Goal: Task Accomplishment & Management: Use online tool/utility

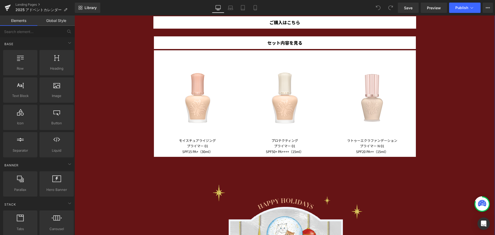
scroll to position [903, 0]
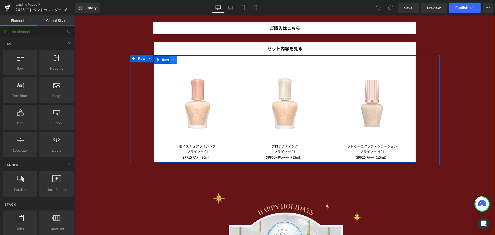
click at [173, 59] on icon at bounding box center [174, 60] width 4 height 4
click at [179, 60] on icon at bounding box center [181, 60] width 4 height 4
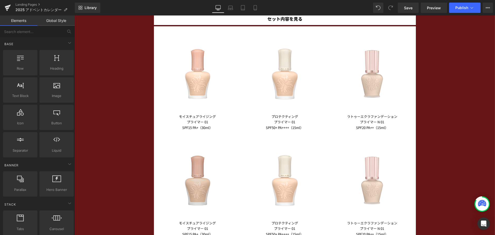
scroll to position [1006, 0]
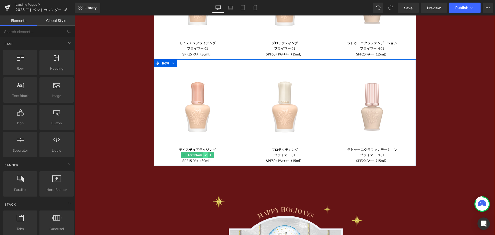
click at [203, 153] on link at bounding box center [205, 155] width 5 height 6
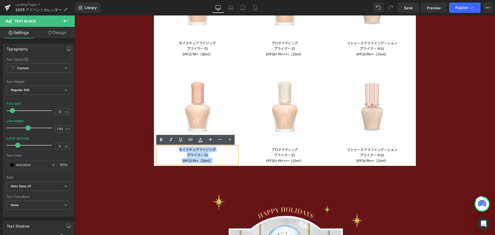
drag, startPoint x: 212, startPoint y: 161, endPoint x: 171, endPoint y: 150, distance: 42.1
click at [171, 150] on div "モイスチュアライジング プライマー 01 SPF15 PA+（30ml）" at bounding box center [198, 155] width 80 height 17
paste div
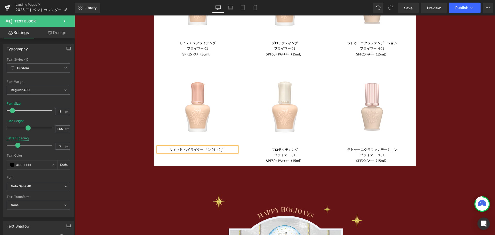
click at [214, 150] on p "リキッド ハイライター ペン 01（2g）" at bounding box center [198, 149] width 80 height 5
click at [215, 151] on p "リキッド ハイライター ペン 012g）" at bounding box center [198, 149] width 80 height 5
click at [183, 150] on p "リキッド ハイライター ペン 01（2g）" at bounding box center [198, 149] width 80 height 5
click at [206, 155] on p "ハイライター ペン 01（2g）" at bounding box center [198, 154] width 80 height 5
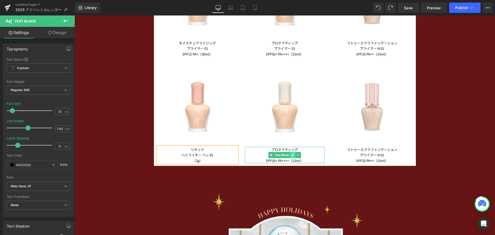
click at [292, 155] on icon at bounding box center [293, 155] width 3 height 3
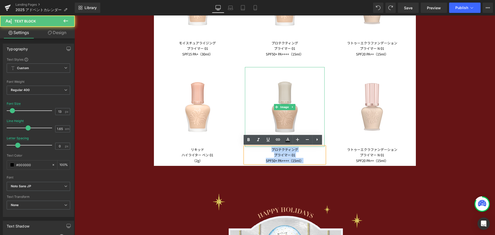
click at [253, 143] on div "Image プロテクティング プライマー 01 SPF50+ PA++++（15ml） Text Block" at bounding box center [284, 115] width 87 height 96
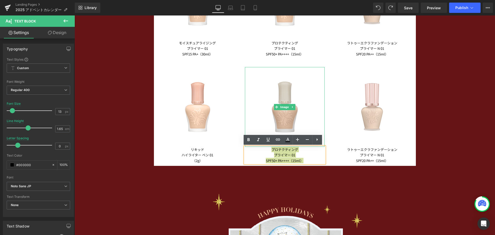
click at [253, 143] on link at bounding box center [249, 140] width 10 height 10
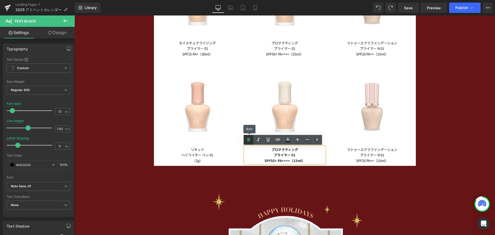
click at [247, 141] on icon at bounding box center [249, 140] width 6 height 6
drag, startPoint x: 304, startPoint y: 160, endPoint x: 270, endPoint y: 149, distance: 36.3
click at [270, 149] on div "プロテクティング プライマー 01 SPF50+ PA++++（15ml）" at bounding box center [285, 155] width 80 height 17
paste div
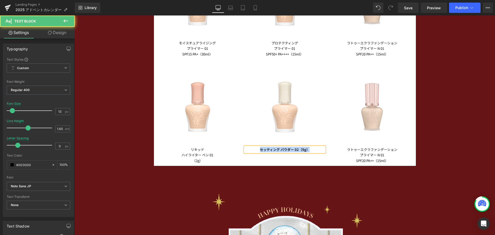
drag, startPoint x: 307, startPoint y: 149, endPoint x: 259, endPoint y: 147, distance: 48.6
click at [260, 147] on b "セッティング パウダー 02（9g）" at bounding box center [285, 149] width 50 height 5
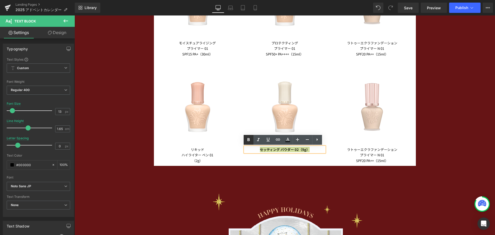
click at [248, 140] on icon at bounding box center [249, 139] width 2 height 3
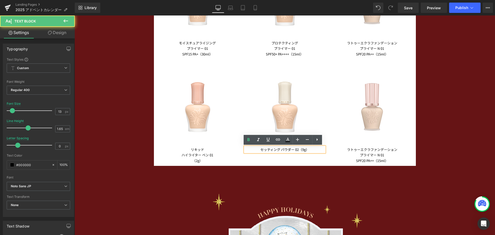
click at [298, 151] on p "セッティング パウダー 02（9g）" at bounding box center [285, 149] width 80 height 5
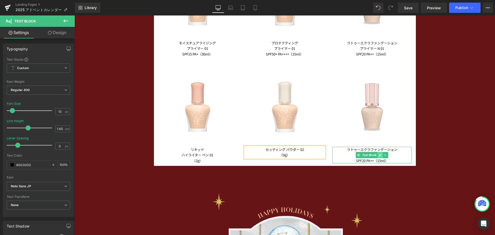
click at [379, 157] on link at bounding box center [380, 155] width 5 height 6
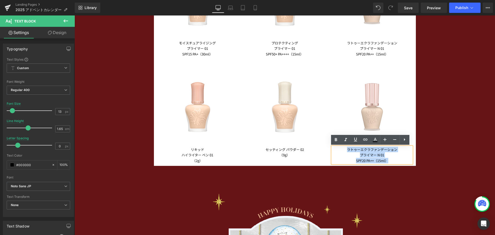
drag, startPoint x: 388, startPoint y: 160, endPoint x: 342, endPoint y: 150, distance: 47.1
click at [342, 150] on div "ラトゥーエクラ ファンデーション プライマー N 01 SPF20 PA++（15ml）" at bounding box center [373, 155] width 80 height 17
paste div
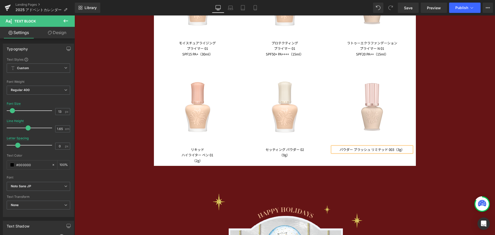
click at [371, 151] on p "パウダー ブラッシュ リミテッド 003（3g）" at bounding box center [373, 149] width 80 height 5
click at [378, 156] on p "リミテッド 003（3g）" at bounding box center [373, 154] width 80 height 5
drag, startPoint x: 194, startPoint y: 106, endPoint x: 79, endPoint y: 78, distance: 118.3
click at [194, 105] on span "Image" at bounding box center [197, 107] width 11 height 6
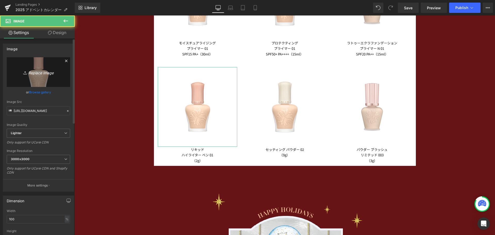
click at [48, 79] on link "Replace Image" at bounding box center [38, 72] width 63 height 30
type input "C:\fakepath\22AU_LIQUID_HIGHLIGHTER_PEN_OPEN.png"
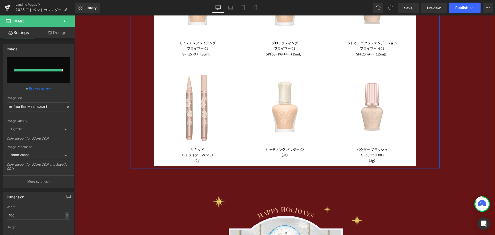
type input "https://ucarecdn.com/1e10908b-d8d9-4918-a117-468018f7cd3d/-/format/auto/-/previ…"
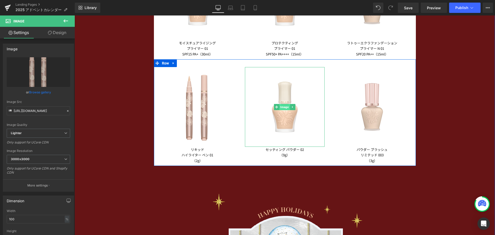
click at [284, 107] on span "Image" at bounding box center [285, 107] width 11 height 6
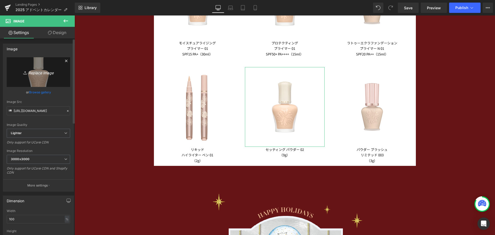
click at [49, 71] on icon "Replace Image" at bounding box center [38, 72] width 41 height 6
type input "C:\fakepath\sp02.png"
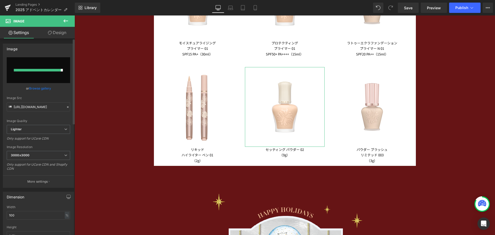
type input "https://ucarecdn.com/debae1ca-2f5d-4f3f-a607-47cfd5cdfa51/-/format/auto/-/previ…"
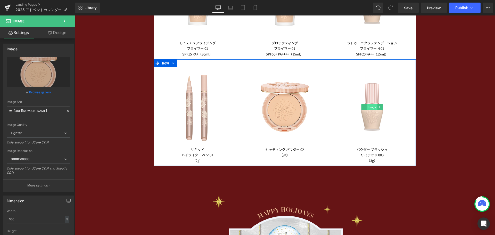
click at [372, 107] on span "Image" at bounding box center [372, 107] width 11 height 6
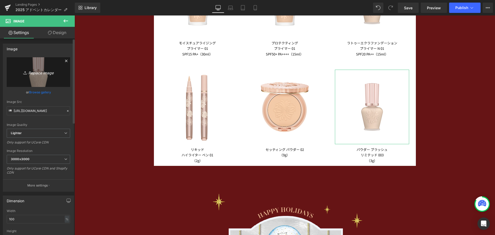
click at [57, 78] on link "Replace Image" at bounding box center [38, 72] width 63 height 30
type input "C:\fakepath\25XM_GEL_BLUSH_LIMITED_A_OPEN.png"
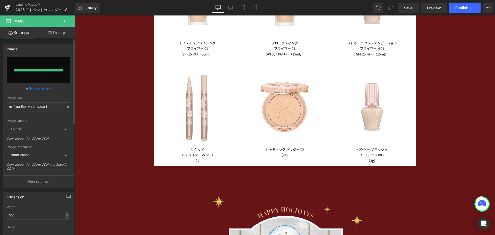
type input "https://ucarecdn.com/fa9f1030-f3ec-4a46-abdb-99baa1a2fb3c/-/format/auto/-/previ…"
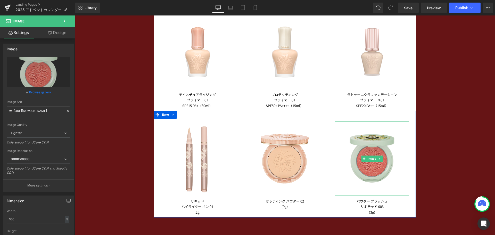
scroll to position [981, 0]
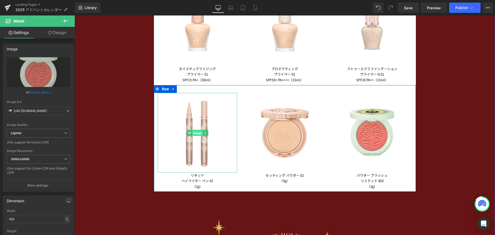
click at [197, 132] on span "Image" at bounding box center [197, 133] width 11 height 6
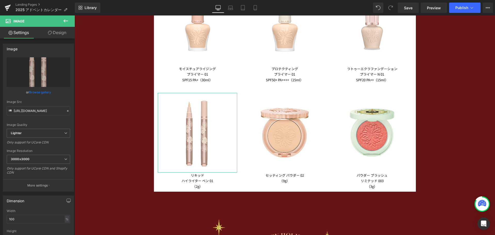
drag, startPoint x: 61, startPoint y: 31, endPoint x: 41, endPoint y: 63, distance: 38.1
click at [61, 31] on link "Design" at bounding box center [56, 33] width 37 height 12
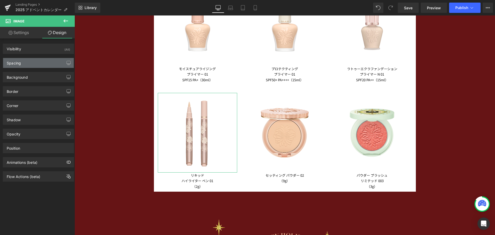
click at [41, 63] on div "Spacing" at bounding box center [38, 63] width 71 height 10
type input "0"
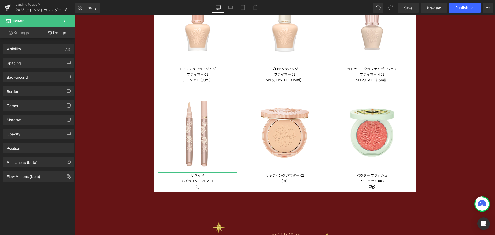
type input "0"
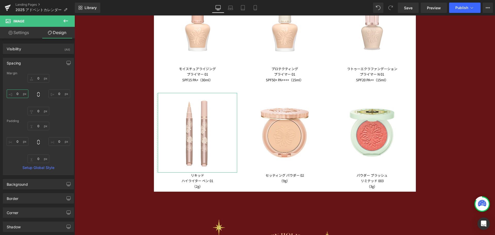
click at [19, 92] on input "0" at bounding box center [18, 94] width 22 height 9
type input "３"
type input "３０"
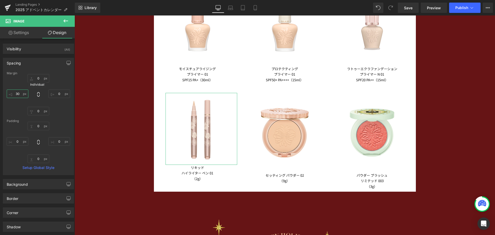
type input "30"
click at [38, 95] on icon at bounding box center [38, 94] width 5 height 5
type input "30"
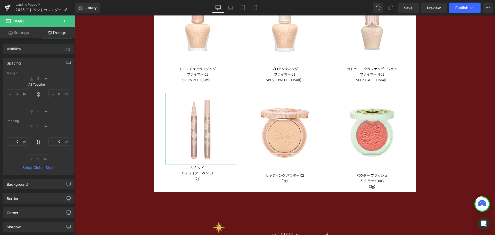
type input "30"
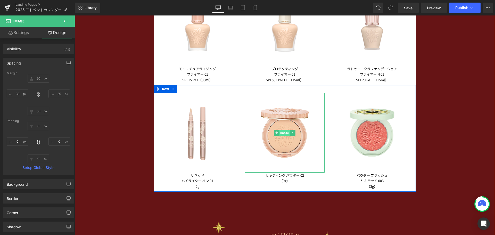
click at [282, 134] on span "Image" at bounding box center [285, 133] width 11 height 6
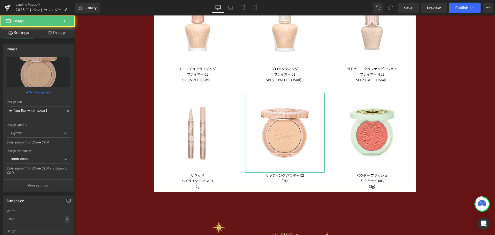
drag, startPoint x: 68, startPoint y: 32, endPoint x: 40, endPoint y: 61, distance: 39.6
click at [68, 32] on link "Design" at bounding box center [56, 33] width 37 height 12
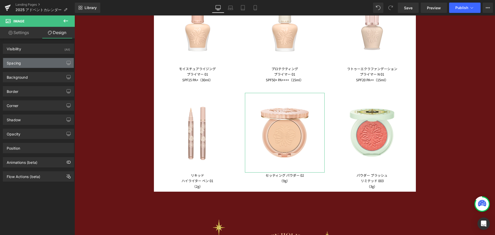
click at [40, 61] on div "Spacing" at bounding box center [38, 63] width 71 height 10
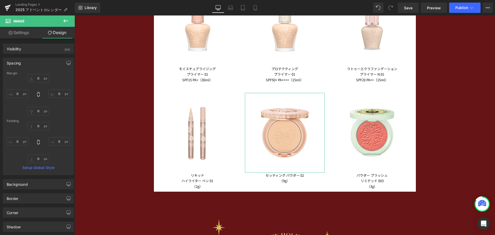
type input "0"
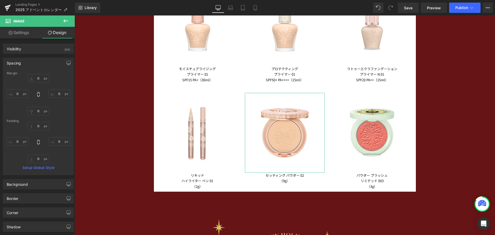
type input "0"
click at [21, 95] on input "0" at bounding box center [18, 94] width 22 height 9
type input "３０"
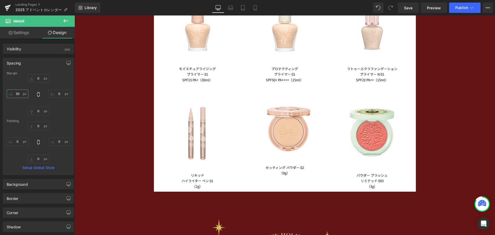
type input "30"
click at [37, 96] on icon at bounding box center [38, 94] width 5 height 5
type input "30"
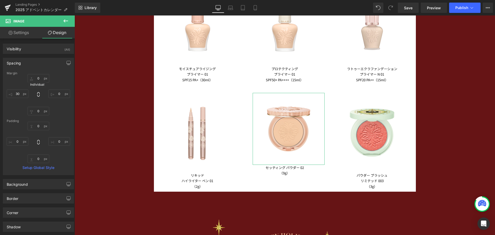
type input "30"
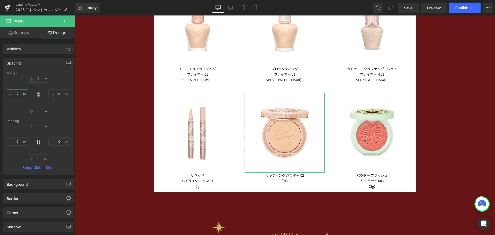
type input "２０"
type input "20"
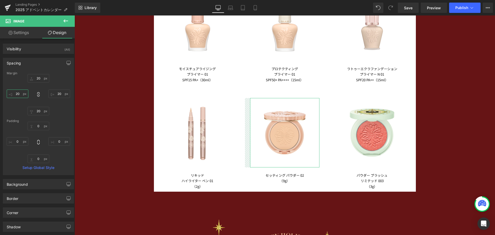
type input "2020"
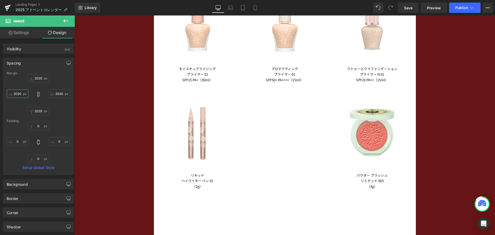
type input "202"
type input "20"
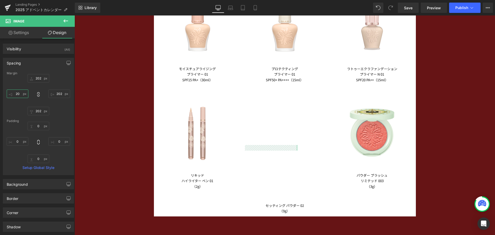
type input "20"
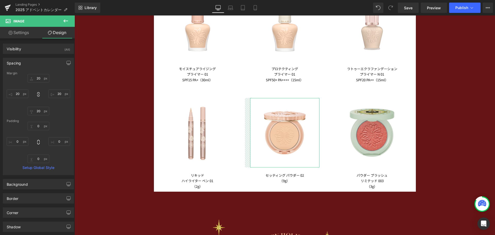
click at [367, 132] on img at bounding box center [372, 132] width 75 height 75
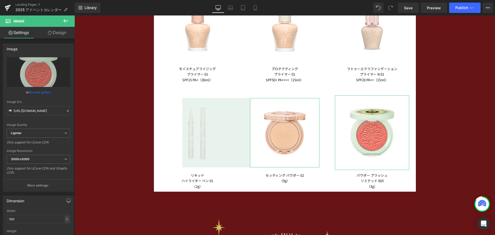
drag, startPoint x: 62, startPoint y: 33, endPoint x: 42, endPoint y: 61, distance: 34.3
click at [62, 33] on link "Design" at bounding box center [56, 33] width 37 height 12
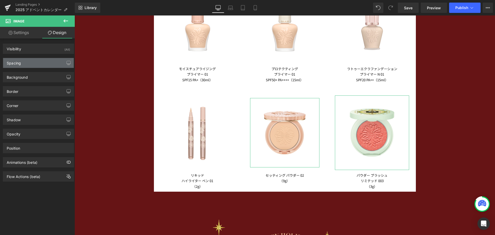
click at [42, 61] on div "Spacing" at bounding box center [38, 63] width 71 height 10
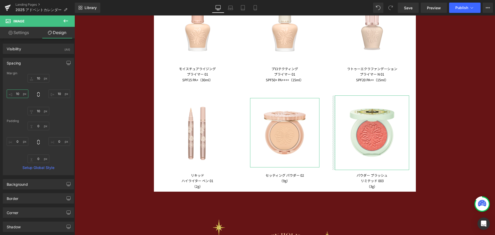
click at [21, 93] on input "10" at bounding box center [18, 94] width 22 height 9
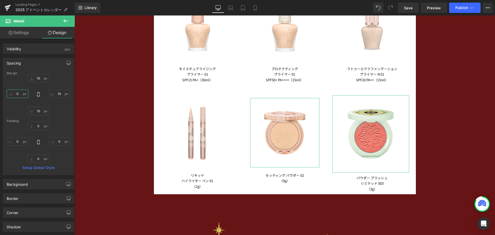
type input "３"
type input "３０"
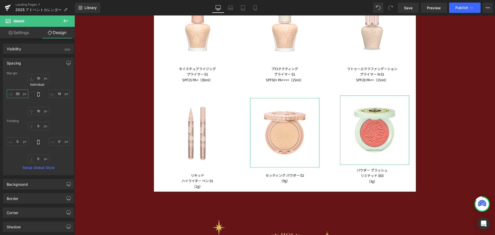
type input "30"
click at [37, 94] on icon at bounding box center [38, 94] width 5 height 5
type input "30"
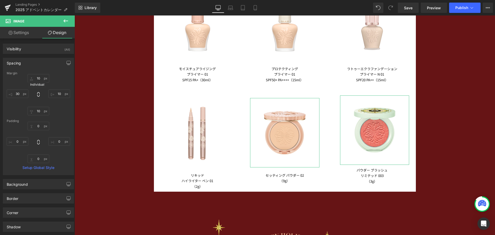
type input "30"
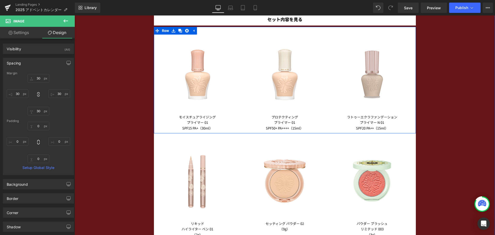
scroll to position [929, 0]
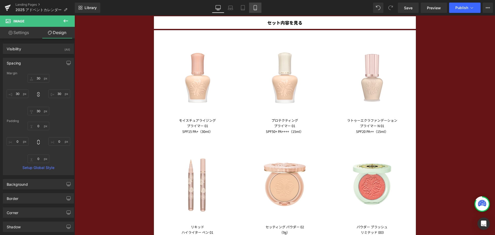
click at [257, 9] on icon at bounding box center [255, 7] width 5 height 5
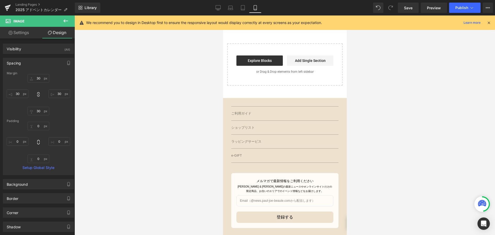
type input "10"
type input "-10"
type input "10"
type input "-10"
type input "0"
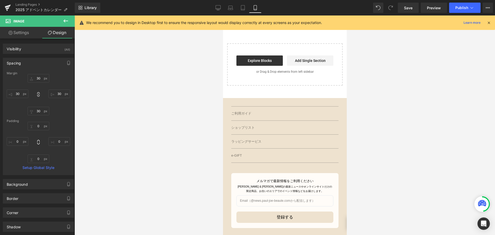
type input "0"
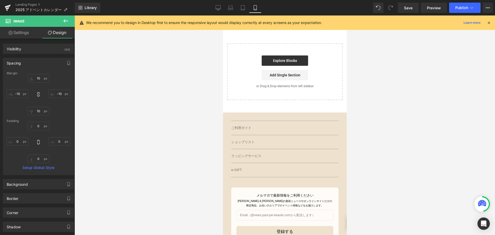
scroll to position [542, 0]
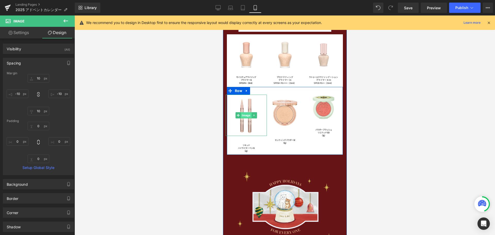
click at [242, 115] on span "Image" at bounding box center [246, 115] width 11 height 6
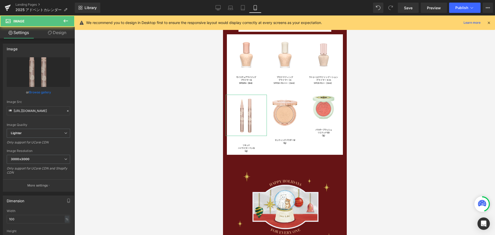
click at [60, 33] on link "Design" at bounding box center [56, 33] width 37 height 12
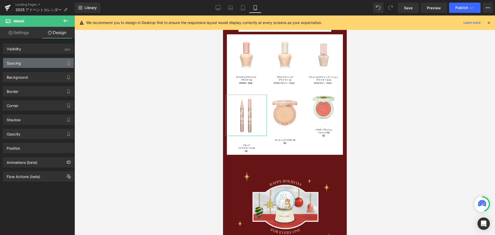
type input "30"
type input "-20"
type input "30"
type input "-20"
type input "0"
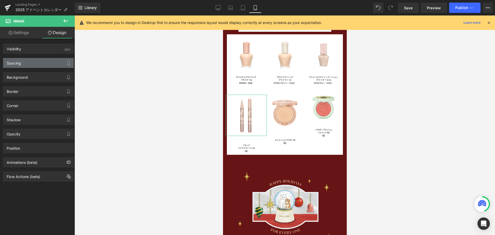
type input "0"
click at [40, 64] on div "Spacing" at bounding box center [38, 63] width 71 height 10
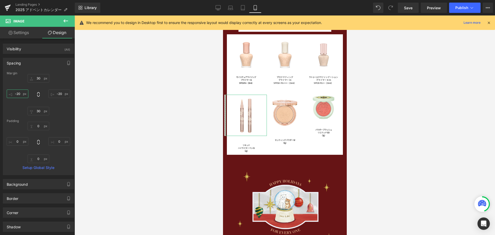
click at [21, 94] on input "-20" at bounding box center [18, 94] width 22 height 9
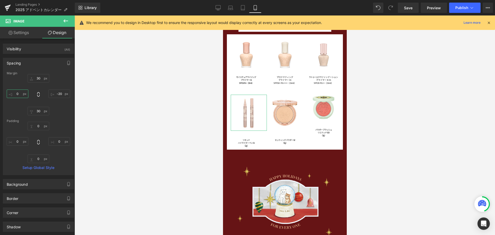
type input "２"
type input "２０"
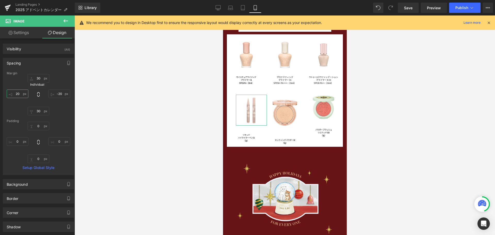
type input "20"
click at [39, 94] on icon at bounding box center [38, 94] width 5 height 5
type input "20"
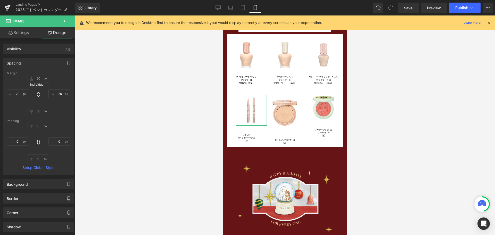
type input "20"
click at [22, 94] on input "20" at bounding box center [18, 94] width 22 height 9
type input "１"
type input "１０"
type input "10"
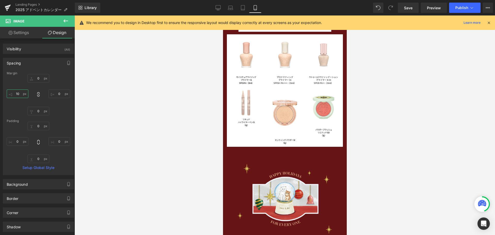
type input "10"
type input "101"
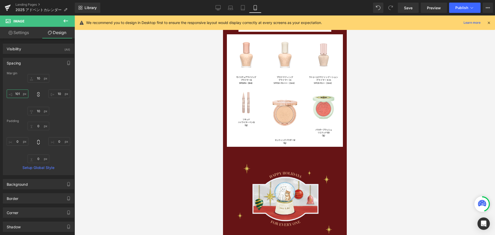
type input "101"
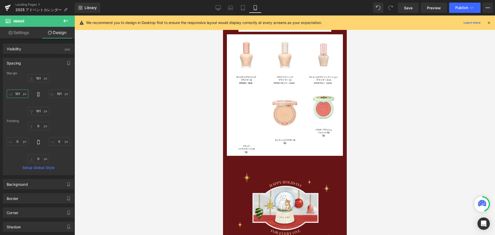
type input "101"
type input "10"
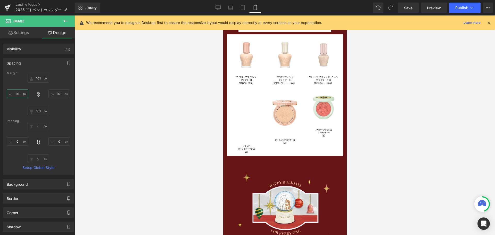
type input "10"
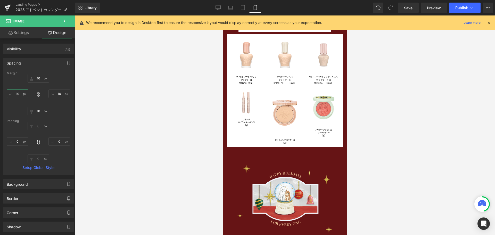
type input "1"
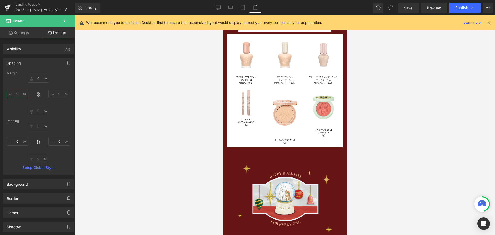
type input "５"
type input "5"
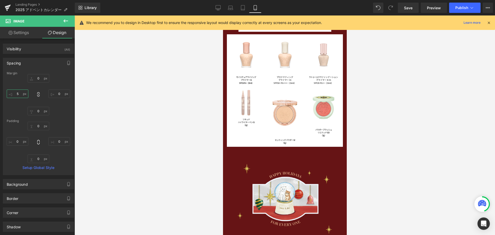
type input "5"
drag, startPoint x: 280, startPoint y: 113, endPoint x: 420, endPoint y: 78, distance: 144.1
click at [280, 113] on span "Image" at bounding box center [284, 113] width 11 height 6
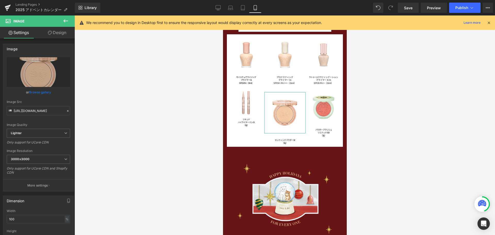
drag, startPoint x: 62, startPoint y: 31, endPoint x: 38, endPoint y: 64, distance: 40.8
click at [62, 31] on link "Design" at bounding box center [56, 33] width 37 height 12
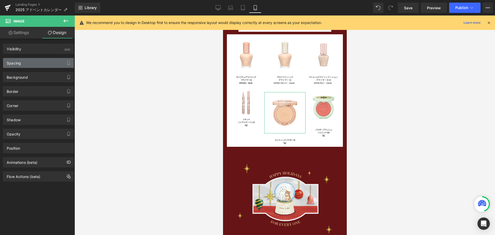
click at [38, 64] on div "Spacing" at bounding box center [38, 63] width 71 height 10
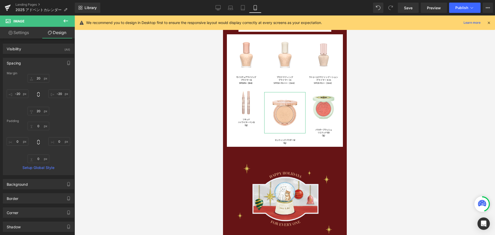
type input "20"
type input "-20"
type input "20"
type input "-20"
type input "0"
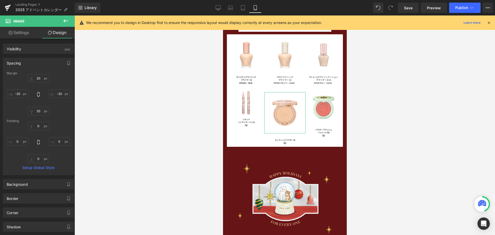
type input "0"
click at [22, 93] on input "-20" at bounding box center [18, 94] width 22 height 9
type input "１"
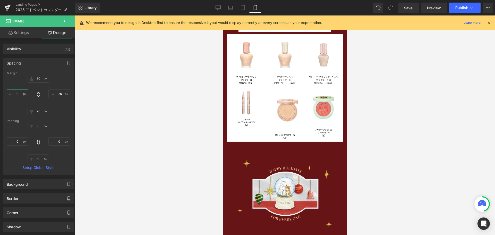
type input "１０"
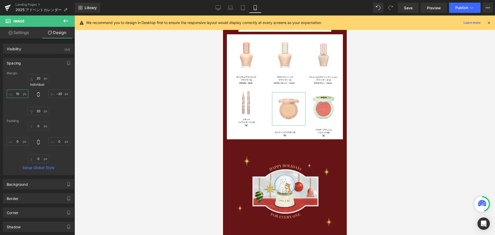
type input "10"
click at [38, 96] on icon at bounding box center [38, 94] width 5 height 5
type input "10"
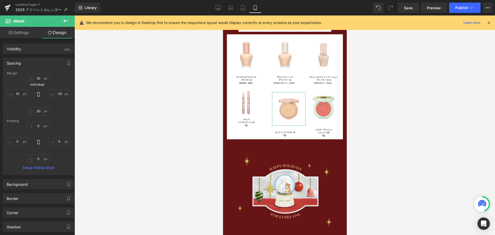
type input "10"
click at [21, 90] on input "10" at bounding box center [18, 94] width 22 height 9
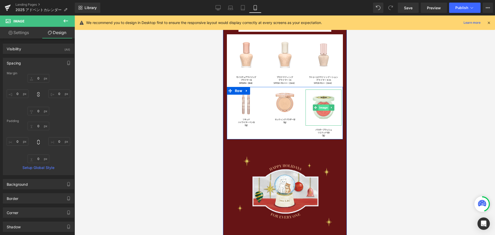
click at [319, 109] on span "Image" at bounding box center [323, 108] width 11 height 6
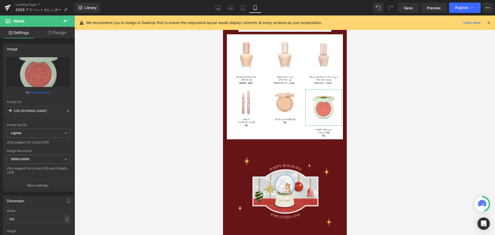
click at [61, 34] on link "Design" at bounding box center [56, 33] width 37 height 12
click at [0, 0] on div "Spacing" at bounding box center [0, 0] width 0 height 0
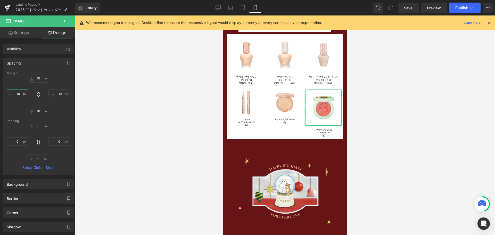
click at [19, 94] on input "-10" at bounding box center [18, 94] width 22 height 9
type input "５"
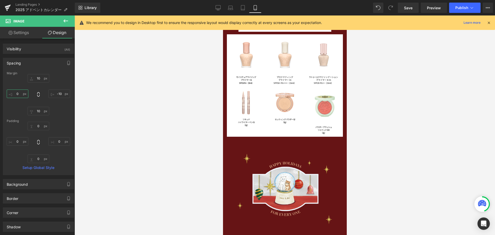
type input "５"
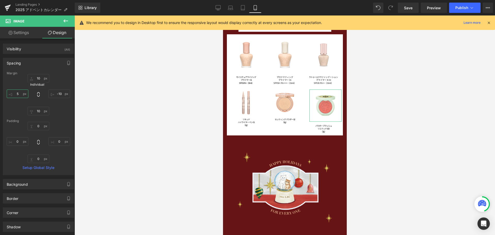
type input "5"
click at [36, 94] on icon at bounding box center [38, 94] width 5 height 5
type input "5"
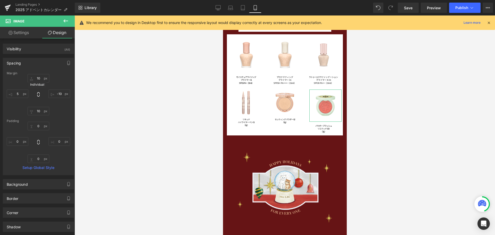
type input "5"
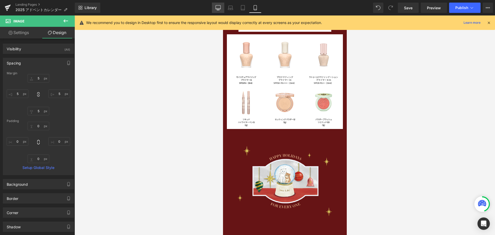
click at [215, 5] on link "Desktop" at bounding box center [218, 8] width 12 height 10
type input "30"
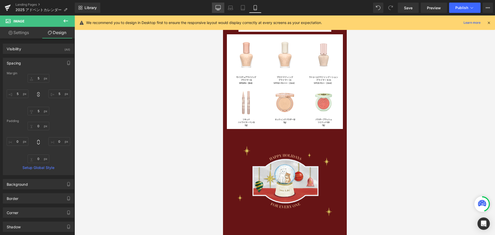
type input "0"
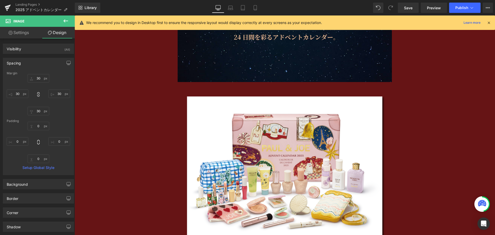
scroll to position [993, 0]
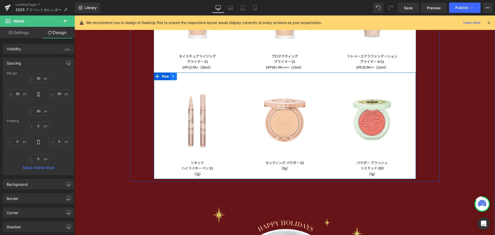
click at [173, 77] on icon at bounding box center [173, 76] width 1 height 2
click at [177, 76] on link at bounding box center [180, 77] width 7 height 8
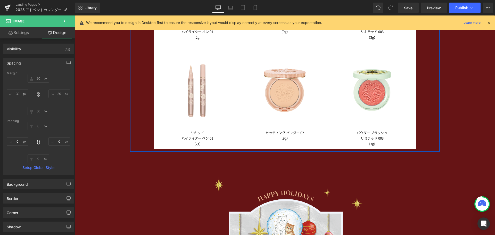
scroll to position [1136, 0]
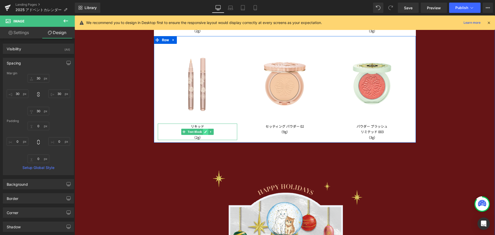
click at [204, 133] on link at bounding box center [205, 132] width 5 height 6
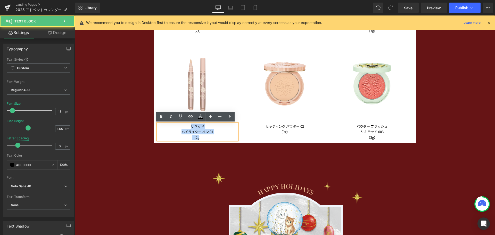
drag, startPoint x: 199, startPoint y: 138, endPoint x: 187, endPoint y: 124, distance: 17.9
click at [187, 124] on div "リキッド ハイライター ペン 01 （2g）" at bounding box center [198, 132] width 80 height 17
paste div
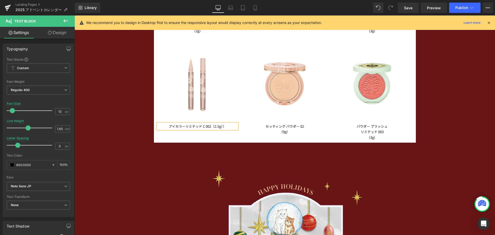
click at [212, 126] on span "アイカラーリミテッド C 002（2.5g））" at bounding box center [197, 126] width 57 height 5
click at [296, 132] on link at bounding box center [298, 129] width 5 height 6
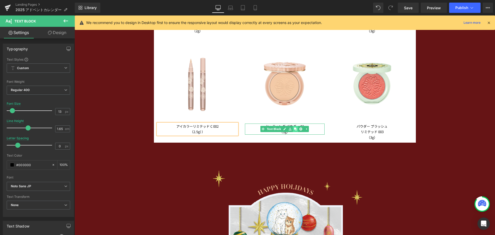
click at [294, 132] on link at bounding box center [295, 129] width 5 height 6
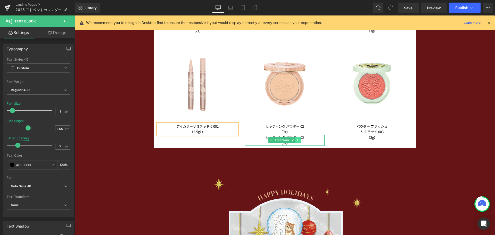
click at [297, 140] on icon at bounding box center [298, 140] width 3 height 3
click at [300, 142] on link at bounding box center [301, 140] width 5 height 6
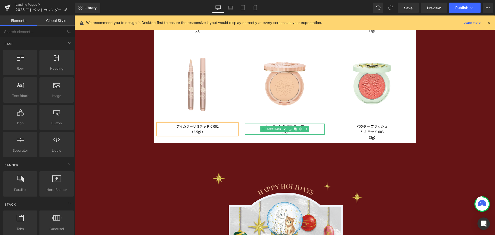
click at [253, 127] on p "セッティング パウダー 02" at bounding box center [285, 126] width 80 height 5
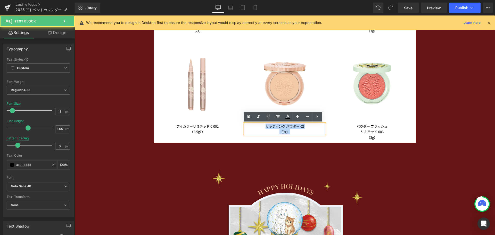
drag, startPoint x: 289, startPoint y: 132, endPoint x: 262, endPoint y: 125, distance: 27.9
click at [262, 125] on div "セッティング パウダー 02 （9g）" at bounding box center [285, 129] width 80 height 11
paste div
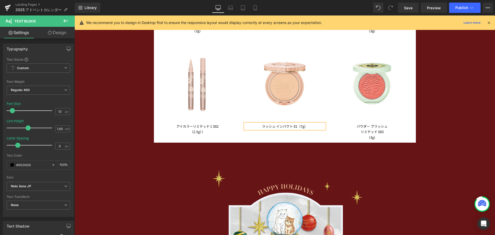
click at [298, 129] on p "ラッシュ インパクト 01（7g）" at bounding box center [285, 126] width 80 height 5
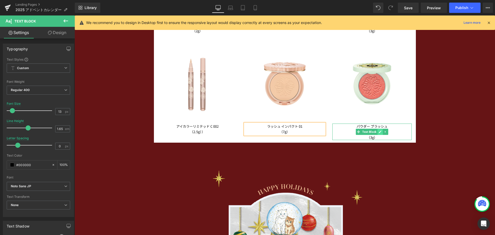
click at [379, 133] on icon at bounding box center [380, 131] width 3 height 3
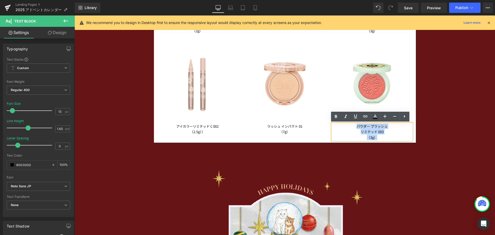
drag, startPoint x: 355, startPoint y: 128, endPoint x: 349, endPoint y: 125, distance: 6.6
click at [349, 125] on div "パウダー ブラッシュ リミテッド 003 （3g）" at bounding box center [373, 132] width 80 height 17
paste div
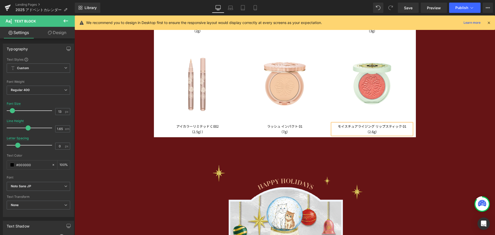
click at [374, 127] on p "モイスチュアライジング リップスティック 01（2.6g）" at bounding box center [373, 129] width 80 height 11
click at [382, 132] on p "リップスティック 01（2.6g）" at bounding box center [373, 131] width 80 height 5
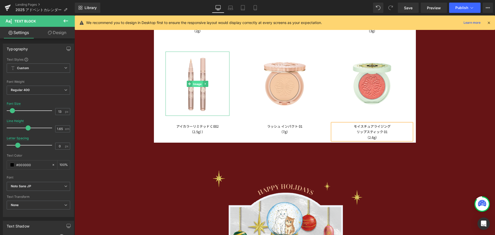
click at [195, 85] on span "Image" at bounding box center [197, 84] width 11 height 6
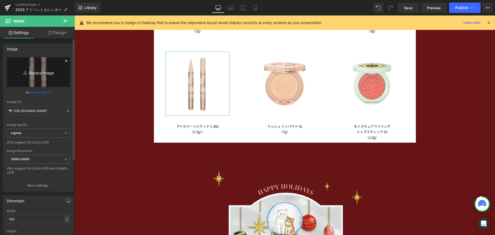
click at [29, 59] on link "Replace Image" at bounding box center [38, 72] width 63 height 30
type input "C:\fakepath\25XM_EYECOLOR_LIMITED_C_OPEN.png"
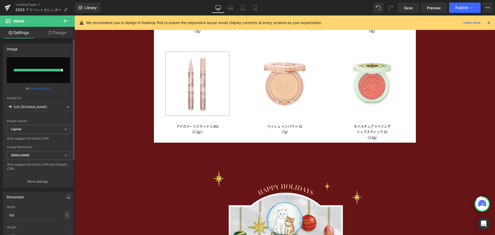
type input "https://ucarecdn.com/2b179d49-8c92-4506-86c9-9173584b9471/-/format/auto/-/previ…"
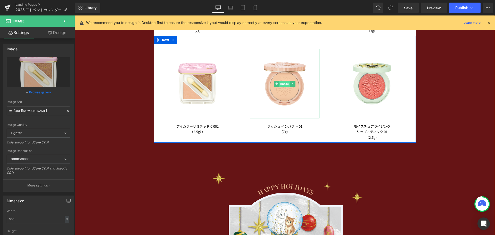
click at [285, 85] on span "Image" at bounding box center [285, 84] width 11 height 6
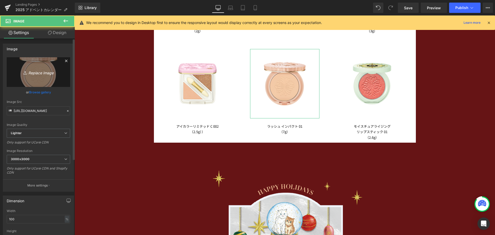
click at [57, 68] on link "Replace Image" at bounding box center [38, 72] width 63 height 30
type input "C:\fakepath\25SU_LASH_IMPACT_SET_01.png"
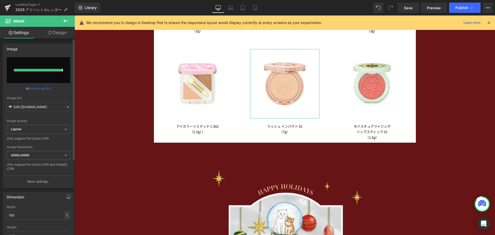
type input "https://ucarecdn.com/ebf01938-53b9-4a30-beb6-5bbc41eb38ba/-/format/auto/-/previ…"
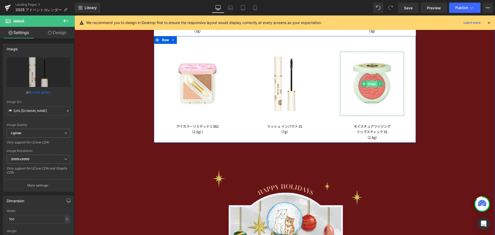
click at [372, 84] on span "Image" at bounding box center [372, 84] width 11 height 6
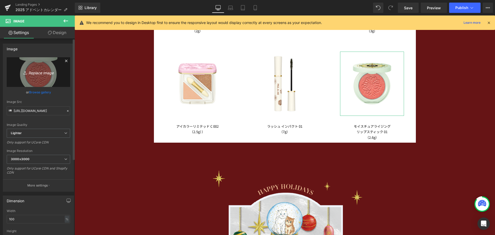
click at [31, 77] on link "Replace Image" at bounding box center [38, 72] width 63 height 30
type input "C:\fakepath\25XM_MOISTURIZING_LIPSTICK.png"
type input "https://ucarecdn.com/b65bf85a-2d8d-493e-b490-c013fec7027d/-/format/auto/-/previ…"
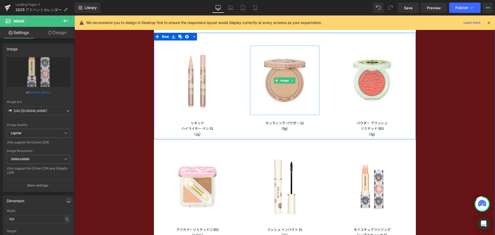
scroll to position [1059, 0]
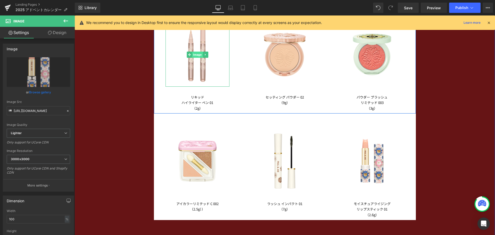
click at [194, 57] on span "Image" at bounding box center [197, 55] width 11 height 6
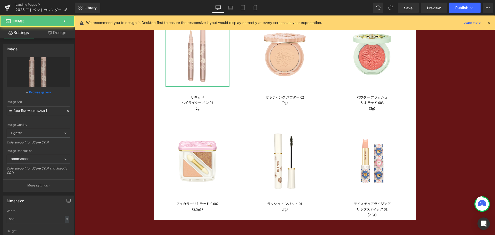
click at [65, 31] on link "Design" at bounding box center [56, 33] width 37 height 12
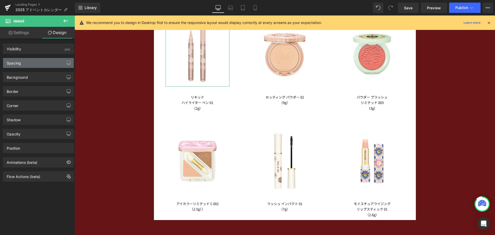
click at [36, 59] on div "Spacing" at bounding box center [38, 63] width 71 height 10
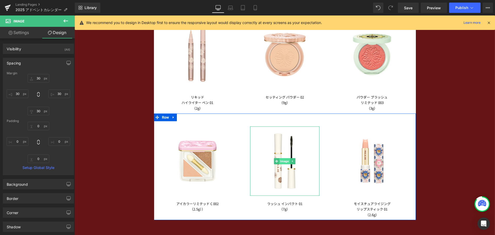
click at [282, 161] on span "Image" at bounding box center [285, 161] width 11 height 6
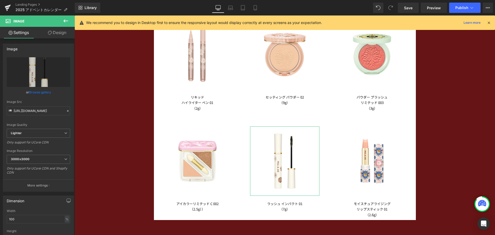
click at [63, 37] on link "Design" at bounding box center [56, 33] width 37 height 12
click at [0, 0] on div "Spacing" at bounding box center [0, 0] width 0 height 0
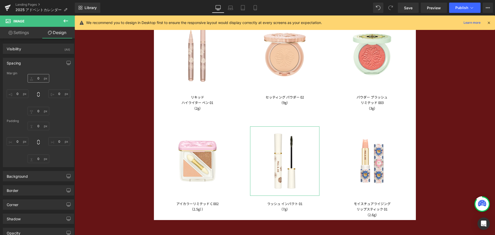
type input "20"
type input "0"
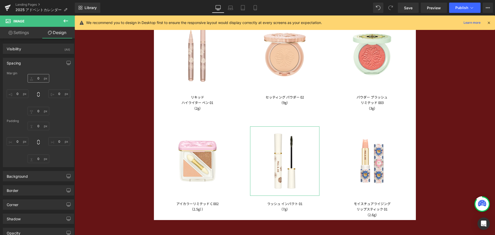
type input "0"
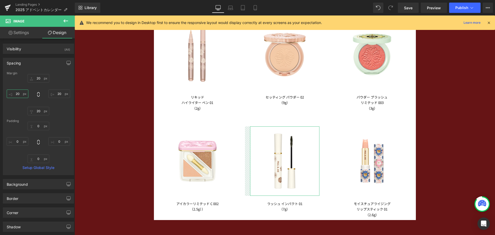
click at [20, 92] on input "20" at bounding box center [18, 94] width 22 height 9
type input "３"
type input "３０"
type input "30"
click at [38, 95] on icon at bounding box center [38, 94] width 5 height 5
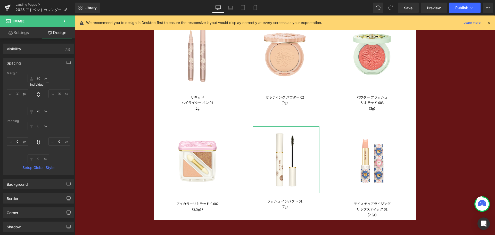
type input "30"
click at [18, 94] on input "30" at bounding box center [18, 94] width 22 height 9
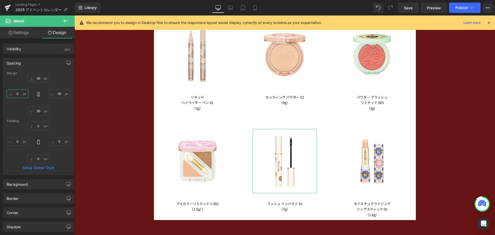
type input "２"
type input "２５"
type input "25"
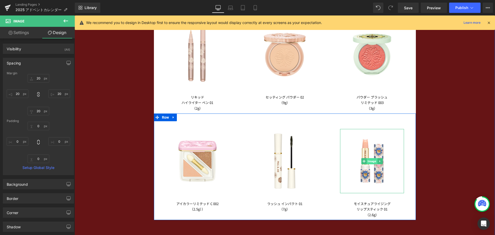
click at [368, 160] on span "Image" at bounding box center [372, 161] width 11 height 6
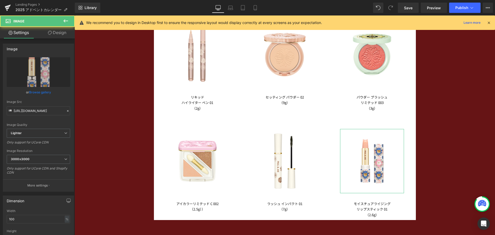
click at [54, 34] on link "Design" at bounding box center [56, 33] width 37 height 12
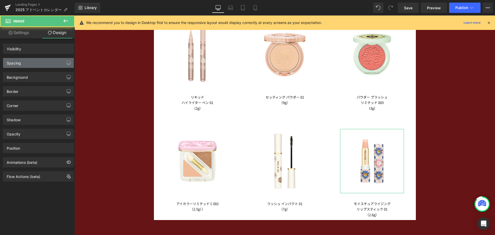
click at [45, 65] on div "Spacing" at bounding box center [38, 63] width 71 height 10
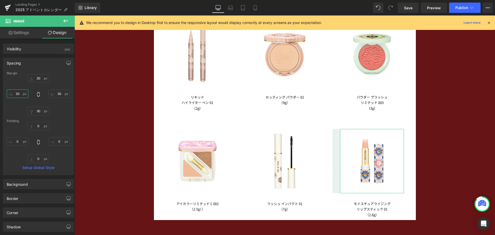
click at [18, 97] on input "30" at bounding box center [18, 94] width 22 height 9
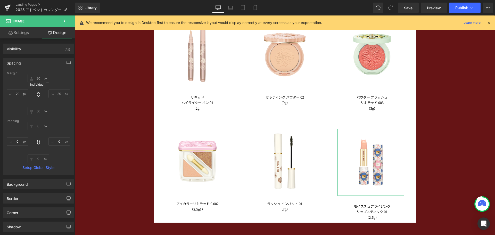
click at [36, 94] on icon at bounding box center [38, 94] width 5 height 5
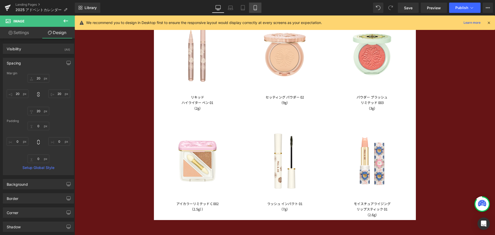
click at [254, 6] on icon at bounding box center [255, 7] width 5 height 5
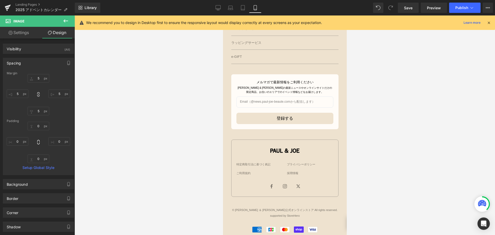
scroll to position [546, 0]
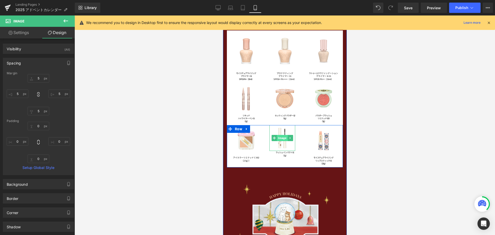
click at [283, 136] on span "Image" at bounding box center [282, 138] width 11 height 6
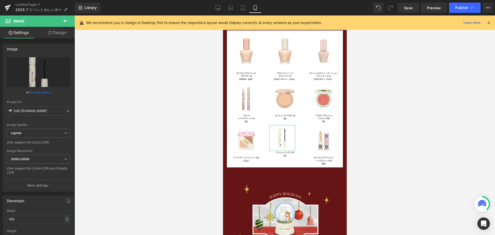
drag, startPoint x: 68, startPoint y: 33, endPoint x: 51, endPoint y: 59, distance: 31.3
click at [68, 33] on link "Design" at bounding box center [56, 33] width 37 height 12
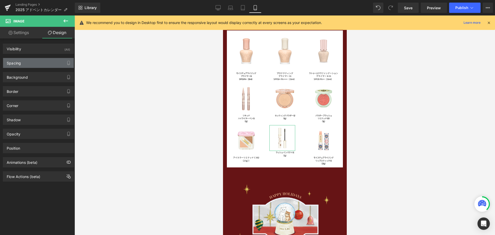
click at [46, 62] on div "Spacing" at bounding box center [38, 63] width 71 height 10
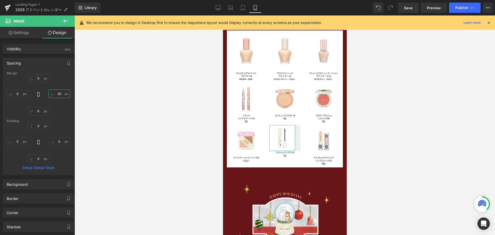
click at [55, 95] on input "20" at bounding box center [60, 94] width 22 height 9
click at [15, 94] on input "0" at bounding box center [18, 94] width 22 height 9
click at [37, 95] on icon at bounding box center [38, 94] width 5 height 5
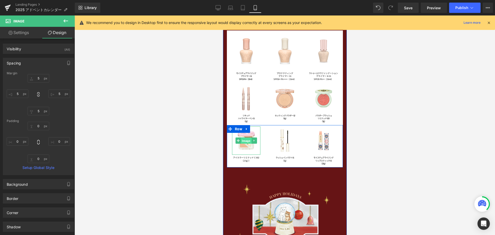
click at [241, 140] on span "Image" at bounding box center [246, 141] width 11 height 6
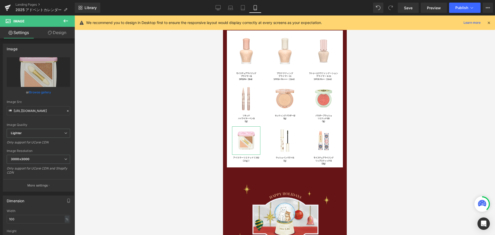
click at [61, 33] on link "Design" at bounding box center [56, 33] width 37 height 12
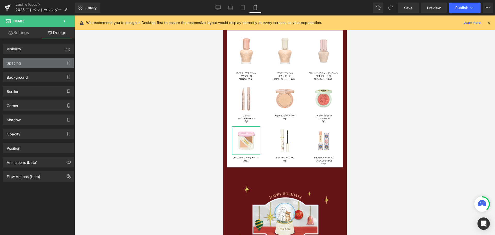
click at [54, 64] on div "Spacing" at bounding box center [38, 63] width 71 height 10
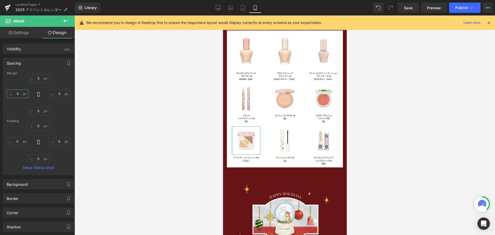
click at [19, 93] on input "5" at bounding box center [18, 94] width 22 height 9
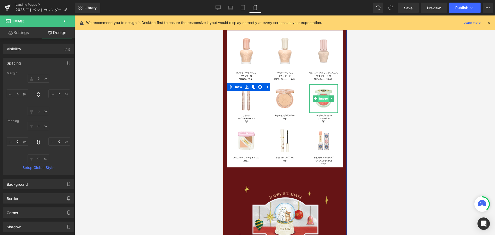
click at [324, 99] on span "Image" at bounding box center [323, 98] width 11 height 6
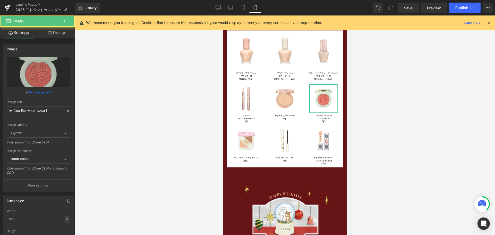
click at [54, 31] on link "Design" at bounding box center [56, 33] width 37 height 12
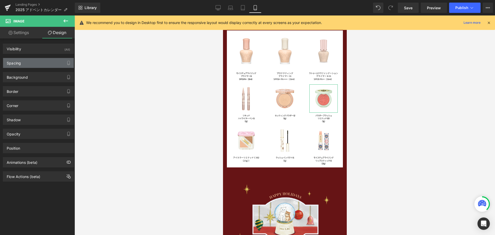
click at [45, 62] on div "Spacing" at bounding box center [38, 63] width 71 height 10
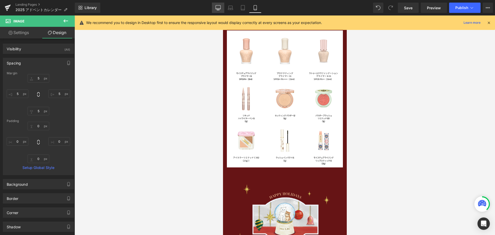
click at [220, 10] on icon at bounding box center [218, 7] width 5 height 5
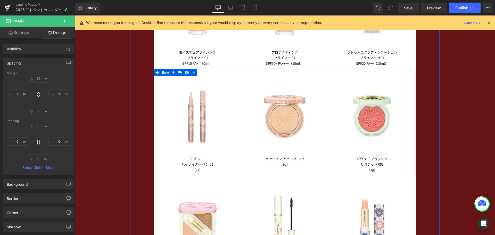
scroll to position [1074, 0]
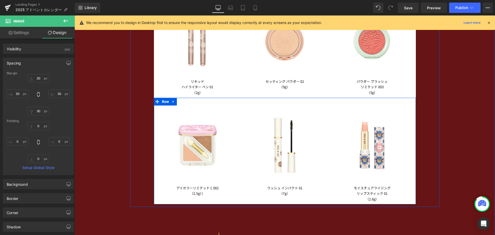
click at [176, 102] on div "Image アイカラーリミテッド C 002 （2.5g）） Text Block Image ラッシュ インパクト 01 （7g） Text Block I…" at bounding box center [285, 151] width 262 height 107
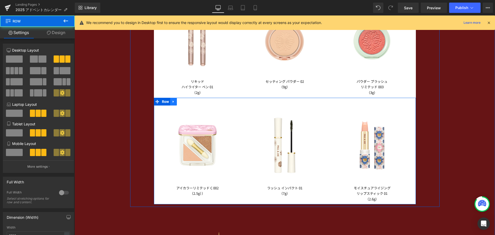
click at [174, 102] on link at bounding box center [173, 102] width 7 height 8
click at [181, 103] on link at bounding box center [180, 102] width 7 height 8
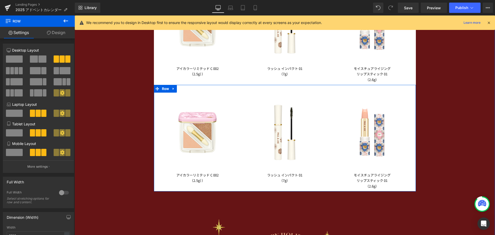
scroll to position [1217, 0]
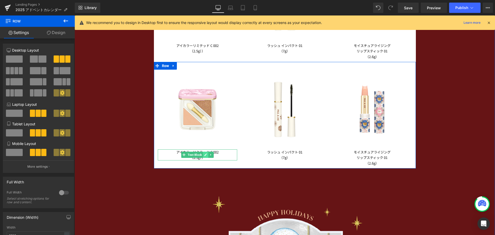
click at [205, 156] on link at bounding box center [205, 155] width 5 height 6
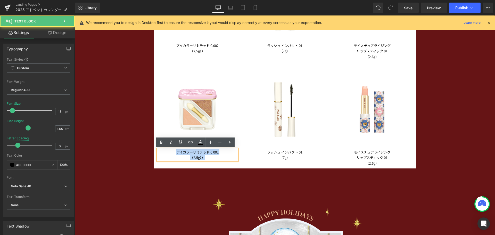
click at [174, 151] on div "アイカラーリミテッド C 002 （2.5g））" at bounding box center [198, 154] width 80 height 11
paste div
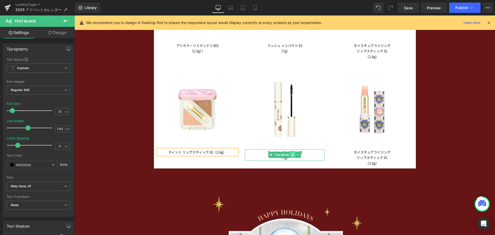
click at [292, 156] on icon at bounding box center [293, 155] width 3 height 3
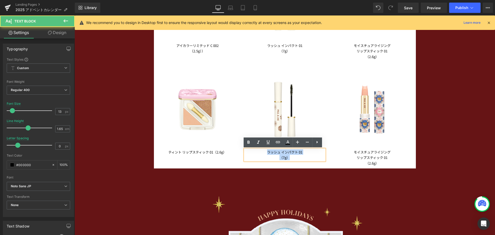
drag, startPoint x: 266, startPoint y: 155, endPoint x: 261, endPoint y: 154, distance: 5.4
click at [261, 154] on div "ラッシュ インパクト 01 （7g）" at bounding box center [285, 154] width 80 height 11
paste div
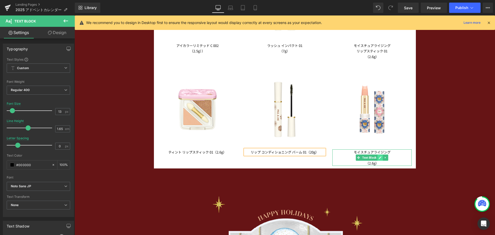
click at [379, 158] on icon at bounding box center [380, 157] width 3 height 3
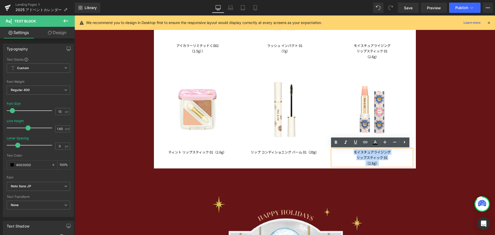
drag, startPoint x: 378, startPoint y: 163, endPoint x: 342, endPoint y: 150, distance: 37.8
click at [342, 150] on div "モイスチュアライジング リップスティック 01 （2.6g）" at bounding box center [373, 157] width 80 height 17
paste div
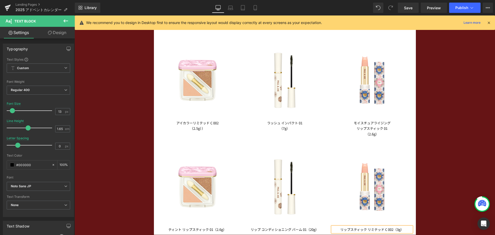
scroll to position [1165, 0]
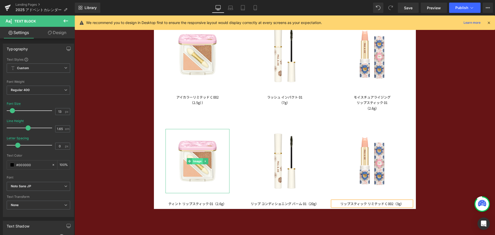
click at [196, 161] on span "Image" at bounding box center [197, 161] width 11 height 6
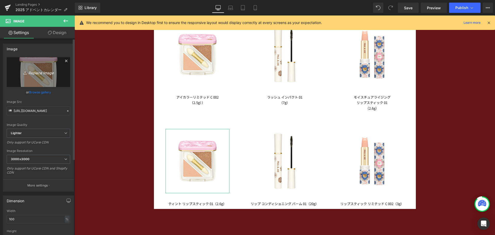
click at [49, 72] on icon "Replace Image" at bounding box center [38, 72] width 41 height 6
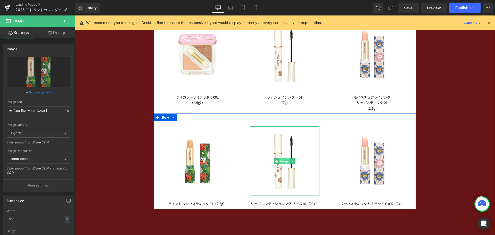
click at [280, 160] on span "Image" at bounding box center [285, 161] width 11 height 6
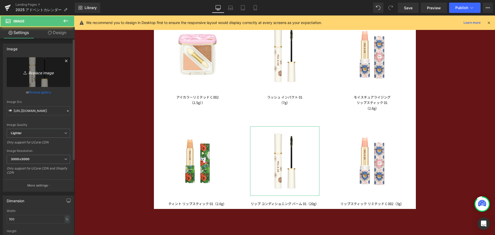
click at [42, 70] on icon "Replace Image" at bounding box center [38, 72] width 41 height 6
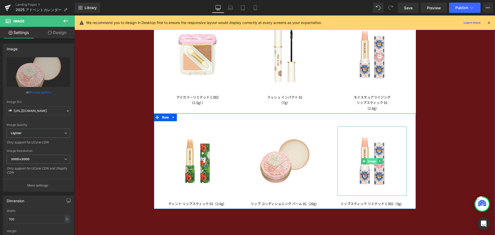
click at [367, 161] on span "Image" at bounding box center [372, 161] width 11 height 6
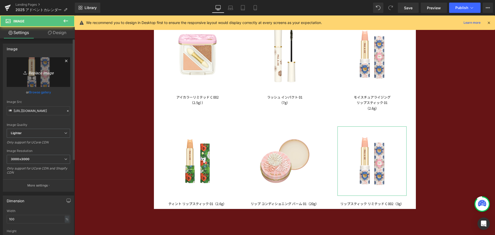
click at [37, 70] on icon "Replace Image" at bounding box center [38, 72] width 41 height 6
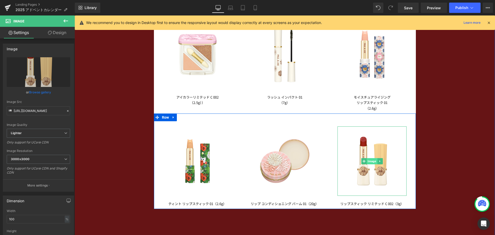
click at [370, 159] on span "Image" at bounding box center [372, 161] width 11 height 6
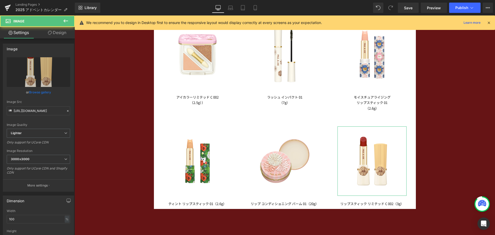
click at [66, 34] on link "Design" at bounding box center [56, 33] width 37 height 12
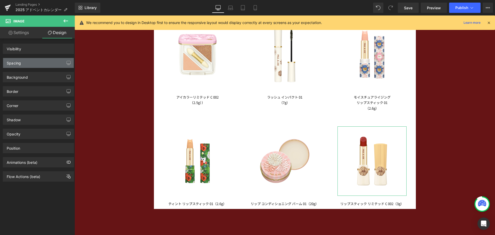
click at [37, 61] on div "Spacing" at bounding box center [38, 63] width 71 height 10
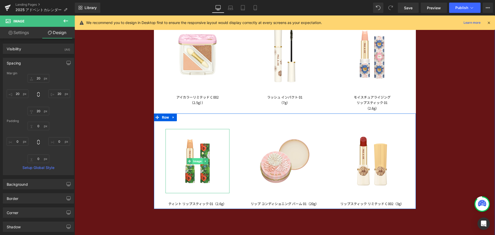
click at [194, 163] on span "Image" at bounding box center [197, 161] width 11 height 6
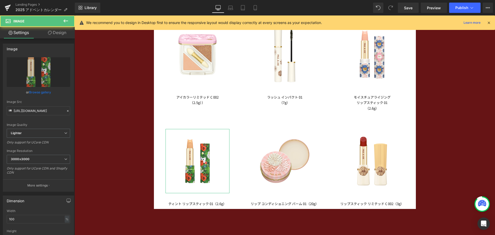
click at [64, 33] on link "Design" at bounding box center [56, 33] width 37 height 12
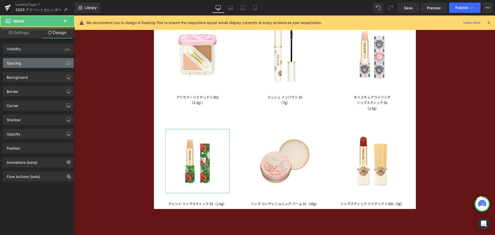
click at [50, 65] on div "Spacing" at bounding box center [38, 63] width 71 height 10
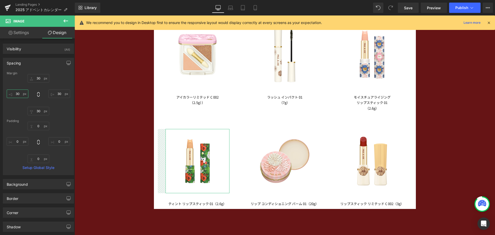
click at [20, 91] on input "30" at bounding box center [18, 94] width 22 height 9
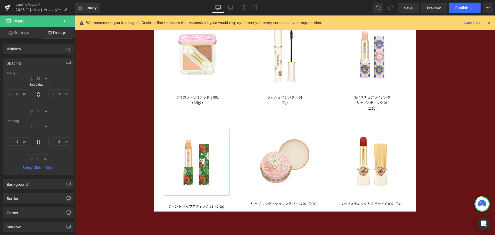
click at [38, 96] on icon at bounding box center [38, 94] width 2 height 5
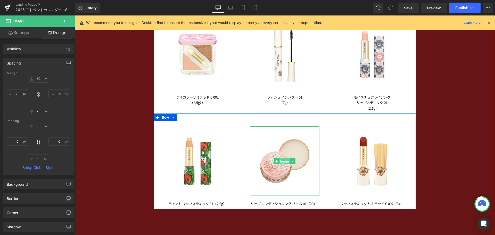
click at [284, 162] on span "Image" at bounding box center [285, 161] width 11 height 6
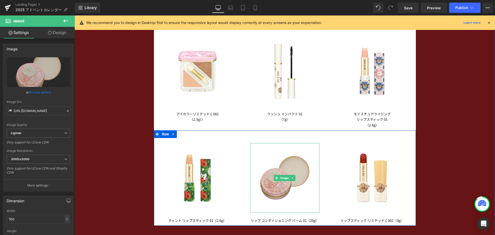
scroll to position [1139, 0]
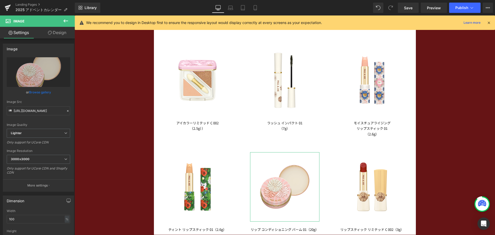
click at [63, 35] on link "Design" at bounding box center [56, 33] width 37 height 12
click at [0, 0] on div "Background" at bounding box center [0, 0] width 0 height 0
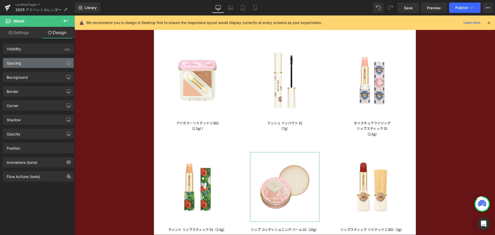
click at [43, 61] on div "Spacing" at bounding box center [38, 63] width 71 height 10
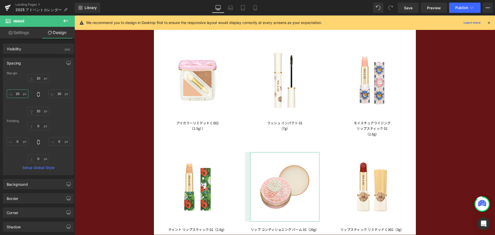
click at [20, 92] on input "20" at bounding box center [18, 94] width 22 height 9
click at [38, 97] on icon at bounding box center [38, 94] width 2 height 5
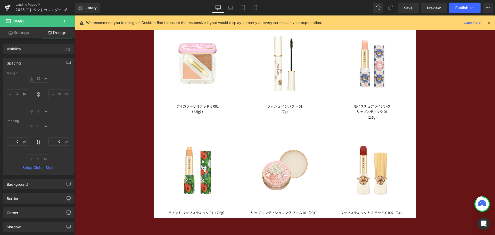
scroll to position [1165, 0]
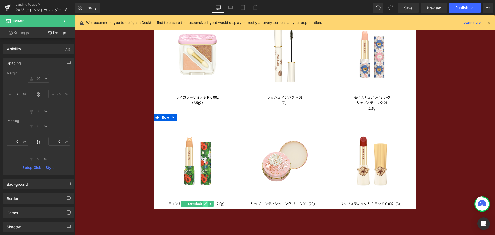
click at [205, 204] on icon at bounding box center [206, 204] width 3 height 3
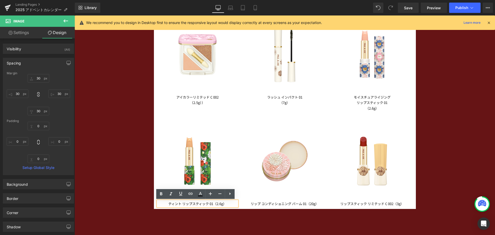
click at [212, 204] on p "ティント リップスティック 01（2.6g）" at bounding box center [198, 203] width 80 height 5
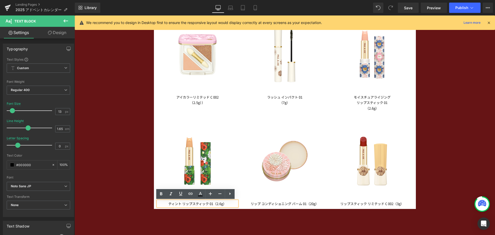
click at [207, 204] on p "ティント リップスティック 01（2.6g）" at bounding box center [198, 203] width 80 height 5
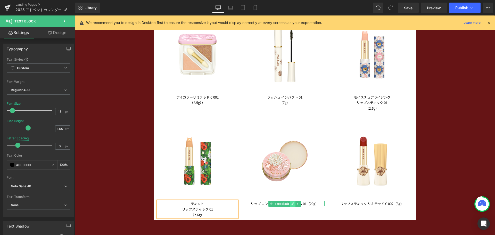
click at [293, 205] on link at bounding box center [293, 204] width 5 height 6
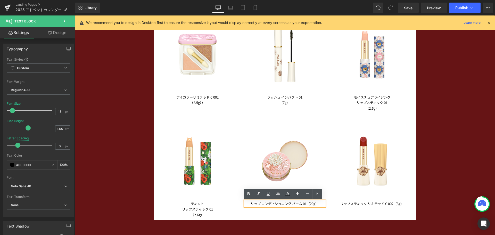
click at [291, 206] on p "リップ コンディショニング バーム 01（20g）" at bounding box center [285, 203] width 80 height 5
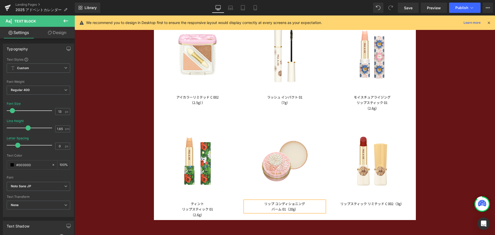
click at [286, 210] on p "バーム 01（20g）" at bounding box center [285, 208] width 80 height 5
click at [379, 204] on icon at bounding box center [380, 204] width 3 height 3
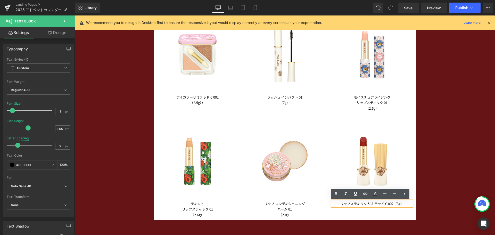
click at [367, 205] on p "リップスティック リミテッド C 002（3g）" at bounding box center [373, 203] width 80 height 5
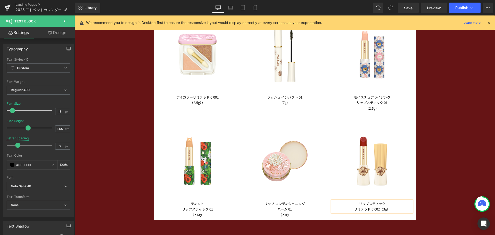
click at [379, 208] on p "リミテッド C 002（3g）" at bounding box center [373, 208] width 80 height 5
click at [259, 9] on link "Mobile" at bounding box center [255, 8] width 12 height 10
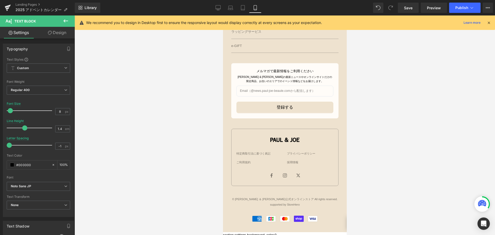
scroll to position [543, 0]
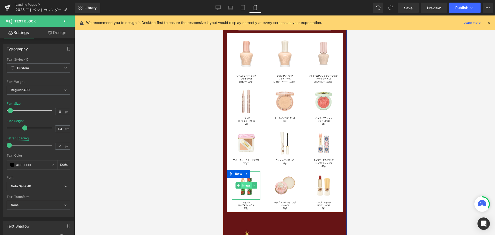
click at [243, 184] on span "Image" at bounding box center [246, 185] width 11 height 6
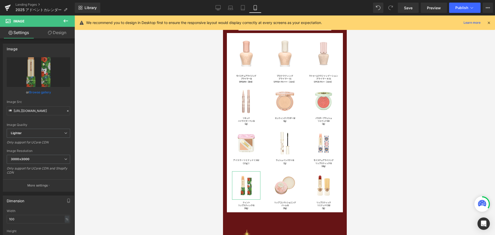
click at [64, 36] on link "Design" at bounding box center [56, 33] width 37 height 12
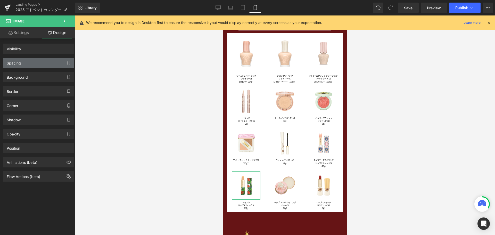
click at [38, 62] on div "Spacing" at bounding box center [38, 63] width 71 height 10
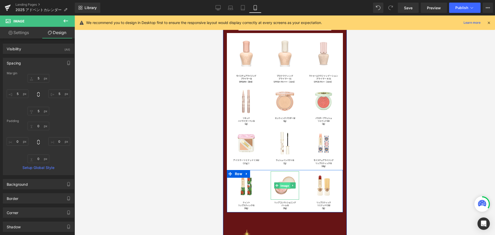
drag, startPoint x: 283, startPoint y: 187, endPoint x: 339, endPoint y: 90, distance: 112.0
click at [283, 187] on span "Image" at bounding box center [284, 186] width 11 height 6
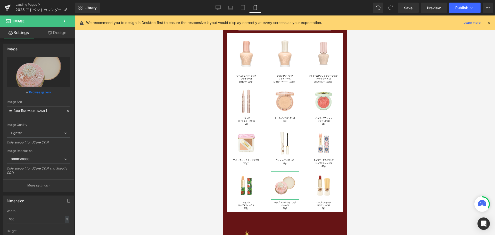
click at [70, 33] on link "Design" at bounding box center [56, 33] width 37 height 12
click at [0, 0] on div "Spacing" at bounding box center [0, 0] width 0 height 0
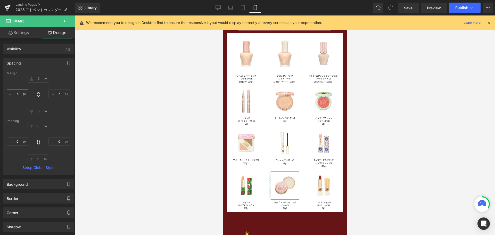
click at [21, 95] on input "5" at bounding box center [18, 94] width 22 height 9
click at [37, 94] on icon at bounding box center [38, 94] width 5 height 5
click at [407, 7] on span "Save" at bounding box center [408, 7] width 9 height 5
click at [436, 10] on span "Preview" at bounding box center [434, 7] width 14 height 5
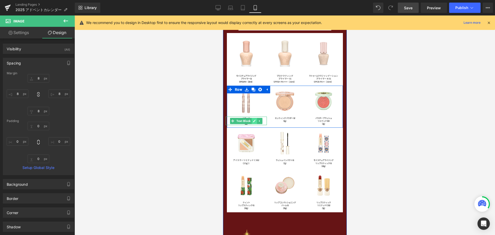
click at [253, 120] on icon at bounding box center [254, 120] width 3 height 3
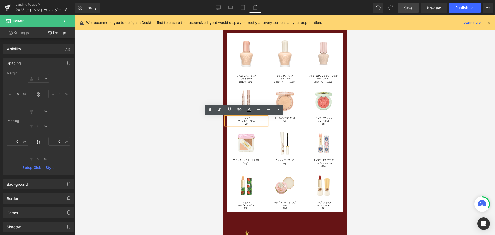
click at [250, 121] on p "ハイライター ペン 01" at bounding box center [246, 120] width 41 height 3
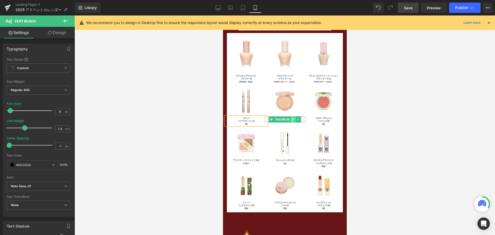
click at [292, 119] on icon at bounding box center [293, 119] width 3 height 3
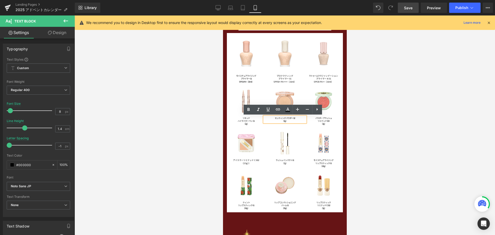
click at [290, 119] on p "セッティング パウダー 02" at bounding box center [284, 118] width 41 height 3
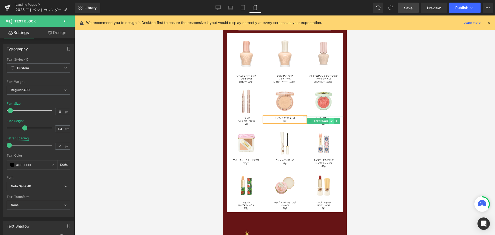
click at [329, 121] on link at bounding box center [331, 121] width 5 height 6
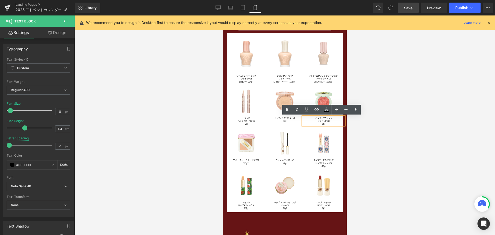
click at [325, 121] on p "リミテッド 003" at bounding box center [323, 120] width 41 height 3
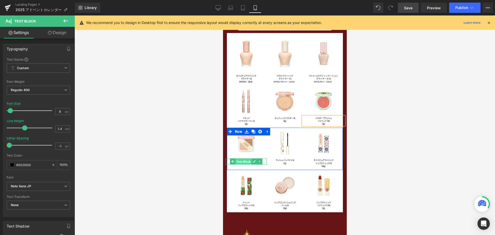
click at [245, 163] on span "Text Block" at bounding box center [243, 162] width 16 height 6
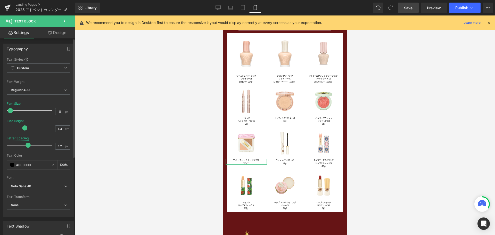
drag, startPoint x: 10, startPoint y: 145, endPoint x: 29, endPoint y: 146, distance: 18.4
click at [29, 146] on span at bounding box center [28, 145] width 5 height 5
drag, startPoint x: 28, startPoint y: 147, endPoint x: 11, endPoint y: 148, distance: 16.8
click at [14, 147] on span at bounding box center [16, 145] width 5 height 5
click at [6, 148] on div "Text Styles Custom Custom Setup Global Style Custom Setup Global Style Thin 100…" at bounding box center [38, 136] width 71 height 159
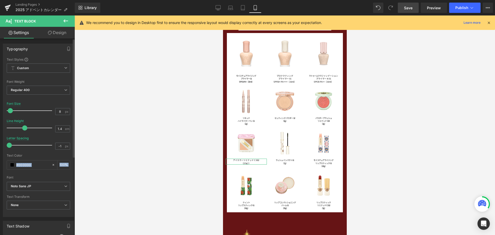
drag, startPoint x: 15, startPoint y: 145, endPoint x: 6, endPoint y: 146, distance: 9.3
click at [6, 146] on div "Text Styles Custom Custom Setup Global Style Custom Setup Global Style Thin 100…" at bounding box center [38, 136] width 71 height 159
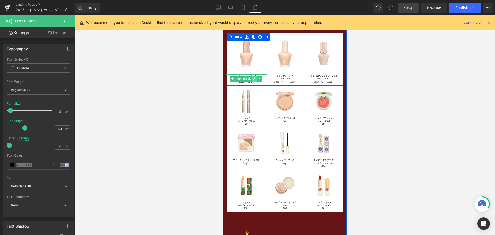
click at [254, 79] on link at bounding box center [254, 79] width 5 height 6
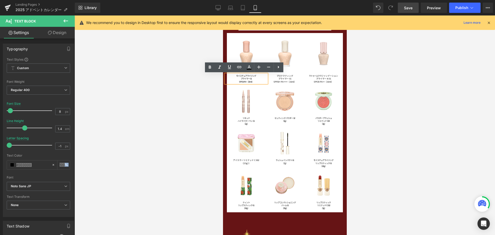
click at [248, 81] on p "SPF15 PA+（30ml）" at bounding box center [246, 81] width 41 height 3
click at [247, 78] on p "プライマー 01" at bounding box center [246, 78] width 41 height 3
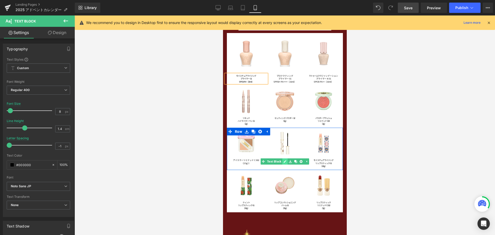
click at [285, 163] on link at bounding box center [284, 161] width 5 height 6
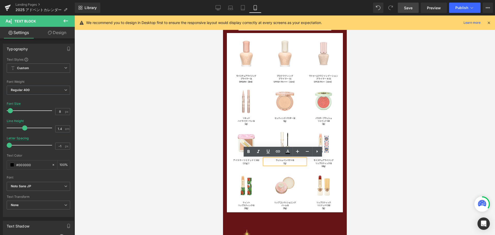
click at [290, 160] on p "ラッシュ インパクト 01" at bounding box center [284, 160] width 41 height 3
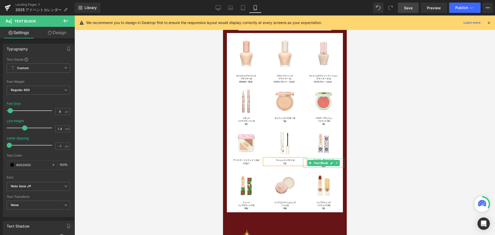
click at [330, 163] on icon at bounding box center [331, 163] width 3 height 3
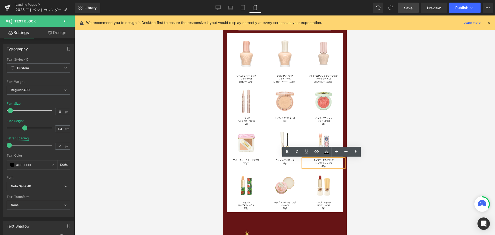
click at [327, 163] on p "リップスティック 01" at bounding box center [323, 163] width 41 height 3
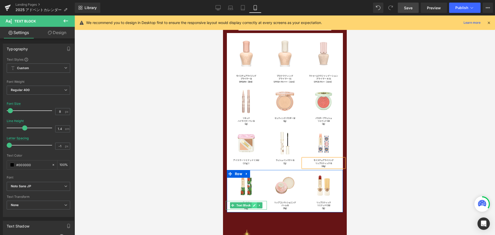
click at [253, 205] on icon at bounding box center [254, 205] width 3 height 3
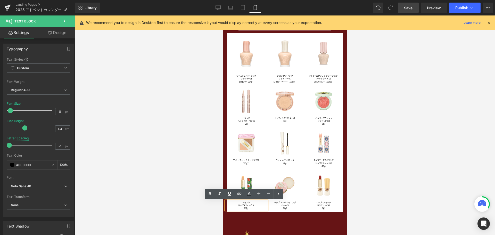
click at [251, 207] on p "（2.6g）" at bounding box center [246, 208] width 41 height 3
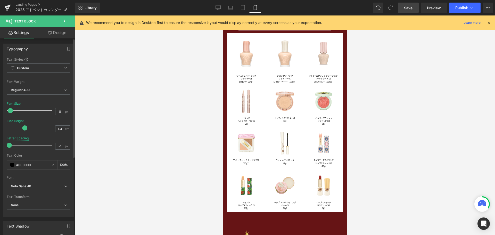
drag, startPoint x: 9, startPoint y: 146, endPoint x: 5, endPoint y: 144, distance: 4.7
click at [5, 144] on div "Text Styles Custom Custom Setup Global Style Custom Setup Global Style Thin 100…" at bounding box center [38, 136] width 71 height 159
click at [100, 146] on div at bounding box center [285, 125] width 421 height 220
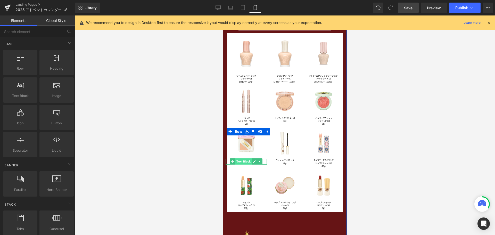
click at [240, 160] on span "Text Block" at bounding box center [243, 161] width 16 height 6
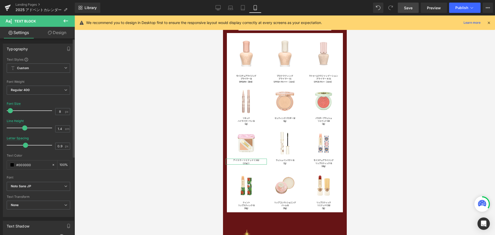
drag, startPoint x: 10, startPoint y: 146, endPoint x: 25, endPoint y: 144, distance: 15.3
click at [25, 144] on span at bounding box center [25, 145] width 5 height 5
drag, startPoint x: 26, startPoint y: 145, endPoint x: 29, endPoint y: 145, distance: 3.4
click at [29, 145] on span at bounding box center [29, 145] width 5 height 5
drag, startPoint x: 29, startPoint y: 145, endPoint x: 4, endPoint y: 144, distance: 25.6
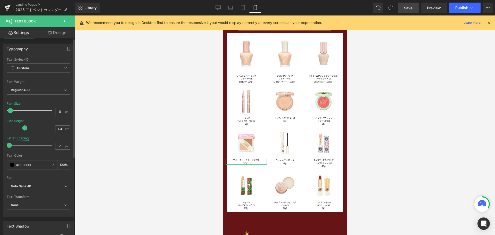
click at [4, 144] on div "Text Styles Custom Custom Setup Global Style Custom Setup Global Style Thin 100…" at bounding box center [38, 136] width 71 height 159
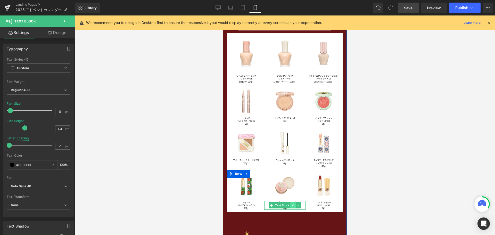
click at [290, 203] on link at bounding box center [292, 205] width 5 height 6
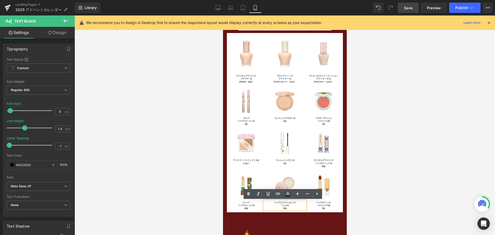
click at [283, 206] on p "バーム 01" at bounding box center [284, 205] width 41 height 3
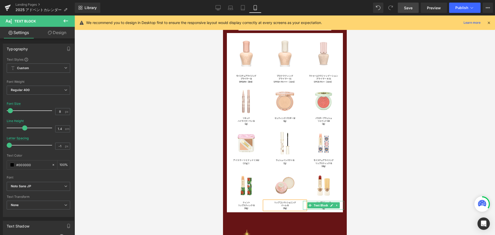
click at [330, 205] on icon at bounding box center [331, 205] width 3 height 3
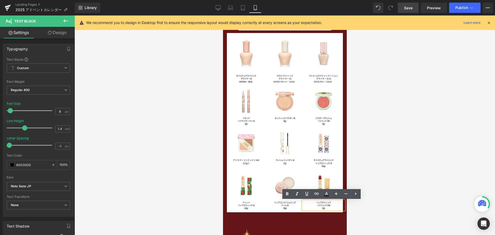
click at [324, 205] on p "リミテッド C 002" at bounding box center [323, 205] width 41 height 3
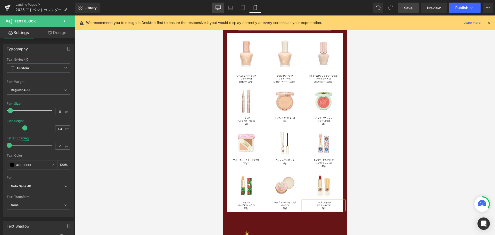
drag, startPoint x: 218, startPoint y: 7, endPoint x: 235, endPoint y: 25, distance: 25.0
click at [218, 7] on icon at bounding box center [218, 7] width 5 height 5
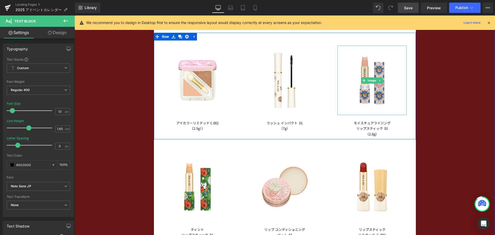
scroll to position [1114, 0]
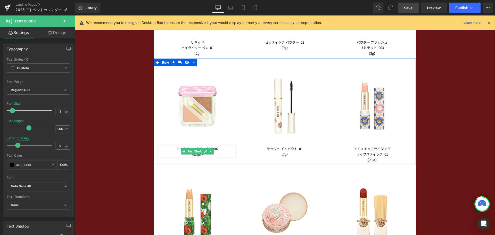
click at [192, 152] on span "Text Block" at bounding box center [195, 151] width 16 height 6
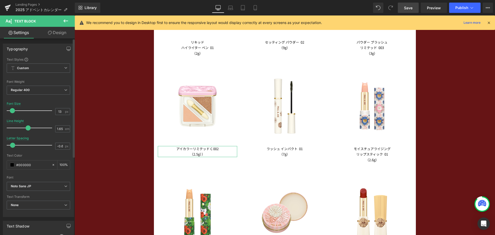
drag, startPoint x: 18, startPoint y: 145, endPoint x: 12, endPoint y: 143, distance: 5.7
click at [12, 143] on span at bounding box center [12, 145] width 5 height 5
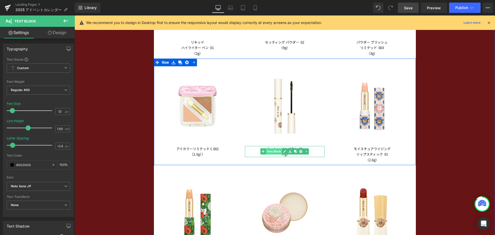
click at [272, 150] on span "Text Block" at bounding box center [274, 151] width 16 height 6
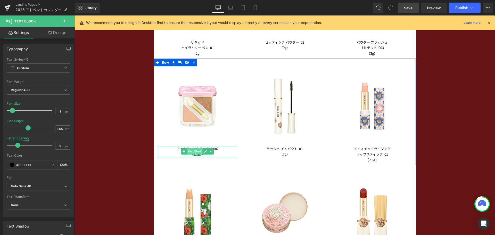
click at [191, 154] on span "Text Block" at bounding box center [195, 151] width 16 height 6
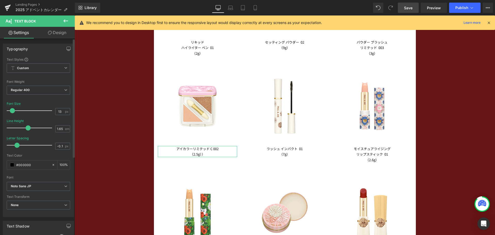
drag, startPoint x: 13, startPoint y: 145, endPoint x: 17, endPoint y: 144, distance: 4.4
click at [17, 144] on span at bounding box center [16, 145] width 5 height 5
click at [411, 7] on span "Save" at bounding box center [408, 7] width 9 height 5
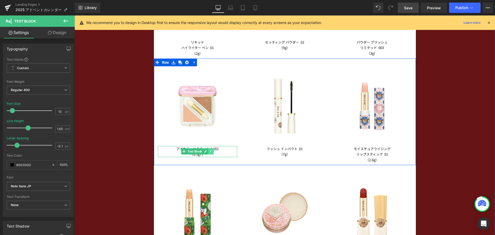
click at [208, 154] on link at bounding box center [210, 151] width 5 height 6
click at [207, 153] on icon at bounding box center [208, 151] width 3 height 3
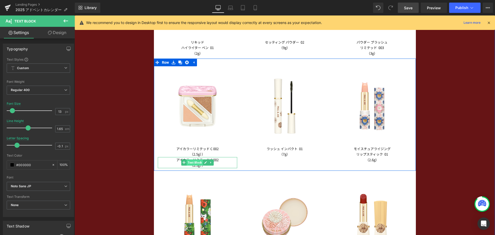
click at [195, 163] on span "Text Block" at bounding box center [195, 162] width 16 height 6
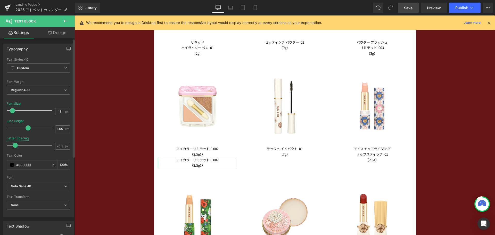
click at [14, 144] on span at bounding box center [15, 145] width 5 height 5
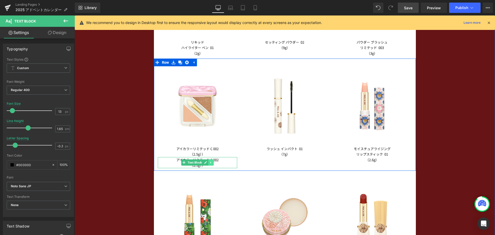
click at [210, 163] on icon at bounding box center [211, 162] width 3 height 3
click at [212, 163] on icon at bounding box center [213, 162] width 3 height 3
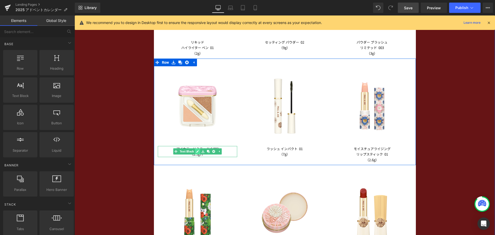
click at [196, 152] on icon at bounding box center [197, 151] width 3 height 3
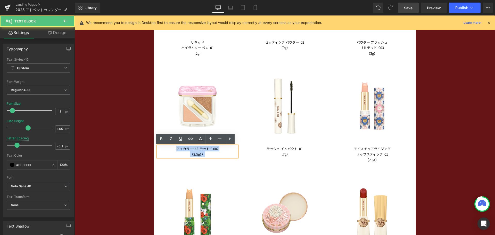
drag, startPoint x: 203, startPoint y: 157, endPoint x: 206, endPoint y: 158, distance: 3.2
click at [206, 157] on div "アイカラーリミテッド C 002 （2.5g））" at bounding box center [198, 151] width 80 height 11
click at [211, 157] on div "アイカラーリミテッド C 002 （2.5g））" at bounding box center [198, 151] width 80 height 11
drag, startPoint x: 207, startPoint y: 155, endPoint x: 167, endPoint y: 151, distance: 40.5
click at [167, 151] on div "アイカラーリミテッド C 002 （2.5g）" at bounding box center [198, 151] width 80 height 11
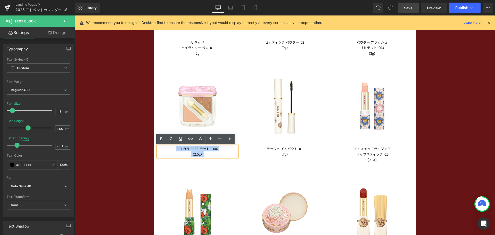
copy div "アイカラーリミテッド C 002 （2.5g）"
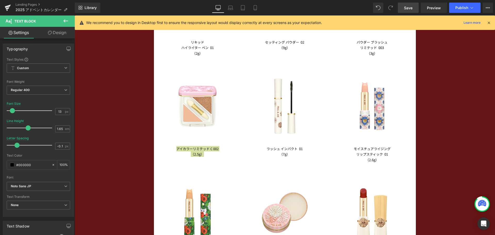
click at [68, 22] on icon at bounding box center [66, 21] width 6 height 6
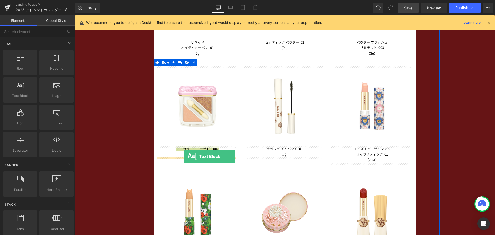
drag, startPoint x: 97, startPoint y: 111, endPoint x: 184, endPoint y: 156, distance: 98.2
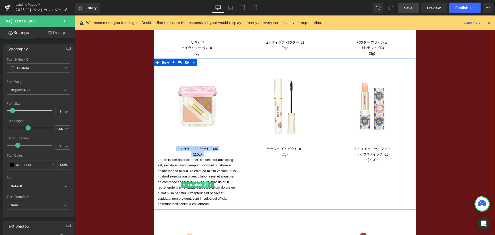
click at [205, 184] on icon at bounding box center [206, 184] width 3 height 3
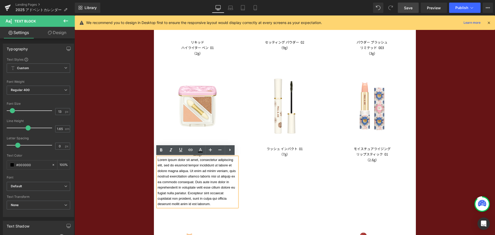
click at [158, 160] on div "Lorem ipsum dolor sit amet, consectetur adipiscing elit, sed do eiusmod tempor …" at bounding box center [198, 182] width 80 height 50
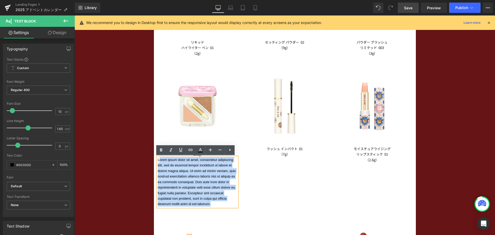
drag, startPoint x: 156, startPoint y: 160, endPoint x: 158, endPoint y: 158, distance: 2.7
click at [158, 158] on div "Lorem ipsum dolor sit amet, consectetur adipiscing elit, sed do eiusmod tempor …" at bounding box center [198, 182] width 80 height 50
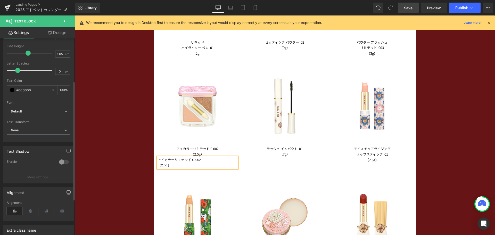
scroll to position [77, 0]
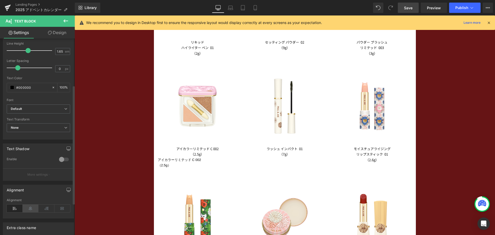
click at [31, 209] on icon at bounding box center [31, 209] width 16 height 8
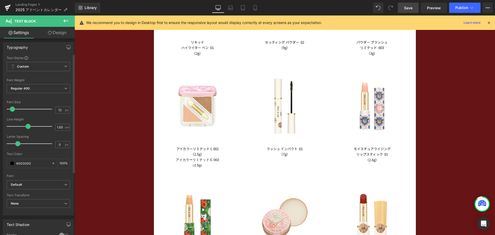
scroll to position [0, 0]
click at [41, 188] on b "Default" at bounding box center [37, 186] width 53 height 4
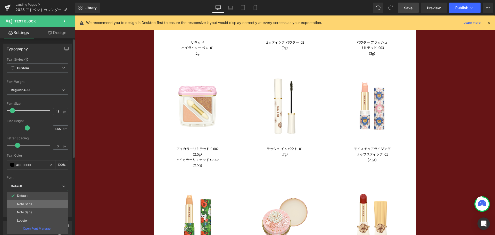
click at [39, 201] on li "Noto Sans JP" at bounding box center [39, 204] width 64 height 8
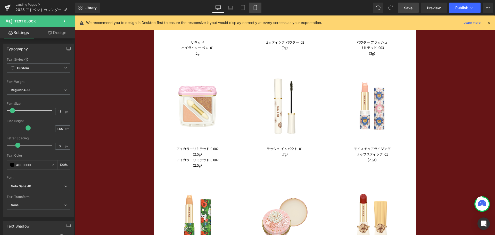
click at [255, 11] on link "Mobile" at bounding box center [255, 8] width 12 height 10
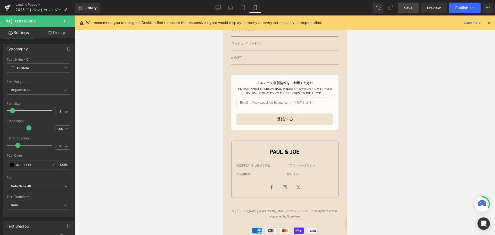
scroll to position [551, 0]
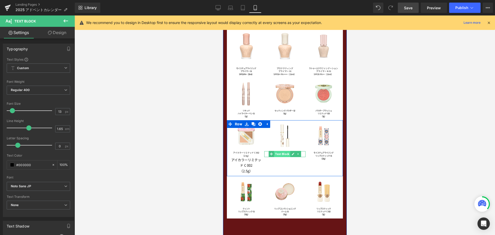
click at [280, 154] on span "Text Block" at bounding box center [282, 154] width 16 height 6
click at [243, 167] on span "Text Block" at bounding box center [243, 166] width 16 height 6
click at [280, 155] on span "Text Block" at bounding box center [282, 154] width 16 height 6
click at [243, 167] on span "Text Block" at bounding box center [243, 165] width 16 height 6
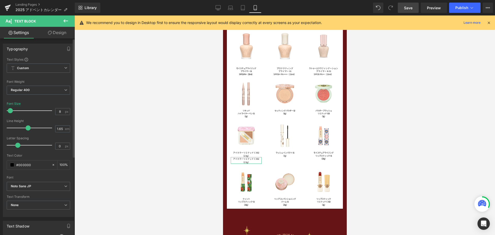
click at [10, 111] on span at bounding box center [10, 110] width 5 height 5
drag, startPoint x: 28, startPoint y: 126, endPoint x: 25, endPoint y: 126, distance: 3.1
click at [25, 126] on span at bounding box center [24, 127] width 5 height 5
drag, startPoint x: 19, startPoint y: 145, endPoint x: 4, endPoint y: 141, distance: 16.0
click at [4, 141] on div "Text Styles Custom Custom Setup Global Style Custom Setup Global Style Thin 100…" at bounding box center [38, 136] width 71 height 159
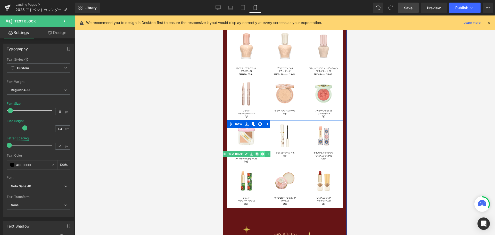
click at [261, 154] on icon at bounding box center [262, 154] width 3 height 3
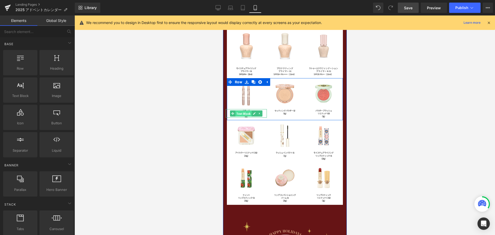
drag, startPoint x: 243, startPoint y: 113, endPoint x: 400, endPoint y: 128, distance: 157.6
click at [243, 113] on span "Text Block" at bounding box center [243, 113] width 16 height 6
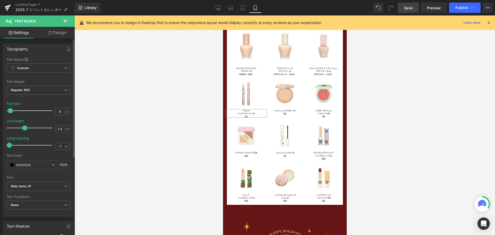
drag, startPoint x: 9, startPoint y: 146, endPoint x: 1, endPoint y: 145, distance: 8.5
click at [1, 145] on div "Typography Text Styles Custom Custom Setup Global Style Custom Setup Global Sty…" at bounding box center [38, 128] width 77 height 177
click at [412, 12] on link "Save" at bounding box center [408, 8] width 21 height 10
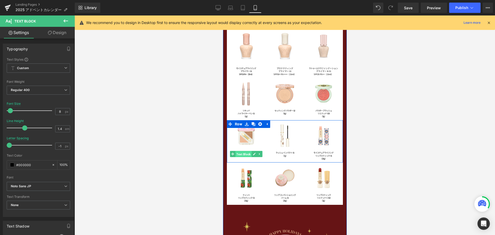
click at [244, 155] on span "Text Block" at bounding box center [243, 154] width 16 height 6
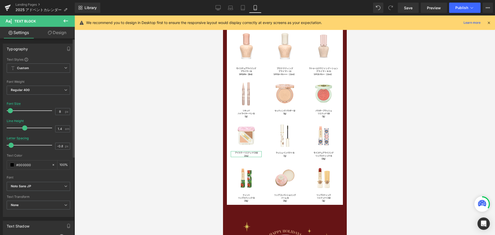
click at [11, 146] on span at bounding box center [11, 145] width 5 height 5
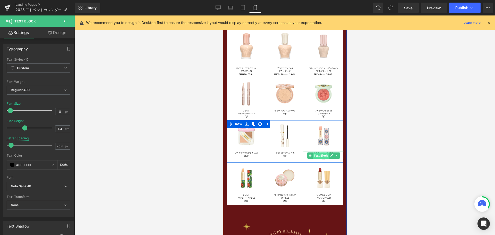
click at [321, 154] on span "Text Block" at bounding box center [321, 155] width 16 height 6
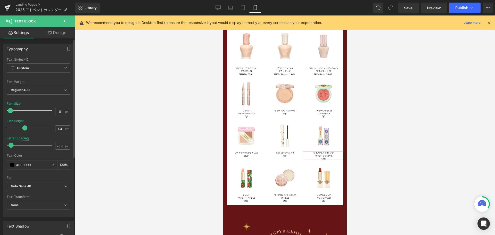
click at [10, 145] on span at bounding box center [11, 145] width 5 height 5
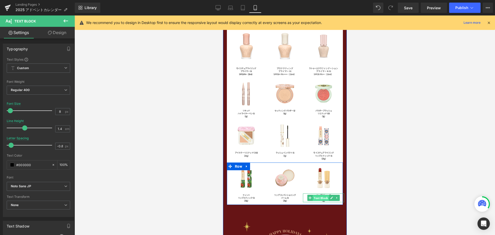
click at [320, 197] on span "Text Block" at bounding box center [321, 198] width 16 height 6
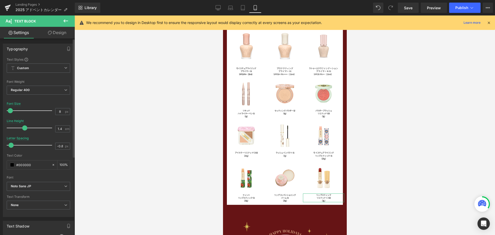
click at [10, 146] on span at bounding box center [11, 145] width 5 height 5
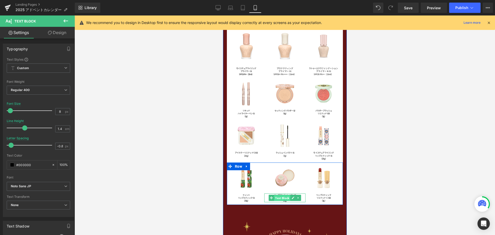
click at [280, 198] on span "Text Block" at bounding box center [282, 198] width 16 height 6
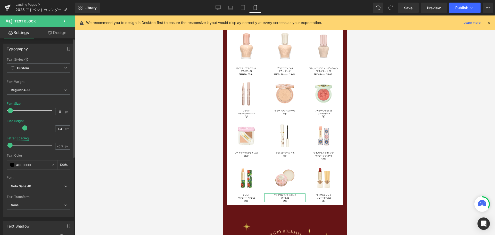
click at [10, 145] on span at bounding box center [9, 145] width 5 height 5
click at [11, 146] on span at bounding box center [11, 145] width 5 height 5
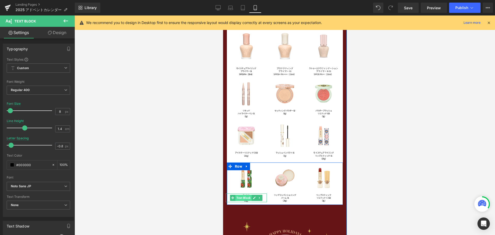
click at [243, 198] on span "Text Block" at bounding box center [243, 198] width 16 height 6
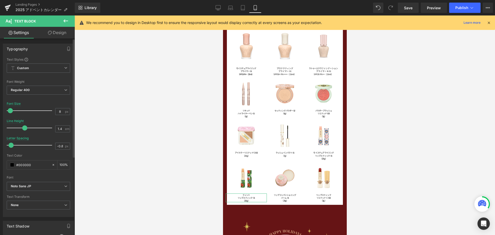
click at [11, 146] on span at bounding box center [11, 145] width 5 height 5
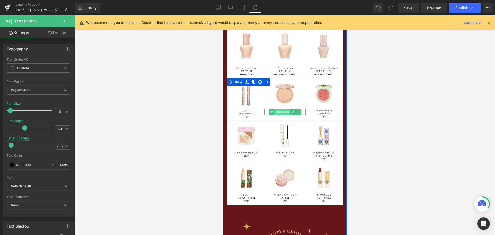
click at [281, 112] on span "Text Block" at bounding box center [282, 112] width 16 height 6
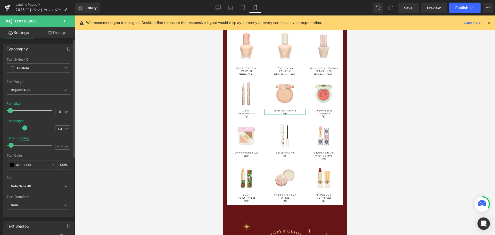
click at [11, 146] on span at bounding box center [11, 145] width 5 height 5
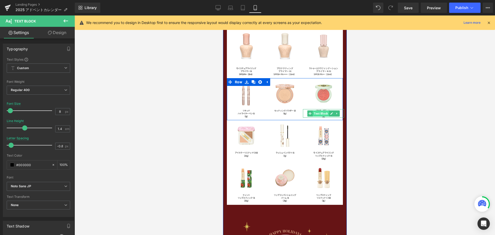
click at [320, 114] on span "Text Block" at bounding box center [321, 113] width 16 height 6
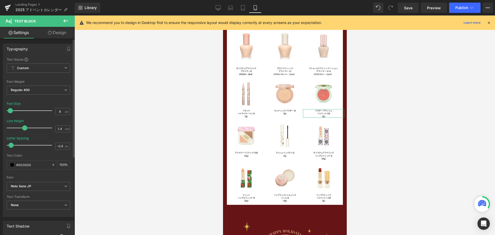
click at [12, 145] on span at bounding box center [11, 145] width 5 height 5
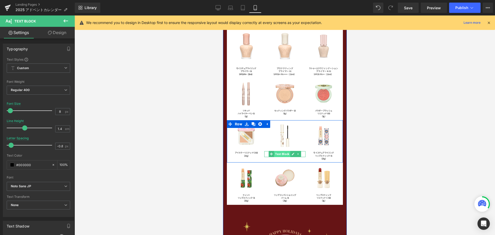
click at [279, 154] on span "Text Block" at bounding box center [282, 154] width 16 height 6
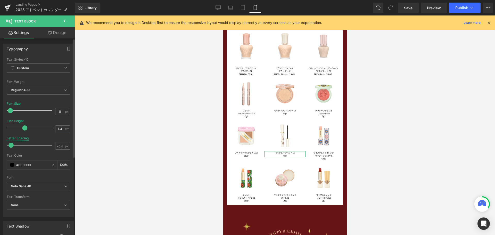
click at [10, 145] on span at bounding box center [11, 145] width 5 height 5
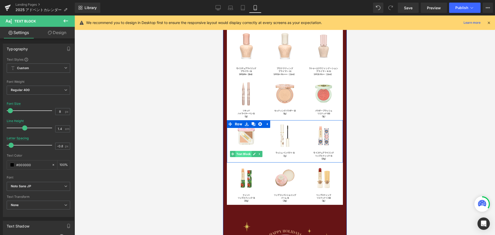
click at [245, 153] on span "Text Block" at bounding box center [243, 154] width 16 height 6
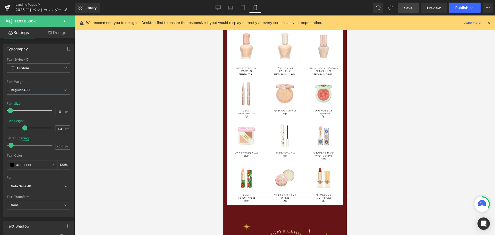
click at [408, 9] on span "Save" at bounding box center [408, 7] width 9 height 5
click at [220, 5] on icon at bounding box center [218, 7] width 5 height 5
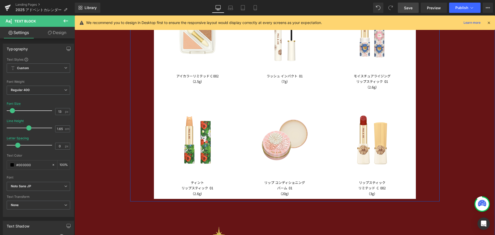
scroll to position [1186, 0]
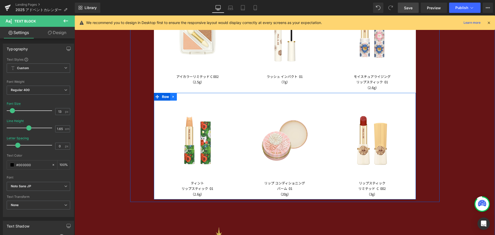
click at [173, 94] on link at bounding box center [173, 97] width 7 height 8
drag, startPoint x: 178, startPoint y: 97, endPoint x: 204, endPoint y: 41, distance: 61.3
click at [179, 97] on icon at bounding box center [181, 97] width 4 height 4
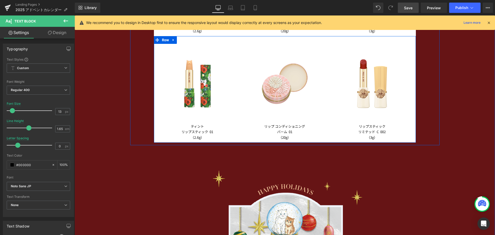
scroll to position [1323, 0]
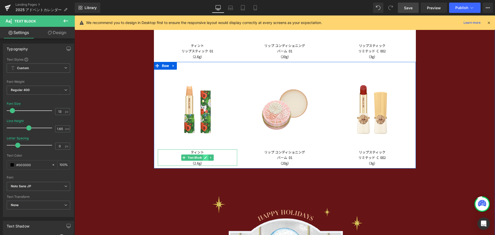
click at [205, 157] on icon at bounding box center [206, 157] width 3 height 3
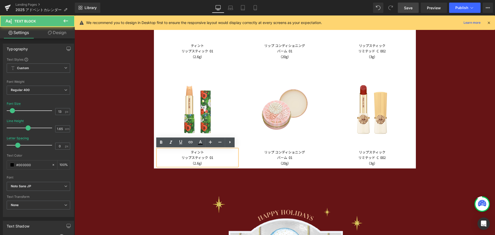
drag, startPoint x: 184, startPoint y: 154, endPoint x: 185, endPoint y: 151, distance: 3.6
click at [185, 151] on div "ティント リップスティック 01 （2.6g）" at bounding box center [198, 157] width 80 height 17
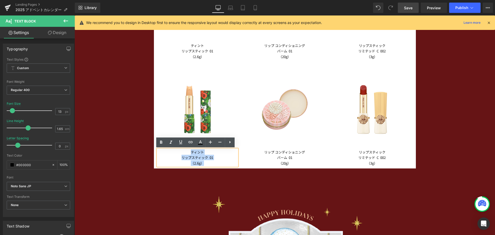
paste div
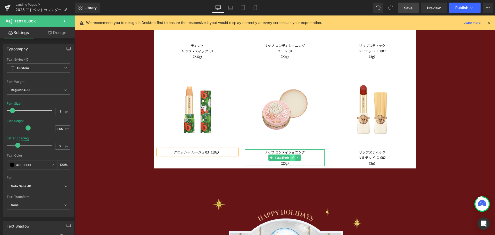
click at [292, 157] on icon at bounding box center [293, 157] width 3 height 3
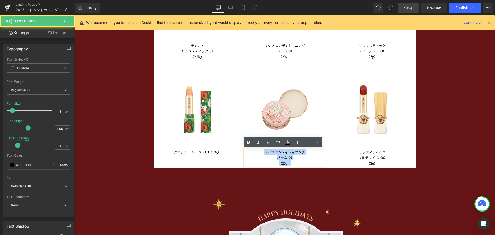
drag, startPoint x: 293, startPoint y: 164, endPoint x: 252, endPoint y: 151, distance: 43.0
click at [252, 151] on div "リップ コンディショニング バーム 01 （20g）" at bounding box center [285, 157] width 80 height 17
paste div
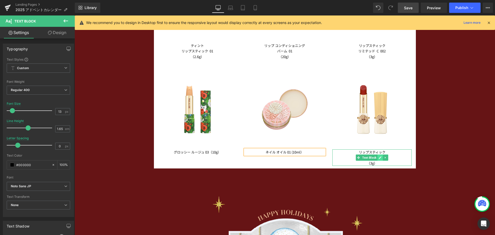
click at [379, 156] on icon at bounding box center [380, 157] width 3 height 3
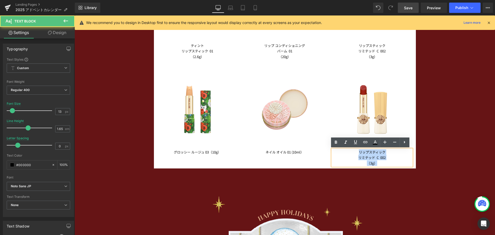
drag, startPoint x: 355, startPoint y: 156, endPoint x: 350, endPoint y: 154, distance: 6.1
click at [350, 154] on div "リップスティック リミテッド C 002 （3g）" at bounding box center [373, 157] width 80 height 17
paste div
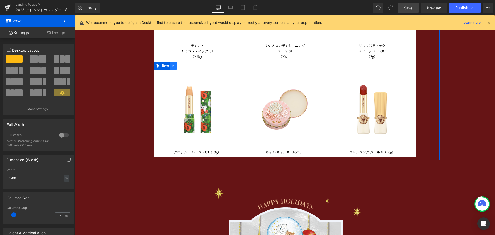
click at [173, 64] on icon at bounding box center [174, 66] width 4 height 4
click at [179, 65] on icon at bounding box center [181, 66] width 4 height 4
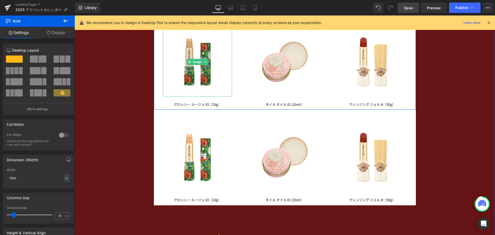
scroll to position [1375, 0]
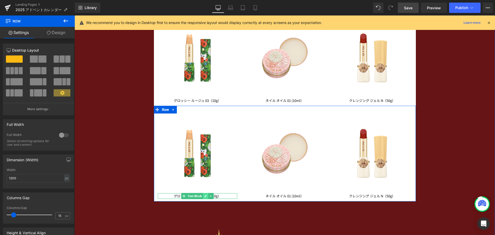
click at [204, 195] on icon at bounding box center [205, 196] width 3 height 3
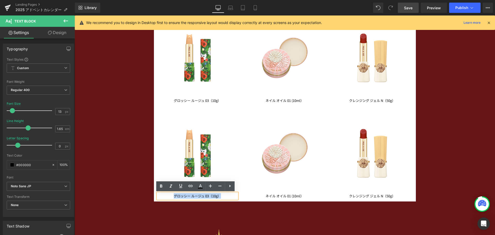
drag, startPoint x: 188, startPoint y: 198, endPoint x: 170, endPoint y: 198, distance: 18.3
click at [170, 198] on p "グロッシー ルージュ 03（10g）" at bounding box center [198, 195] width 80 height 5
paste div
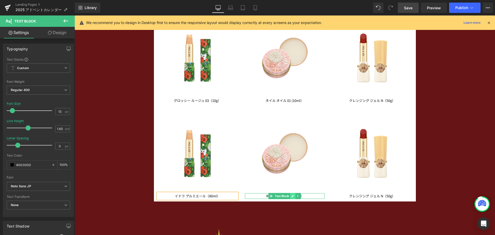
click at [292, 197] on icon at bounding box center [293, 196] width 3 height 3
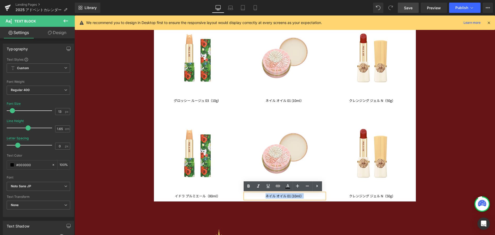
drag, startPoint x: 303, startPoint y: 194, endPoint x: 258, endPoint y: 197, distance: 45.3
click at [258, 197] on p "ネイル オイル 01 (10ml）" at bounding box center [285, 195] width 80 height 5
paste div
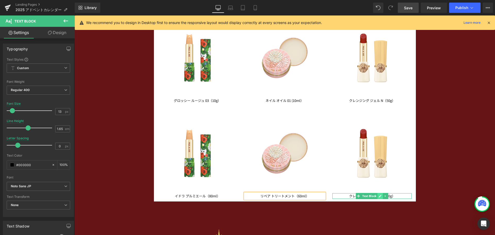
click at [379, 196] on icon at bounding box center [380, 196] width 3 height 3
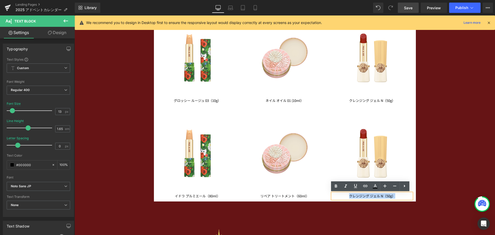
drag, startPoint x: 398, startPoint y: 197, endPoint x: 344, endPoint y: 198, distance: 54.7
click at [344, 198] on p "クレンジング ジェル N（50g）" at bounding box center [373, 195] width 80 height 5
paste div
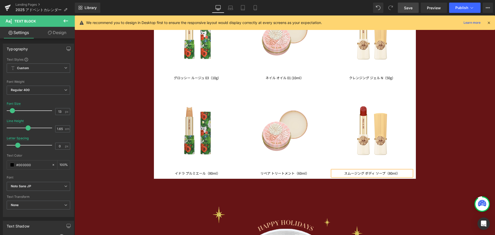
scroll to position [1401, 0]
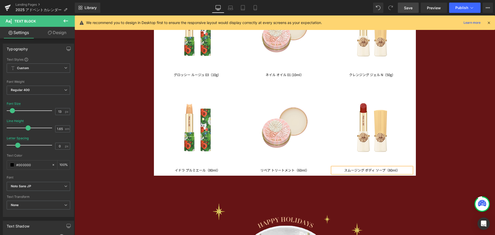
click at [163, 83] on div "Image イドラ プルミエール（80ml） Text Block Image リペア トリートメント（60ml） Text Block Image スムージ…" at bounding box center [285, 127] width 262 height 95
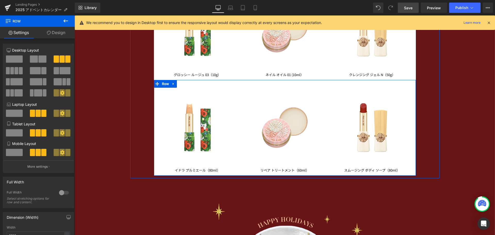
click at [172, 84] on icon at bounding box center [174, 84] width 4 height 4
click at [179, 85] on icon at bounding box center [181, 84] width 4 height 4
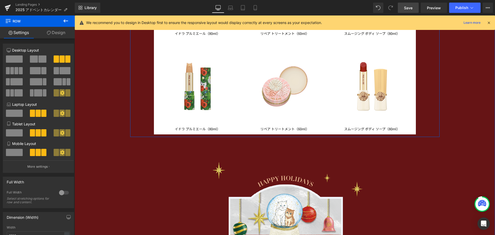
scroll to position [1540, 0]
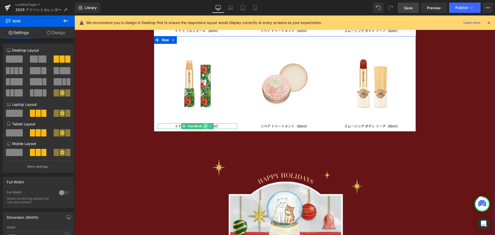
click at [204, 127] on icon at bounding box center [205, 126] width 3 height 3
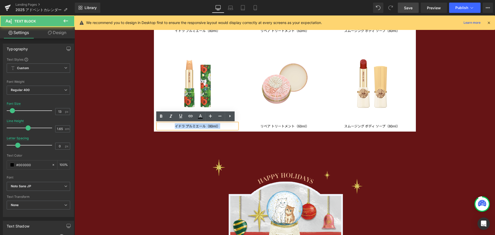
click at [163, 124] on p "イドラ プルミエール（80ml）" at bounding box center [198, 125] width 80 height 5
paste div
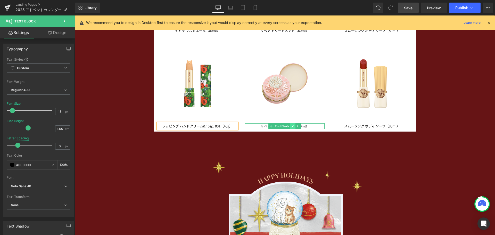
click at [292, 126] on icon at bounding box center [293, 126] width 3 height 3
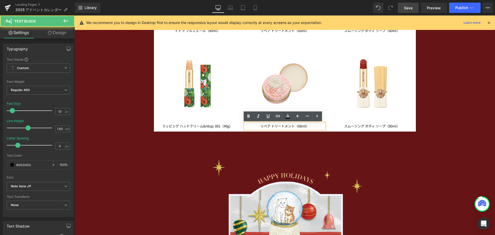
drag, startPoint x: 312, startPoint y: 126, endPoint x: 251, endPoint y: 127, distance: 61.4
click at [251, 127] on p "リペア トリートメント（60ml）" at bounding box center [285, 125] width 80 height 5
paste div
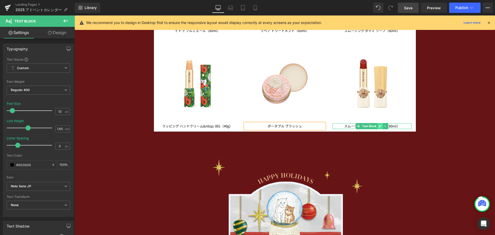
click at [379, 127] on icon at bounding box center [380, 126] width 3 height 3
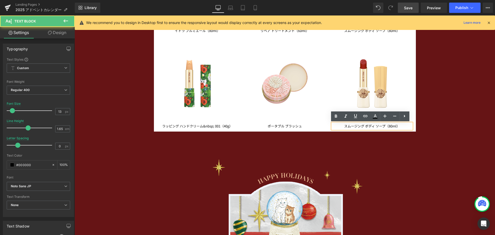
drag, startPoint x: 401, startPoint y: 126, endPoint x: 313, endPoint y: 122, distance: 87.8
click at [313, 122] on div "Image ラッピング ハンドクリーム&nbsp; 001（40g） Text Block Image ポータブル ブラッシュ Text Block Imag…" at bounding box center [285, 83] width 262 height 95
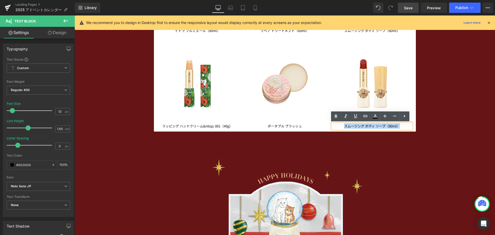
paste div
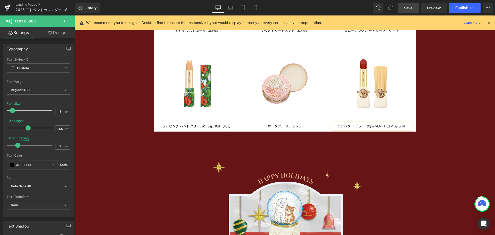
scroll to position [1515, 0]
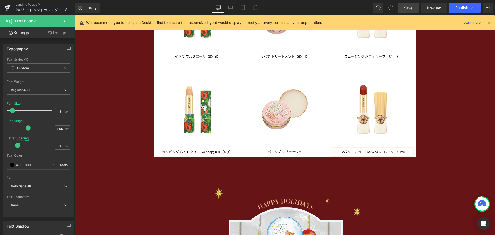
click at [160, 75] on div "Image ラッピング ハンドクリーム&nbsp; 001（40g） Text Block" at bounding box center [197, 112] width 87 height 85
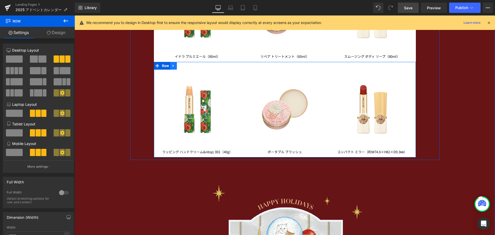
click at [173, 65] on icon at bounding box center [173, 66] width 1 height 2
click at [179, 67] on icon at bounding box center [181, 66] width 4 height 4
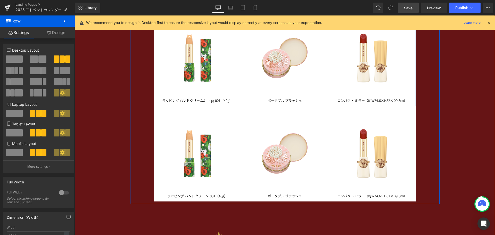
scroll to position [1566, 0]
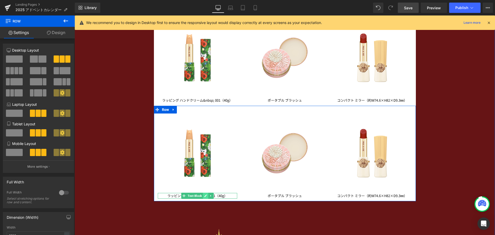
click at [205, 196] on icon at bounding box center [206, 196] width 3 height 3
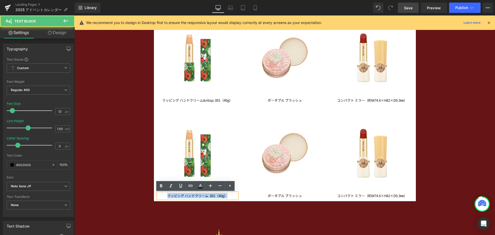
drag, startPoint x: 225, startPoint y: 196, endPoint x: 161, endPoint y: 195, distance: 64.5
click at [161, 195] on p "ラッピング ハンドクリーム 001（40g）" at bounding box center [198, 195] width 80 height 5
paste div
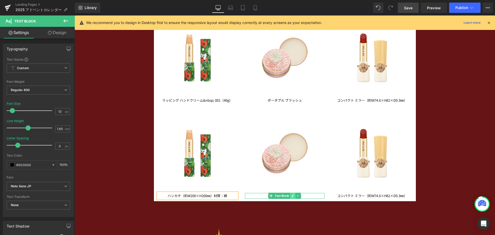
click at [293, 196] on link at bounding box center [293, 196] width 5 height 6
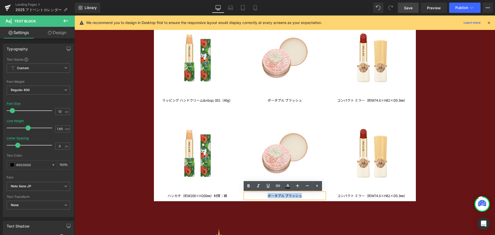
drag, startPoint x: 308, startPoint y: 195, endPoint x: 258, endPoint y: 197, distance: 49.8
click at [258, 197] on p "ポータブル ブラッシュ" at bounding box center [285, 195] width 80 height 5
paste div
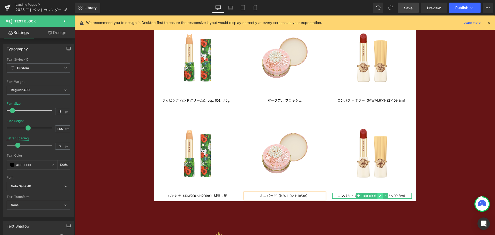
click at [379, 195] on icon at bounding box center [380, 195] width 3 height 3
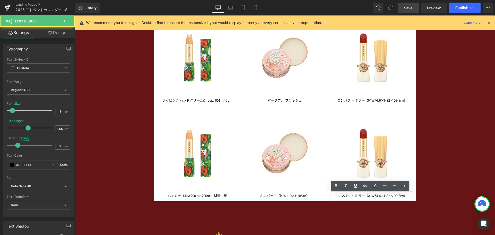
drag, startPoint x: 410, startPoint y: 198, endPoint x: 333, endPoint y: 196, distance: 76.9
click at [333, 196] on p "コンパクト ミラー（約W74.6×H82×D9.3㎜）" at bounding box center [373, 195] width 80 height 5
paste div
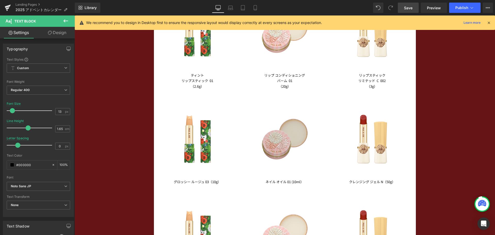
scroll to position [1282, 0]
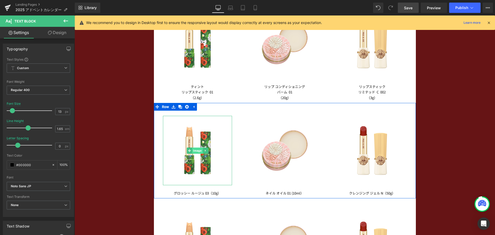
click at [197, 150] on span "Image" at bounding box center [197, 151] width 11 height 6
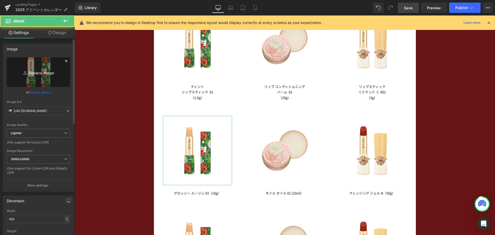
click at [47, 69] on icon "Replace Image" at bounding box center [38, 72] width 41 height 6
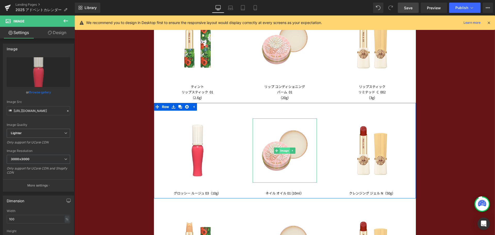
click at [285, 149] on span "Image" at bounding box center [285, 151] width 11 height 6
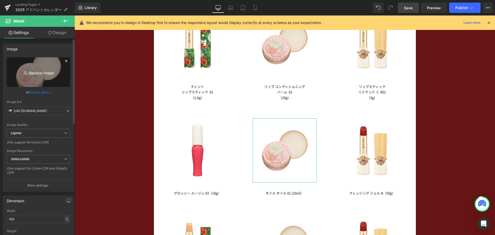
click at [53, 78] on link "Replace Image" at bounding box center [38, 72] width 63 height 30
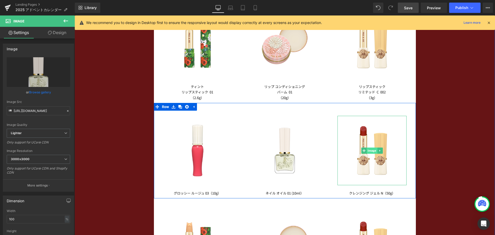
click at [375, 150] on span "Image" at bounding box center [372, 151] width 11 height 6
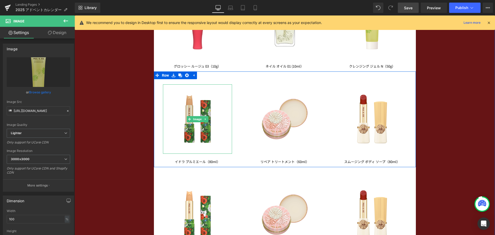
scroll to position [1411, 0]
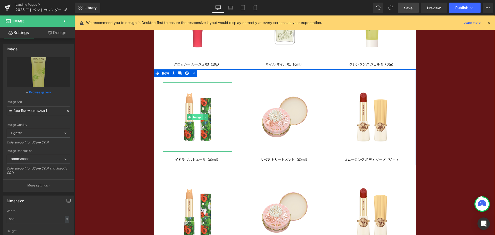
click at [195, 118] on span "Image" at bounding box center [197, 117] width 11 height 6
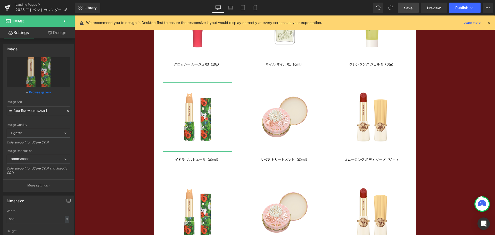
click at [0, 0] on icon "Replace Image" at bounding box center [0, 0] width 0 height 0
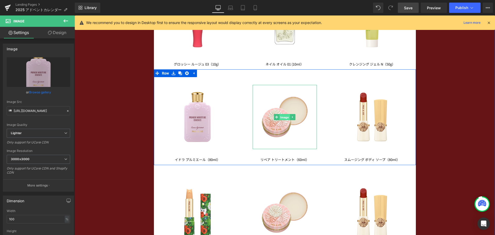
click at [283, 116] on span "Image" at bounding box center [285, 117] width 11 height 6
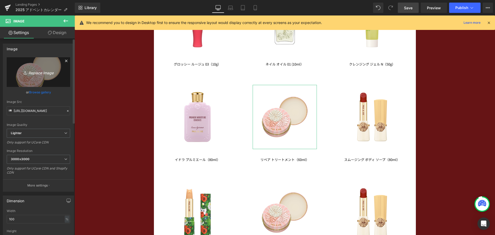
click at [43, 75] on icon "Replace Image" at bounding box center [38, 72] width 41 height 6
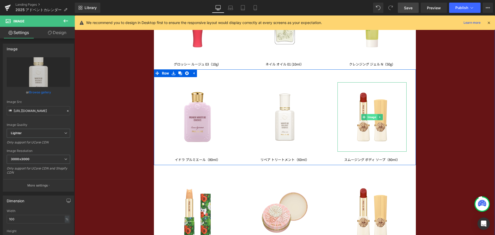
click at [370, 116] on span "Image" at bounding box center [372, 117] width 11 height 6
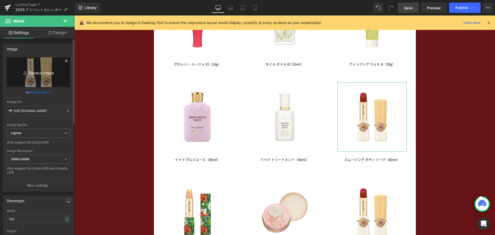
click at [29, 69] on icon "Replace Image" at bounding box center [38, 72] width 41 height 6
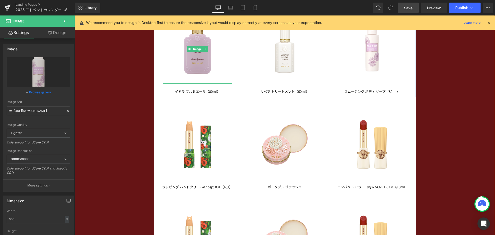
scroll to position [1489, 0]
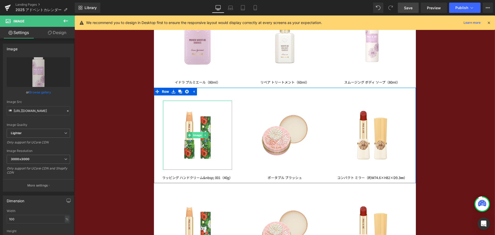
click at [197, 135] on span "Image" at bounding box center [197, 135] width 11 height 6
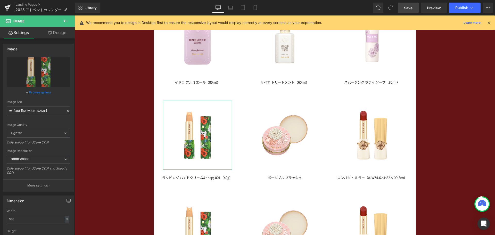
click at [0, 0] on icon "Replace Image" at bounding box center [0, 0] width 0 height 0
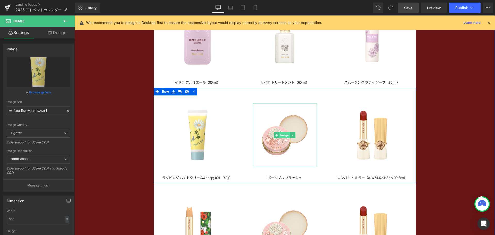
click at [287, 135] on span "Image" at bounding box center [285, 135] width 11 height 6
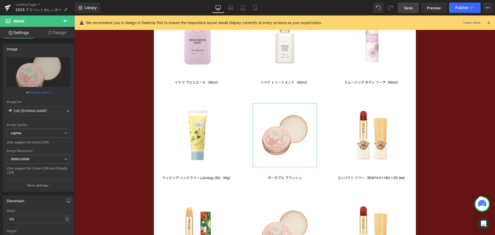
click at [44, 77] on link "Replace Image" at bounding box center [38, 72] width 63 height 30
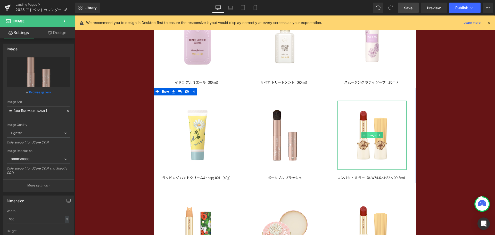
click at [373, 133] on span "Image" at bounding box center [372, 135] width 11 height 6
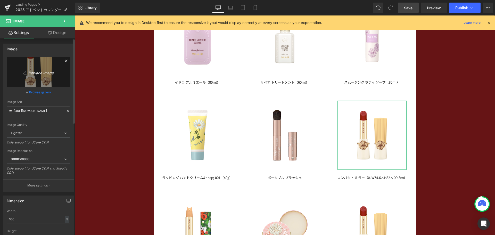
click at [32, 75] on icon "Replace Image" at bounding box center [38, 72] width 41 height 6
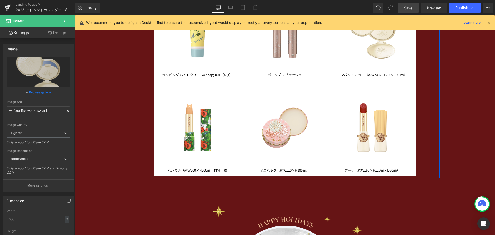
scroll to position [1592, 0]
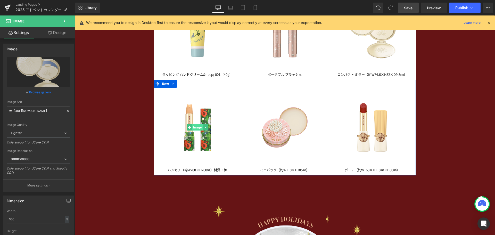
click at [192, 128] on span "Image" at bounding box center [197, 127] width 11 height 6
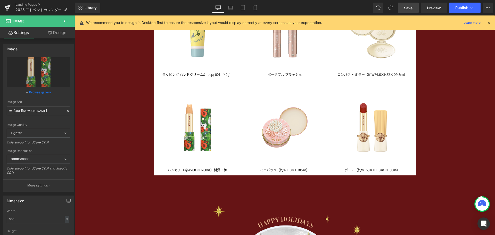
click at [49, 81] on link "Replace Image" at bounding box center [38, 72] width 63 height 30
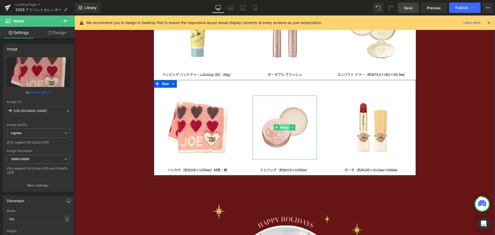
click at [283, 130] on span "Image" at bounding box center [285, 127] width 11 height 6
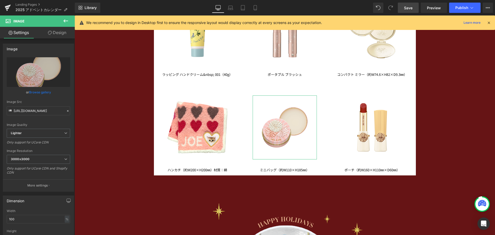
click at [0, 0] on icon "Replace Image" at bounding box center [0, 0] width 0 height 0
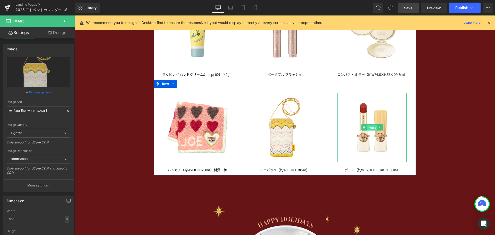
click at [368, 126] on span "Image" at bounding box center [372, 128] width 11 height 6
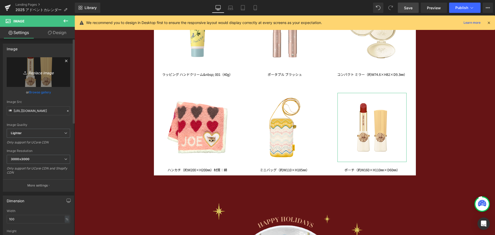
click at [23, 63] on link "Replace Image" at bounding box center [38, 72] width 63 height 30
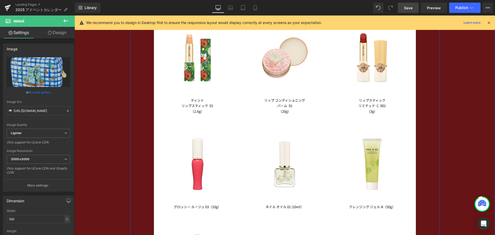
scroll to position [1257, 0]
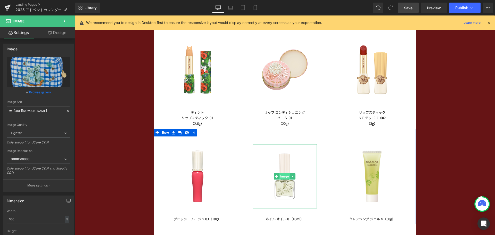
click at [283, 176] on span "Image" at bounding box center [285, 176] width 11 height 6
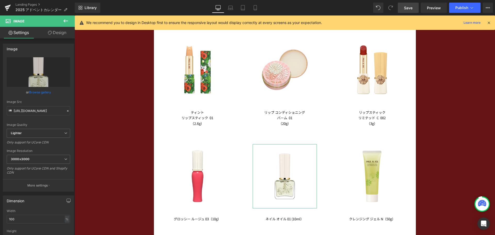
drag, startPoint x: 63, startPoint y: 33, endPoint x: 39, endPoint y: 65, distance: 39.7
click at [63, 33] on link "Design" at bounding box center [56, 33] width 37 height 12
click at [0, 0] on div "Spacing" at bounding box center [0, 0] width 0 height 0
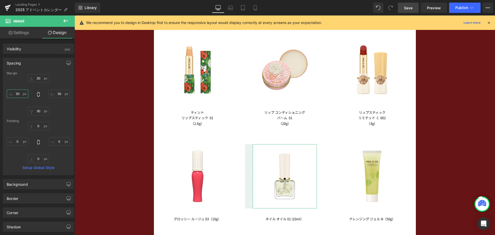
click at [20, 94] on input "30" at bounding box center [18, 94] width 22 height 9
click at [38, 94] on icon at bounding box center [38, 94] width 5 height 5
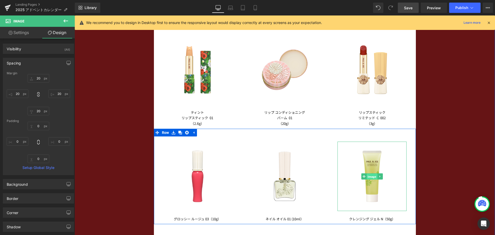
drag, startPoint x: 369, startPoint y: 178, endPoint x: 171, endPoint y: 17, distance: 255.9
click at [369, 178] on span "Image" at bounding box center [372, 176] width 11 height 6
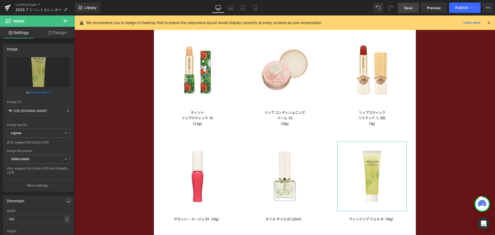
click at [61, 34] on link "Design" at bounding box center [56, 33] width 37 height 12
click at [0, 0] on div "Spacing" at bounding box center [0, 0] width 0 height 0
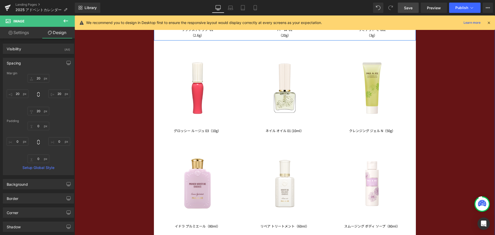
scroll to position [1360, 0]
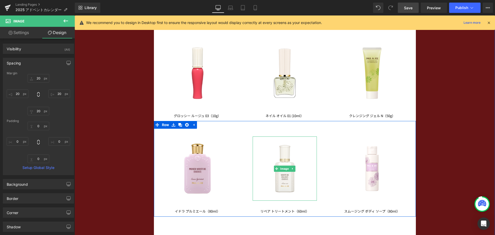
drag, startPoint x: 281, startPoint y: 170, endPoint x: 76, endPoint y: 38, distance: 243.1
click at [281, 170] on span "Image" at bounding box center [285, 169] width 11 height 6
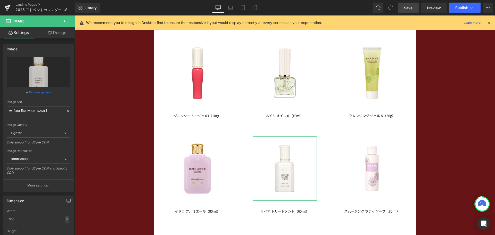
click at [59, 30] on link "Design" at bounding box center [56, 33] width 37 height 12
click at [0, 0] on div "Spacing" at bounding box center [0, 0] width 0 height 0
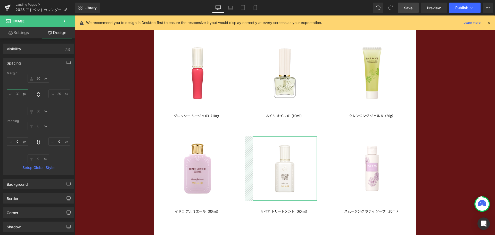
click at [20, 96] on input "30" at bounding box center [18, 94] width 22 height 9
click at [38, 95] on icon at bounding box center [38, 94] width 5 height 5
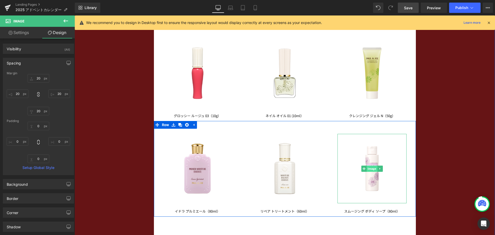
click at [371, 167] on span "Image" at bounding box center [372, 169] width 11 height 6
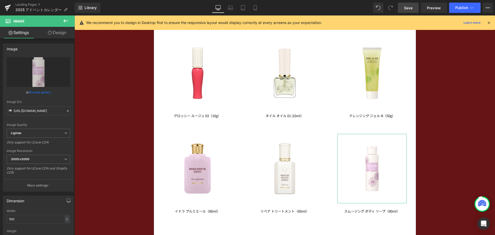
click at [60, 33] on link "Design" at bounding box center [56, 33] width 37 height 12
click at [0, 0] on div "Spacing" at bounding box center [0, 0] width 0 height 0
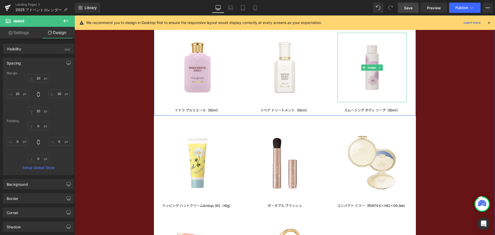
scroll to position [1463, 0]
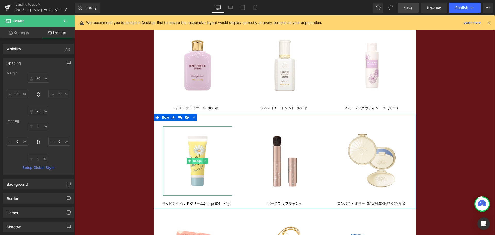
click at [193, 161] on span "Image" at bounding box center [197, 161] width 11 height 6
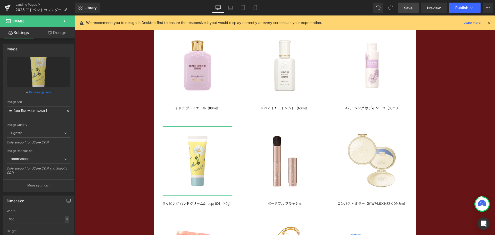
drag, startPoint x: 61, startPoint y: 32, endPoint x: 49, endPoint y: 62, distance: 32.4
click at [61, 32] on link "Design" at bounding box center [56, 33] width 37 height 12
click at [0, 0] on div "Spacing" at bounding box center [0, 0] width 0 height 0
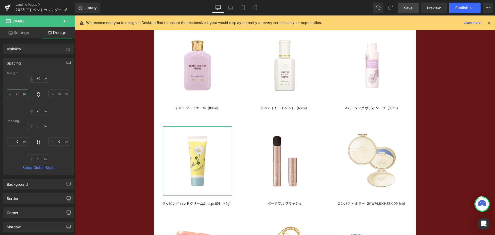
click at [20, 94] on input "20" at bounding box center [18, 94] width 22 height 9
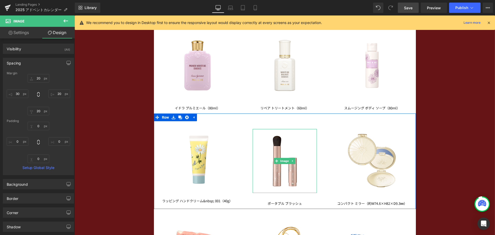
click at [282, 158] on span "Image" at bounding box center [285, 161] width 11 height 6
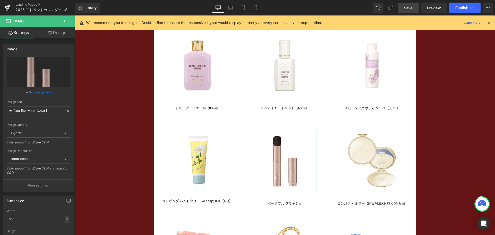
click at [65, 33] on link "Design" at bounding box center [56, 33] width 37 height 12
click at [0, 0] on div "Spacing" at bounding box center [0, 0] width 0 height 0
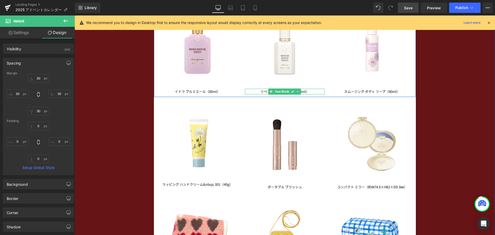
scroll to position [1489, 0]
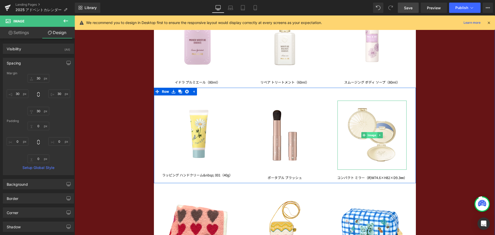
click at [368, 134] on span "Image" at bounding box center [372, 135] width 11 height 6
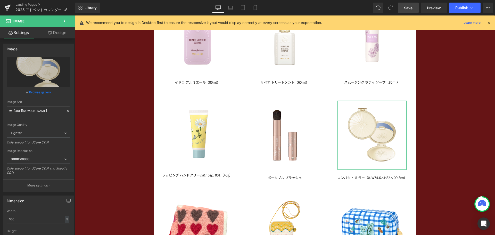
click at [62, 34] on link "Design" at bounding box center [56, 33] width 37 height 12
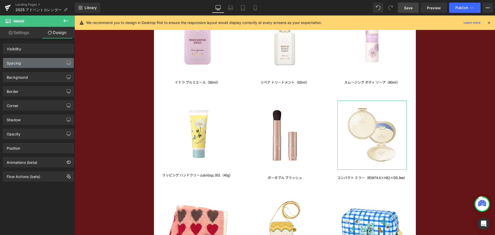
click at [42, 64] on div "Spacing" at bounding box center [38, 63] width 71 height 10
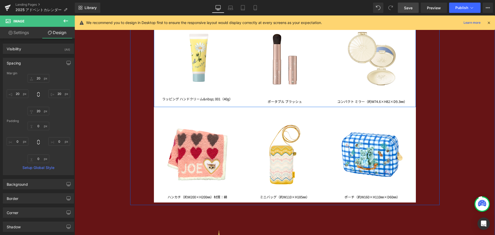
scroll to position [1566, 0]
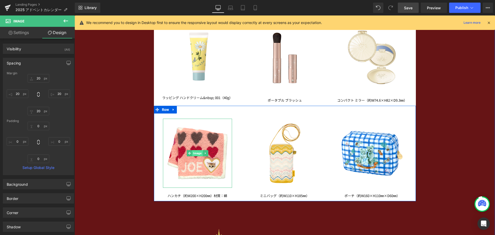
click at [194, 154] on span "Image" at bounding box center [197, 153] width 11 height 6
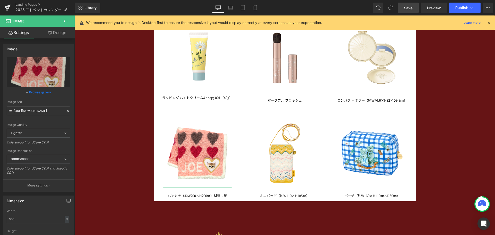
click at [60, 32] on link "Design" at bounding box center [56, 33] width 37 height 12
click at [0, 0] on div "Spacing" at bounding box center [0, 0] width 0 height 0
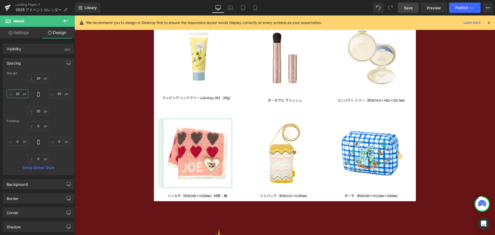
click at [23, 95] on input "20" at bounding box center [18, 94] width 22 height 9
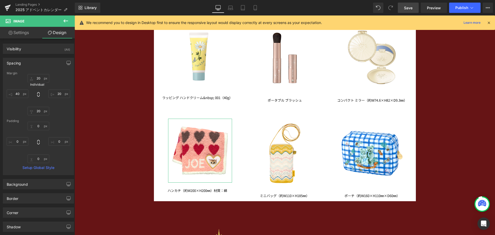
click at [38, 94] on icon at bounding box center [38, 94] width 5 height 5
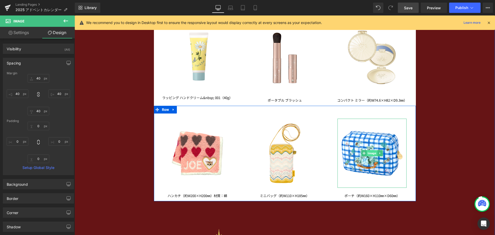
click at [370, 154] on span "Image" at bounding box center [372, 153] width 11 height 6
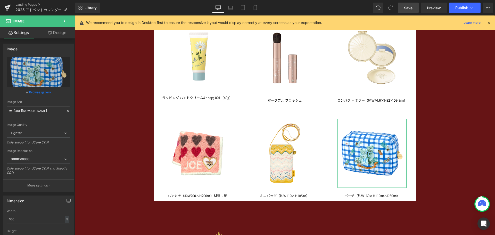
drag, startPoint x: 58, startPoint y: 31, endPoint x: 45, endPoint y: 63, distance: 34.6
click at [58, 31] on link "Design" at bounding box center [56, 33] width 37 height 12
click at [0, 0] on div "Spacing" at bounding box center [0, 0] width 0 height 0
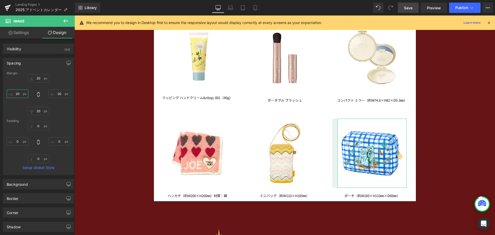
click at [23, 94] on input "20" at bounding box center [18, 94] width 22 height 9
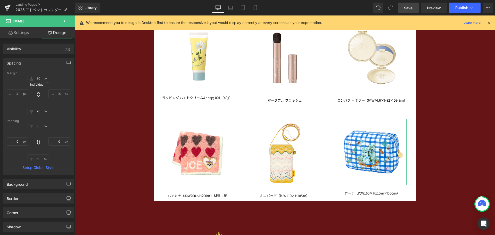
click at [39, 94] on icon at bounding box center [38, 94] width 5 height 5
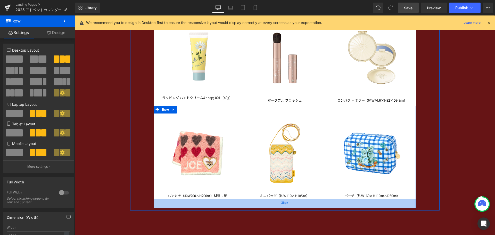
drag, startPoint x: 178, startPoint y: 199, endPoint x: 177, endPoint y: 206, distance: 6.7
click at [177, 206] on div "36px" at bounding box center [285, 203] width 262 height 9
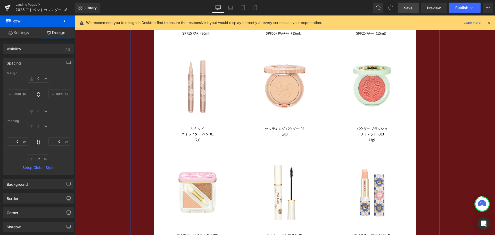
scroll to position [1024, 0]
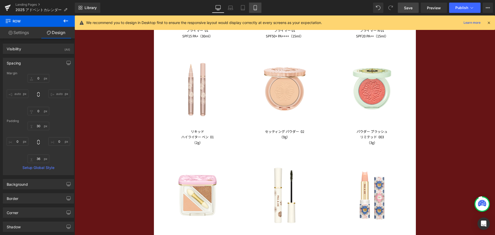
click at [256, 8] on icon at bounding box center [255, 7] width 5 height 5
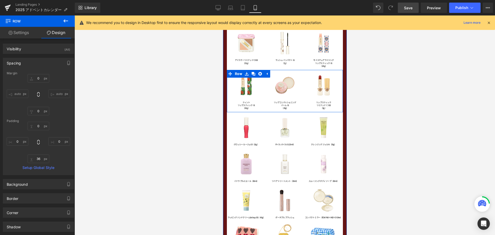
scroll to position [656, 0]
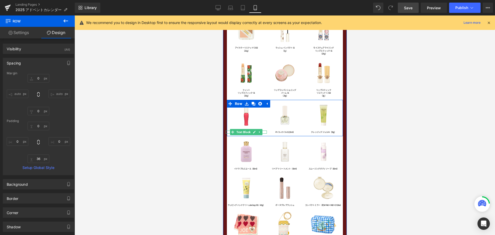
click at [253, 132] on icon at bounding box center [254, 132] width 3 height 3
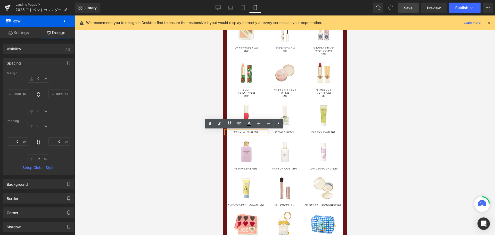
drag, startPoint x: 250, startPoint y: 133, endPoint x: 258, endPoint y: 135, distance: 7.9
click at [250, 133] on div "グロッシー ルージュ 03（10g）" at bounding box center [246, 132] width 41 height 3
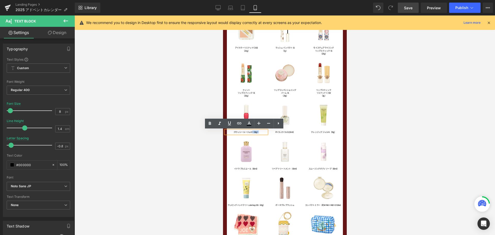
click at [250, 133] on p "グロッシー ルージュ 03（10g）" at bounding box center [246, 132] width 41 height 3
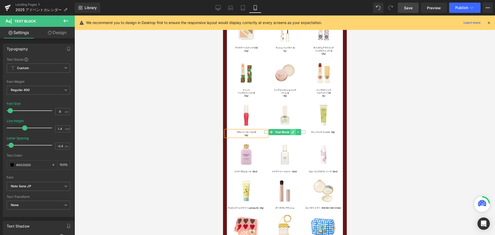
click at [290, 133] on link at bounding box center [292, 132] width 5 height 6
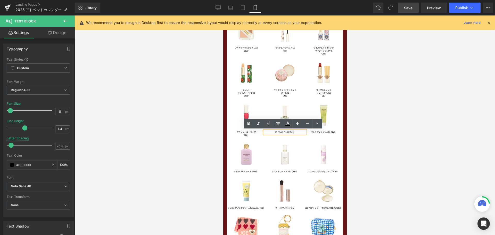
click at [285, 132] on p "ネイル オイル 01 (10ml）" at bounding box center [284, 132] width 41 height 3
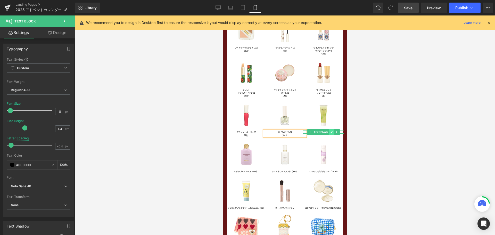
click at [330, 133] on icon at bounding box center [331, 132] width 3 height 3
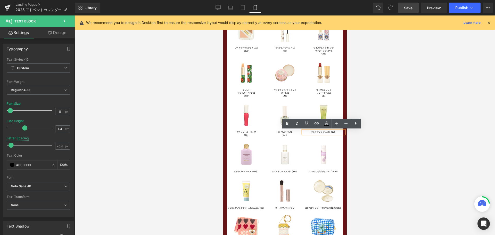
click at [326, 132] on p "クレンジング ジェル N（50g）" at bounding box center [323, 132] width 41 height 3
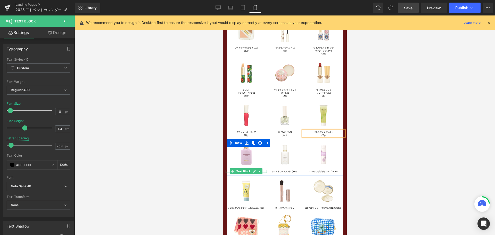
click at [252, 173] on div at bounding box center [285, 174] width 116 height 3
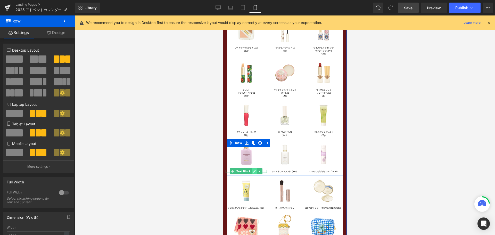
click at [253, 172] on icon at bounding box center [254, 171] width 3 height 3
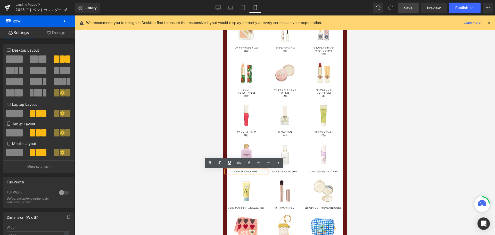
drag, startPoint x: 239, startPoint y: 171, endPoint x: 236, endPoint y: 172, distance: 2.6
click at [239, 171] on p "イドラ プルミエール（80ml）" at bounding box center [246, 171] width 41 height 3
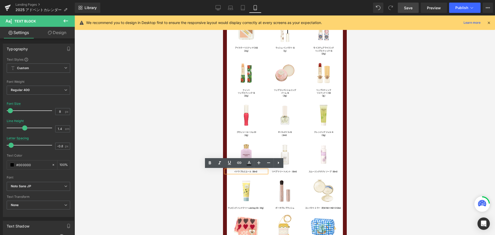
click at [237, 171] on p "イドラ プルミエール（80ml）" at bounding box center [246, 171] width 41 height 3
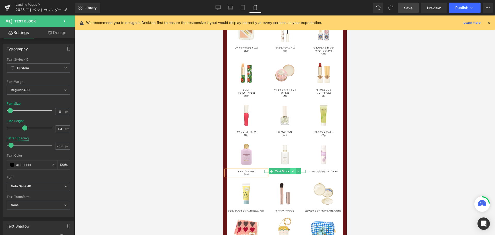
click at [292, 172] on icon at bounding box center [293, 171] width 3 height 3
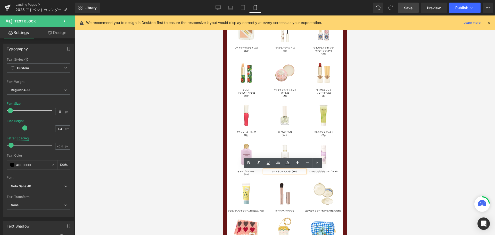
click at [275, 172] on p "リペア トリートメント（60ml）" at bounding box center [284, 171] width 41 height 3
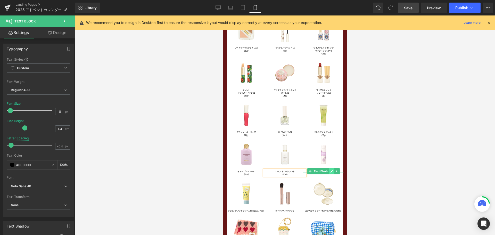
click at [330, 171] on icon at bounding box center [331, 171] width 3 height 3
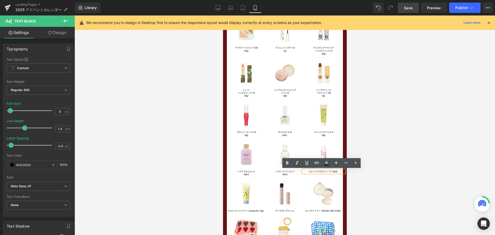
click at [319, 172] on p "スムージング ボディ ソープ（80ml）" at bounding box center [323, 171] width 41 height 3
click at [318, 172] on p "スムージング ボディ ソープ（80ml）" at bounding box center [323, 171] width 41 height 3
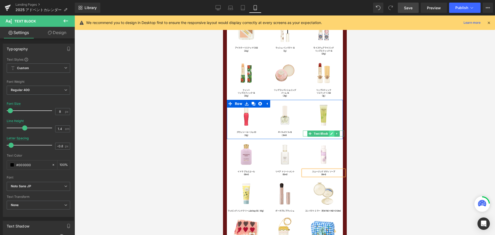
click at [330, 134] on icon at bounding box center [331, 133] width 3 height 3
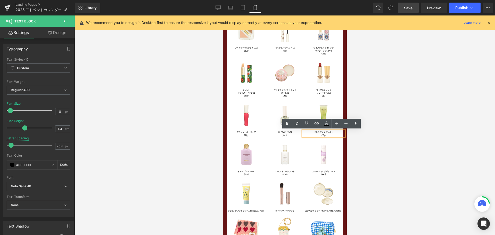
click at [324, 132] on p "クレンジング ジェル N" at bounding box center [323, 132] width 41 height 3
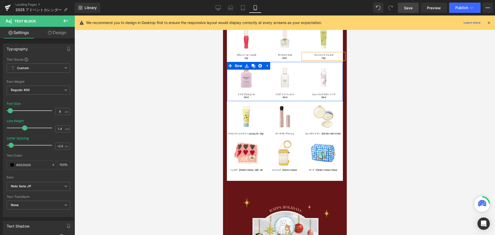
scroll to position [733, 0]
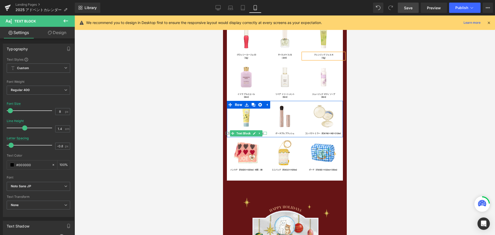
click at [253, 134] on link at bounding box center [254, 133] width 5 height 6
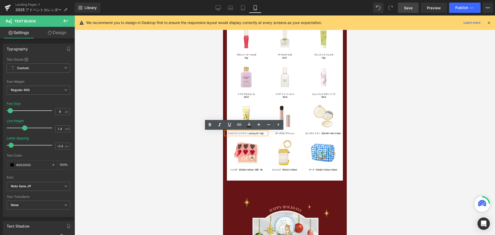
click at [236, 133] on p "ラッピング ハンドクリーム&nbsp; 001（40g）" at bounding box center [246, 133] width 41 height 3
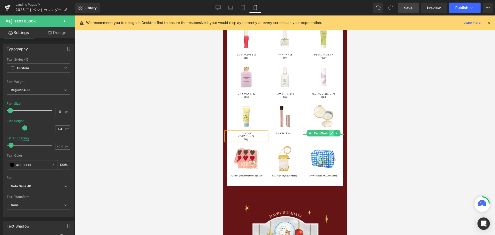
click at [329, 133] on link at bounding box center [331, 133] width 5 height 6
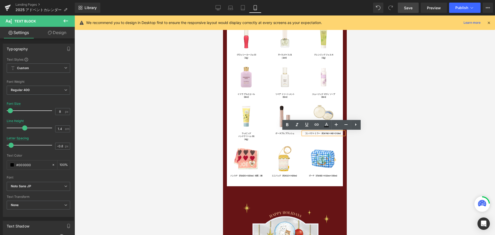
click at [317, 133] on p "コンパクト ミラー（約W74.6×H82×D9.3㎜）" at bounding box center [323, 133] width 41 height 3
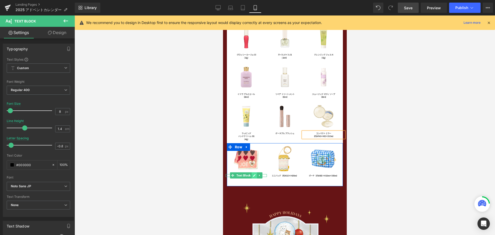
click at [253, 175] on icon at bounding box center [254, 175] width 3 height 3
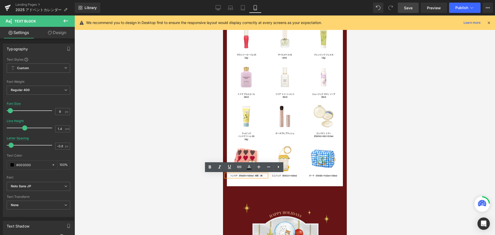
click at [236, 177] on div "ハンカチ（約W200×H200㎜）材質：綿" at bounding box center [246, 175] width 41 height 3
click at [236, 175] on p "ハンカチ（約W200×H200㎜）材質：綿" at bounding box center [246, 175] width 41 height 3
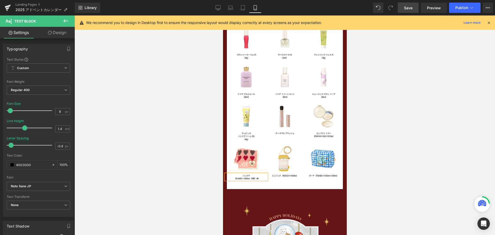
click at [257, 179] on p "（約W200×H200㎜）材質：綿" at bounding box center [246, 178] width 41 height 3
click at [292, 176] on icon at bounding box center [293, 175] width 3 height 3
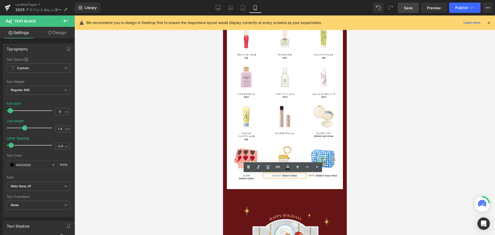
click at [279, 176] on p "ミニバッグ（約W110×H185㎜）" at bounding box center [284, 175] width 41 height 3
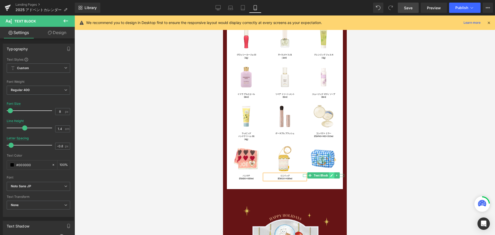
click at [331, 176] on icon at bounding box center [332, 175] width 3 height 3
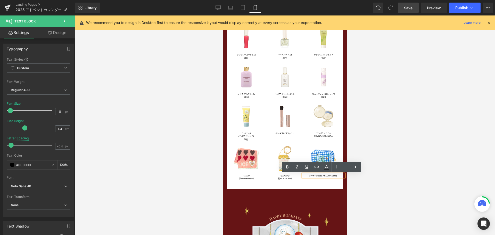
click at [311, 175] on p "ポーチ（約W160×H110㎜×D60㎜）" at bounding box center [323, 175] width 41 height 3
click at [409, 8] on span "Save" at bounding box center [408, 7] width 9 height 5
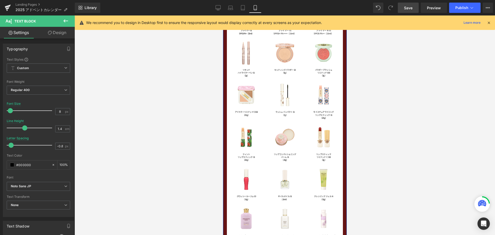
scroll to position [604, 0]
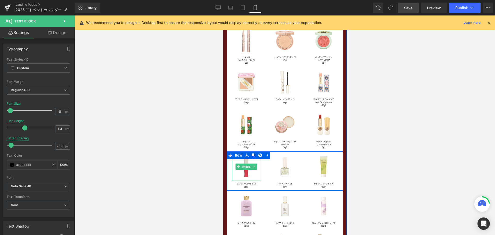
click at [244, 170] on div "Image" at bounding box center [246, 167] width 28 height 28
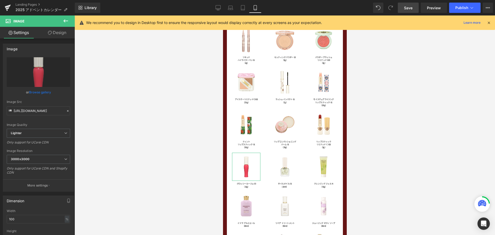
click at [63, 34] on link "Design" at bounding box center [56, 33] width 37 height 12
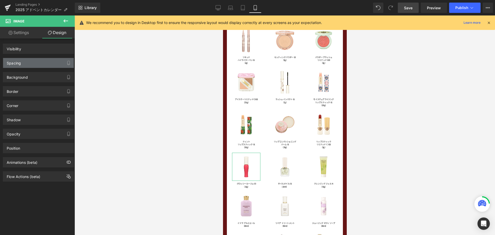
click at [46, 64] on div "Spacing" at bounding box center [38, 63] width 71 height 10
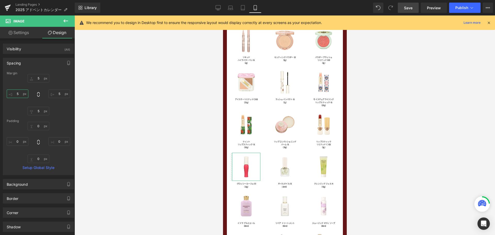
click at [19, 93] on input "5" at bounding box center [18, 94] width 22 height 9
click at [37, 94] on icon at bounding box center [38, 94] width 5 height 5
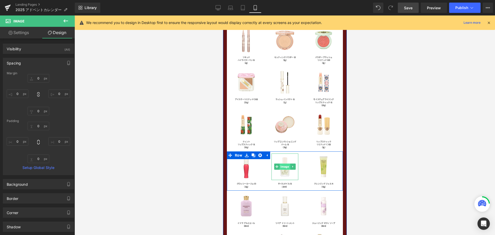
click at [286, 168] on span "Image" at bounding box center [284, 167] width 11 height 6
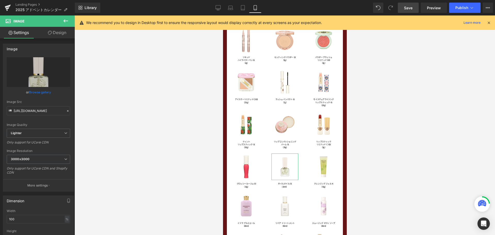
drag, startPoint x: 63, startPoint y: 32, endPoint x: 51, endPoint y: 64, distance: 34.0
click at [62, 32] on link "Design" at bounding box center [56, 33] width 37 height 12
click at [0, 0] on div "Spacing" at bounding box center [0, 0] width 0 height 0
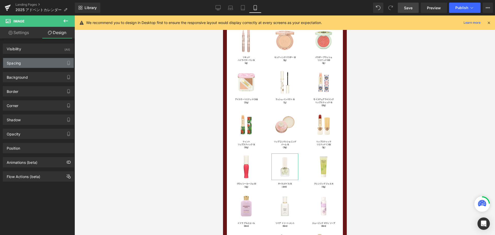
click at [52, 62] on div "Spacing" at bounding box center [38, 63] width 71 height 10
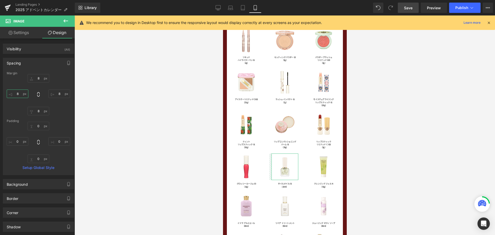
click at [21, 93] on input "8" at bounding box center [18, 94] width 22 height 9
click at [38, 96] on icon at bounding box center [38, 94] width 2 height 5
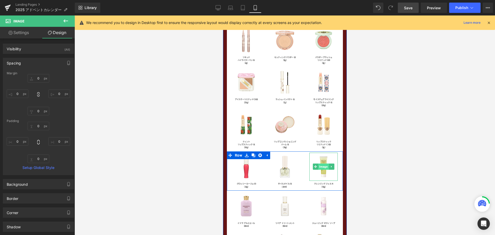
click at [319, 169] on span "Image" at bounding box center [323, 167] width 11 height 6
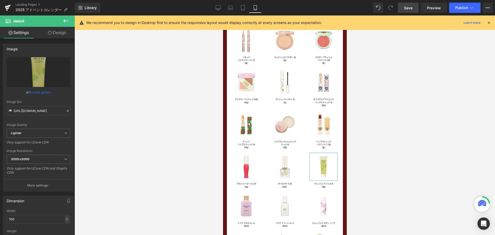
click at [61, 34] on link "Design" at bounding box center [56, 33] width 37 height 12
click at [0, 0] on div "Spacing" at bounding box center [0, 0] width 0 height 0
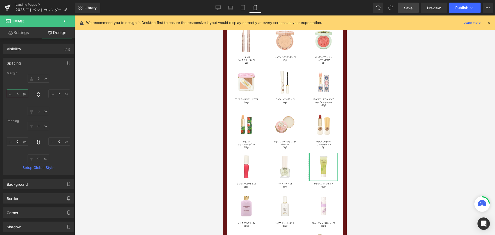
click at [17, 97] on input "5" at bounding box center [18, 94] width 22 height 9
click at [39, 94] on icon at bounding box center [38, 94] width 5 height 5
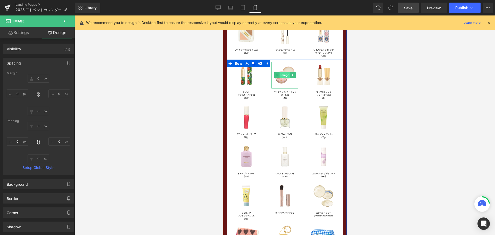
scroll to position [656, 0]
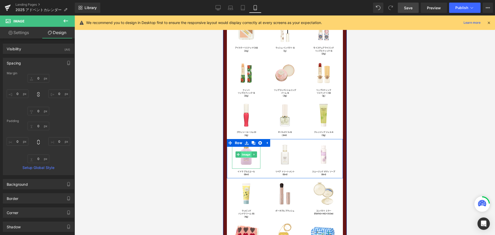
click at [245, 155] on span "Image" at bounding box center [246, 154] width 11 height 6
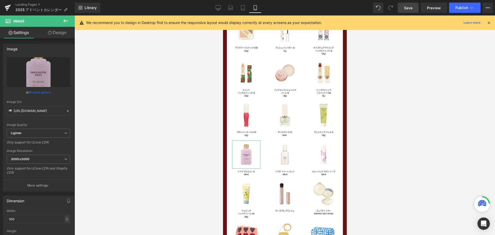
click at [62, 32] on link "Design" at bounding box center [56, 33] width 37 height 12
click at [0, 0] on div "Spacing" at bounding box center [0, 0] width 0 height 0
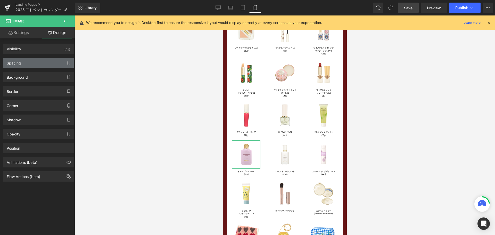
click at [55, 61] on div "Spacing" at bounding box center [38, 63] width 71 height 10
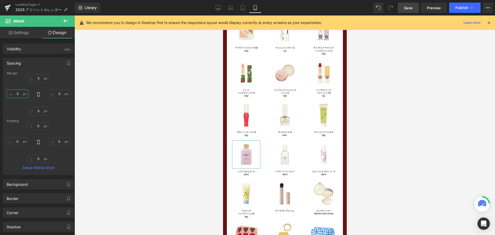
click at [21, 93] on input "5" at bounding box center [18, 94] width 22 height 9
click at [38, 94] on icon at bounding box center [38, 94] width 5 height 5
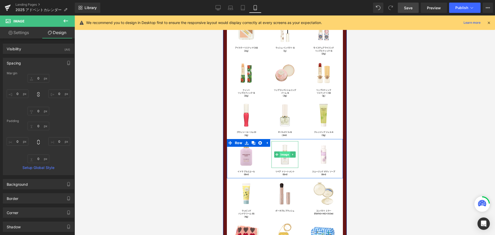
click at [285, 155] on span "Image" at bounding box center [284, 154] width 11 height 6
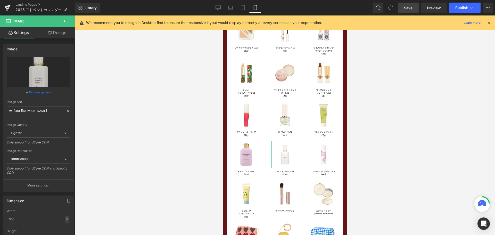
click at [63, 33] on link "Design" at bounding box center [56, 33] width 37 height 12
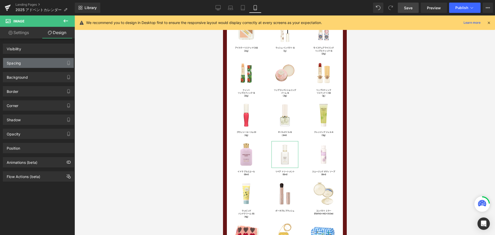
click at [42, 65] on div "Spacing" at bounding box center [38, 63] width 71 height 10
click at [49, 62] on div "Spacing" at bounding box center [38, 63] width 71 height 10
click at [55, 64] on div "Spacing" at bounding box center [38, 63] width 71 height 10
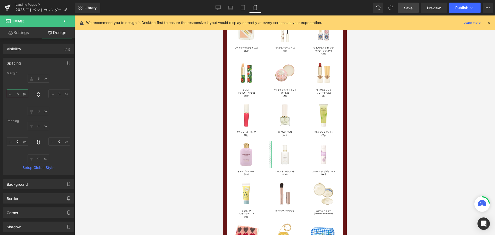
click at [20, 95] on input "8" at bounding box center [18, 94] width 22 height 9
click at [38, 96] on icon at bounding box center [38, 94] width 5 height 5
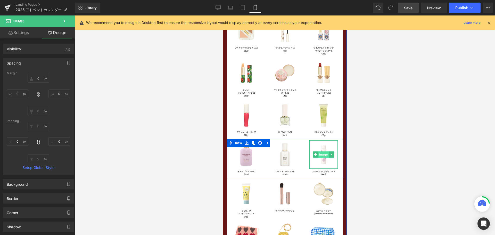
click at [323, 154] on span "Image" at bounding box center [323, 154] width 11 height 6
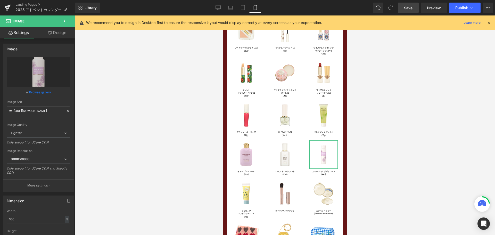
click at [65, 33] on link "Design" at bounding box center [56, 33] width 37 height 12
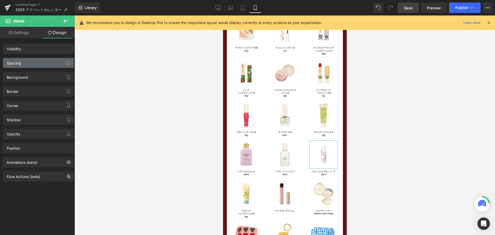
click at [53, 66] on div "Spacing" at bounding box center [38, 63] width 71 height 10
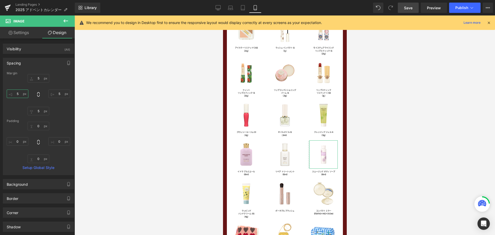
click at [21, 93] on input "5" at bounding box center [18, 94] width 22 height 9
click at [37, 94] on icon at bounding box center [38, 94] width 5 height 5
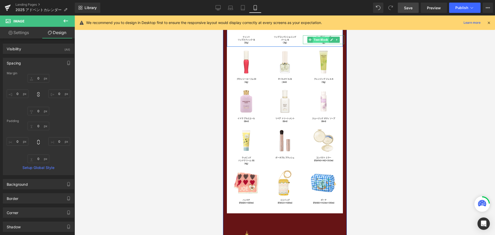
scroll to position [733, 0]
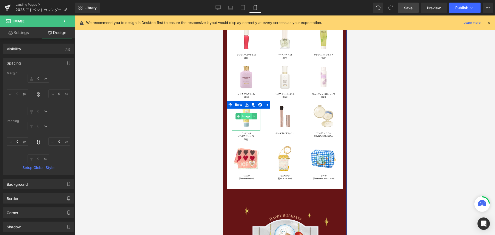
click at [245, 115] on span "Image" at bounding box center [246, 116] width 11 height 6
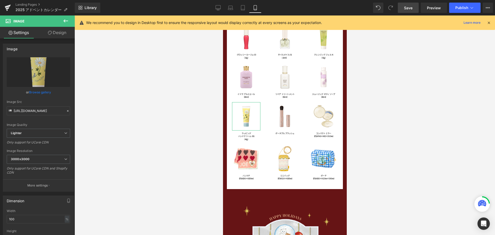
click at [63, 34] on link "Design" at bounding box center [56, 33] width 37 height 12
click at [0, 0] on div "Spacing" at bounding box center [0, 0] width 0 height 0
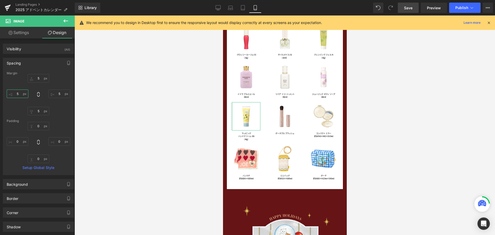
click at [23, 93] on input "5" at bounding box center [18, 94] width 22 height 9
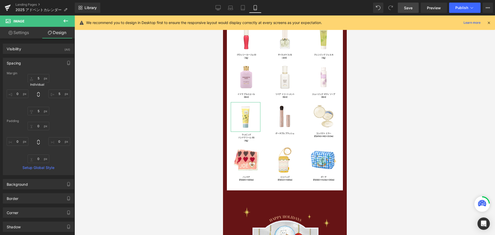
click at [37, 94] on icon at bounding box center [38, 94] width 5 height 5
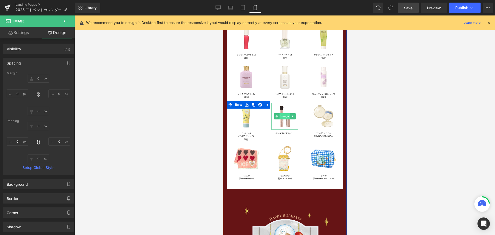
drag, startPoint x: 307, startPoint y: 17, endPoint x: 283, endPoint y: 117, distance: 103.5
click at [283, 117] on span "Image" at bounding box center [284, 116] width 11 height 6
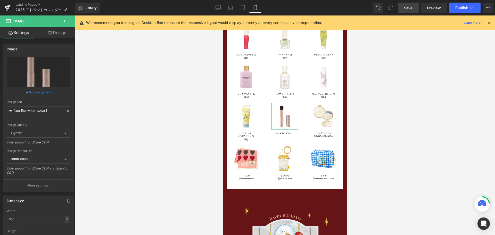
click at [64, 33] on link "Design" at bounding box center [56, 33] width 37 height 12
click at [0, 0] on div "Spacing" at bounding box center [0, 0] width 0 height 0
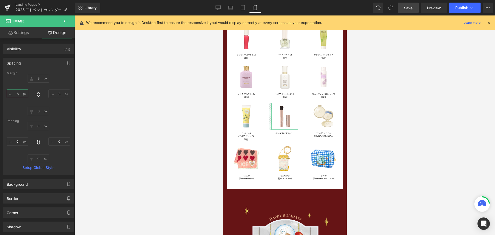
click at [19, 97] on input "8" at bounding box center [18, 94] width 22 height 9
click at [38, 96] on icon at bounding box center [38, 94] width 5 height 5
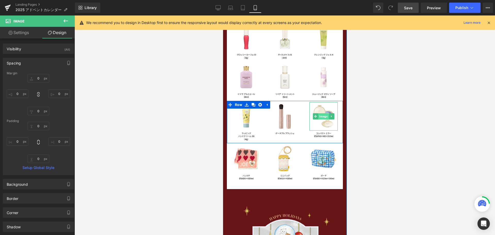
click at [322, 117] on span "Image" at bounding box center [323, 116] width 11 height 6
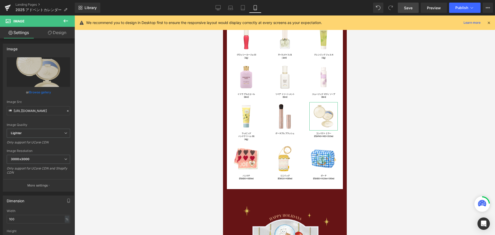
click at [60, 34] on link "Design" at bounding box center [56, 33] width 37 height 12
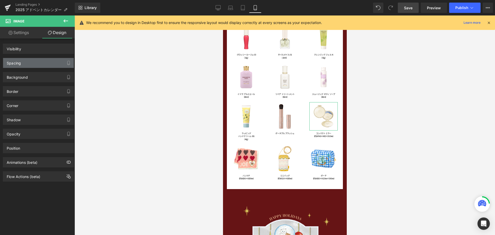
click at [36, 63] on div "Spacing" at bounding box center [38, 63] width 71 height 10
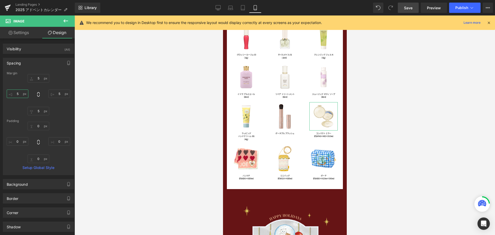
click at [20, 93] on input "5" at bounding box center [18, 94] width 22 height 9
click at [38, 95] on icon at bounding box center [38, 94] width 5 height 5
click at [243, 159] on span "Image" at bounding box center [246, 159] width 11 height 6
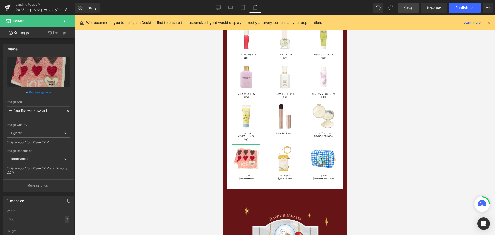
click at [60, 33] on link "Design" at bounding box center [56, 33] width 37 height 12
click at [0, 0] on div "Spacing" at bounding box center [0, 0] width 0 height 0
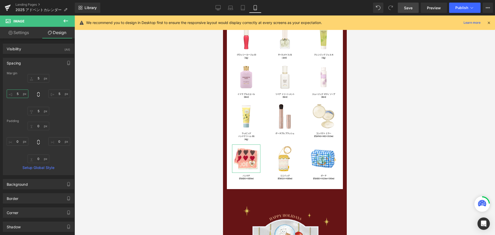
click at [20, 94] on input "5" at bounding box center [18, 94] width 22 height 9
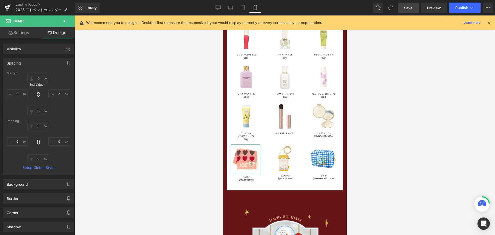
click at [38, 95] on icon at bounding box center [38, 94] width 5 height 5
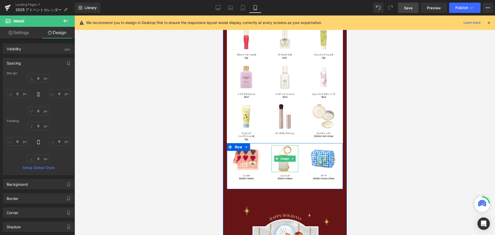
click at [282, 160] on span "Image" at bounding box center [284, 159] width 11 height 6
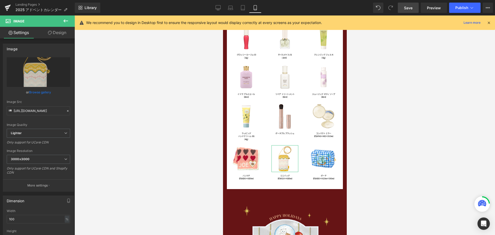
click at [56, 30] on link "Design" at bounding box center [56, 33] width 37 height 12
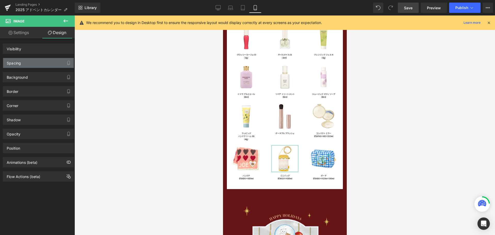
click at [37, 67] on div "Spacing" at bounding box center [38, 63] width 71 height 10
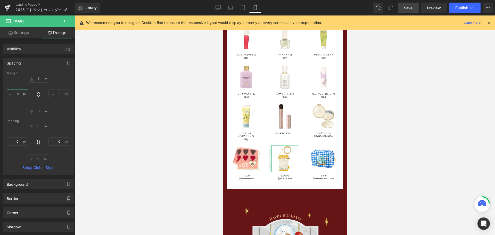
click at [19, 95] on input "8" at bounding box center [18, 94] width 22 height 9
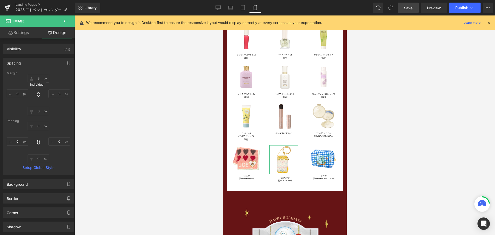
click at [37, 94] on icon at bounding box center [38, 94] width 5 height 5
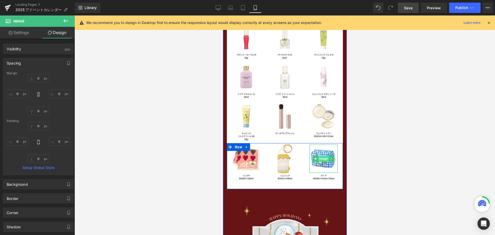
click at [320, 158] on span "Image" at bounding box center [323, 159] width 11 height 6
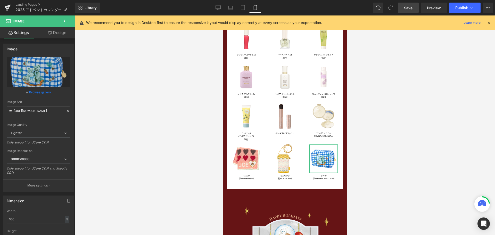
click at [66, 34] on link "Design" at bounding box center [56, 33] width 37 height 12
click at [0, 0] on div "Spacing" at bounding box center [0, 0] width 0 height 0
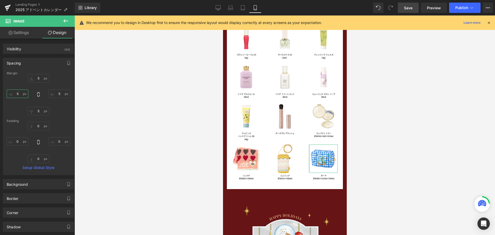
click at [20, 95] on input "5" at bounding box center [18, 94] width 22 height 9
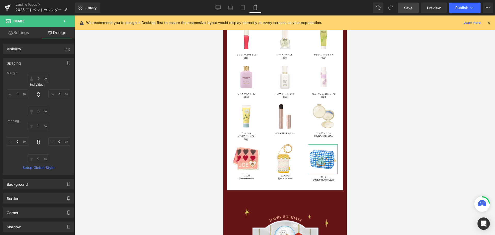
click at [38, 93] on icon at bounding box center [38, 94] width 5 height 5
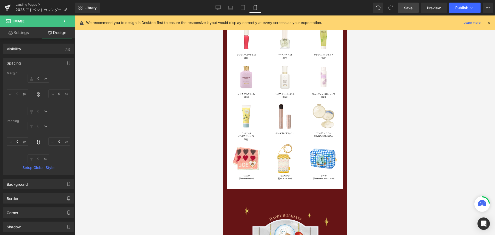
click at [406, 6] on span "Save" at bounding box center [408, 7] width 9 height 5
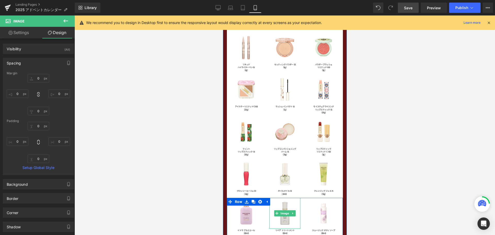
scroll to position [578, 0]
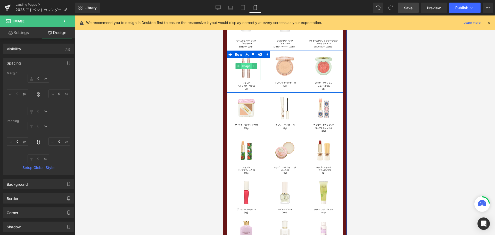
click at [244, 65] on span "Image" at bounding box center [246, 66] width 11 height 6
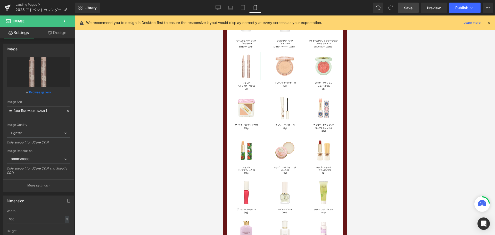
drag, startPoint x: 62, startPoint y: 33, endPoint x: 44, endPoint y: 66, distance: 38.0
click at [62, 33] on link "Design" at bounding box center [56, 33] width 37 height 12
click at [0, 0] on div "Spacing" at bounding box center [0, 0] width 0 height 0
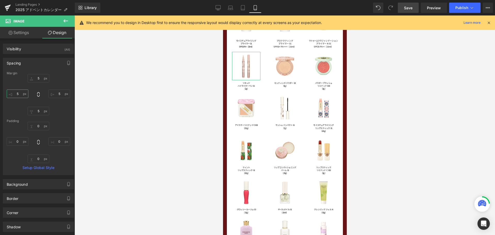
click at [22, 94] on input "5" at bounding box center [18, 94] width 22 height 9
click at [37, 94] on icon at bounding box center [38, 94] width 5 height 5
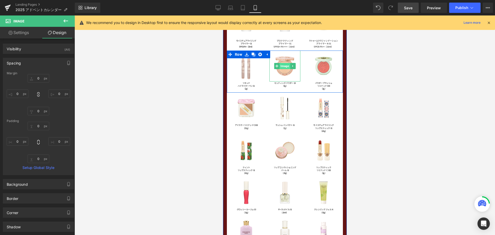
click at [281, 68] on span "Image" at bounding box center [284, 66] width 11 height 6
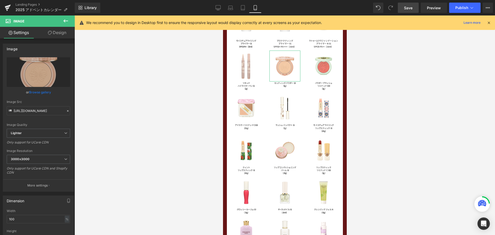
drag, startPoint x: 62, startPoint y: 33, endPoint x: 49, endPoint y: 59, distance: 29.3
click at [62, 33] on link "Design" at bounding box center [56, 33] width 37 height 12
click at [0, 0] on div "Spacing" at bounding box center [0, 0] width 0 height 0
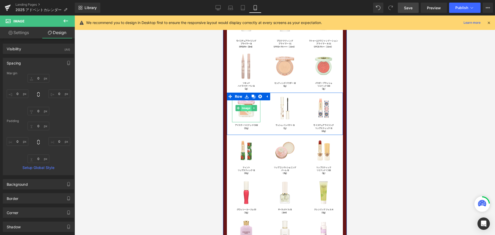
click at [243, 109] on span "Image" at bounding box center [246, 108] width 11 height 6
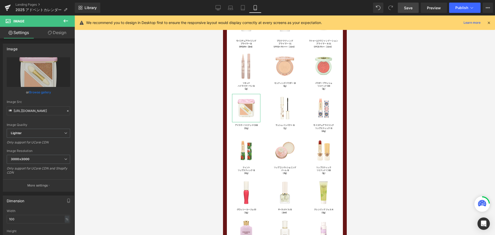
click at [62, 34] on link "Design" at bounding box center [56, 33] width 37 height 12
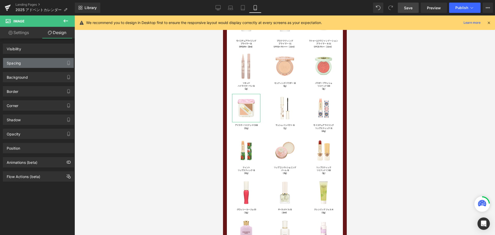
click at [52, 59] on div "Spacing" at bounding box center [38, 63] width 71 height 10
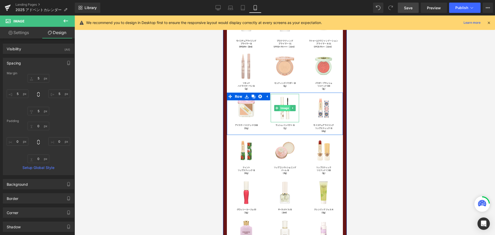
click at [283, 108] on span "Image" at bounding box center [284, 108] width 11 height 6
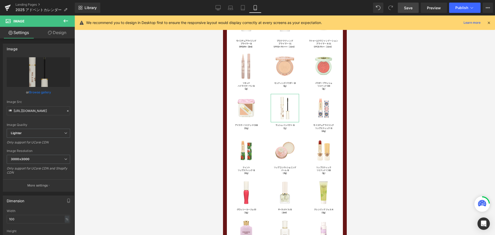
click at [69, 33] on link "Design" at bounding box center [56, 33] width 37 height 12
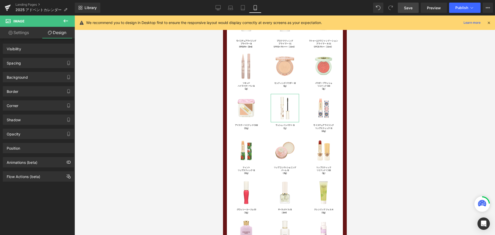
click at [46, 61] on div "Spacing" at bounding box center [38, 63] width 71 height 10
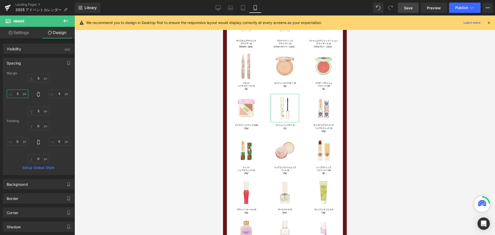
click at [21, 93] on input "5" at bounding box center [18, 94] width 22 height 9
click at [38, 94] on icon at bounding box center [38, 94] width 5 height 5
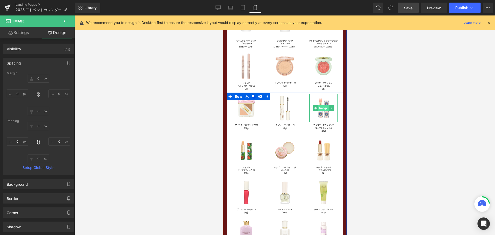
click at [323, 108] on span "Image" at bounding box center [323, 108] width 11 height 6
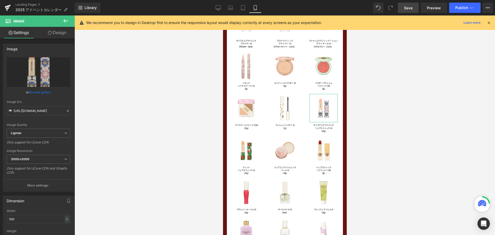
drag, startPoint x: 64, startPoint y: 34, endPoint x: 64, endPoint y: 64, distance: 30.2
click at [64, 34] on link "Design" at bounding box center [56, 33] width 37 height 12
click at [0, 0] on div "Spacing" at bounding box center [0, 0] width 0 height 0
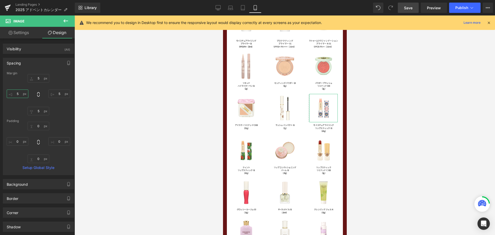
click at [19, 94] on input "5" at bounding box center [18, 94] width 22 height 9
click at [38, 95] on icon at bounding box center [38, 94] width 5 height 5
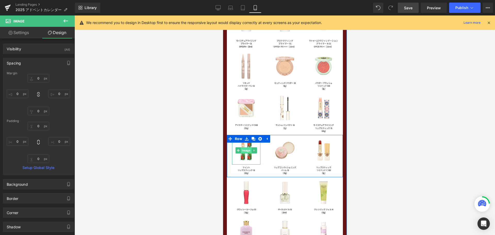
click at [245, 151] on span "Image" at bounding box center [246, 150] width 11 height 6
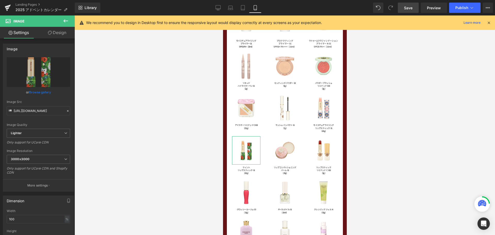
click at [59, 35] on link "Design" at bounding box center [56, 33] width 37 height 12
click at [0, 0] on div "Spacing" at bounding box center [0, 0] width 0 height 0
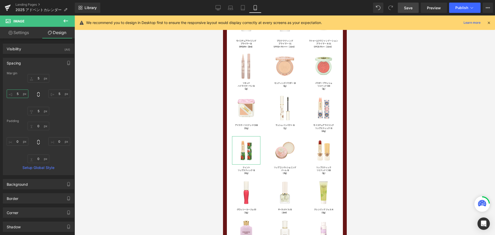
click at [19, 95] on input "5" at bounding box center [18, 94] width 22 height 9
click at [37, 94] on icon at bounding box center [38, 94] width 5 height 5
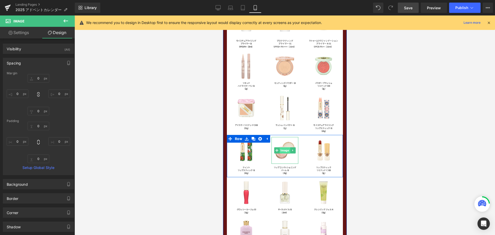
click at [282, 152] on span "Image" at bounding box center [284, 150] width 11 height 6
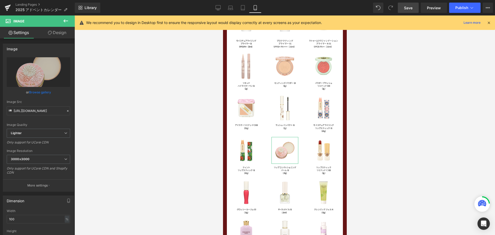
click at [66, 35] on link "Design" at bounding box center [56, 33] width 37 height 12
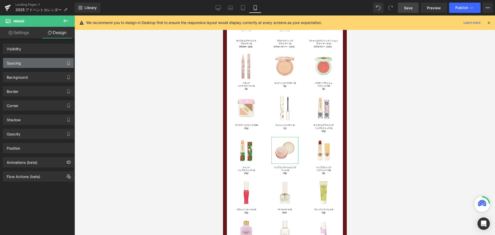
click at [56, 61] on div "Spacing" at bounding box center [38, 63] width 71 height 10
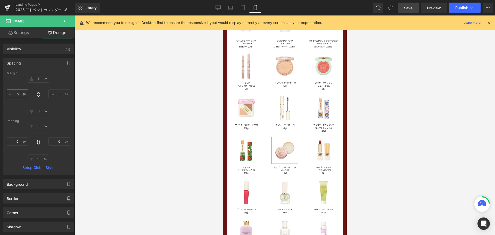
click at [22, 94] on input "8" at bounding box center [18, 94] width 22 height 9
click at [38, 94] on icon at bounding box center [38, 94] width 5 height 5
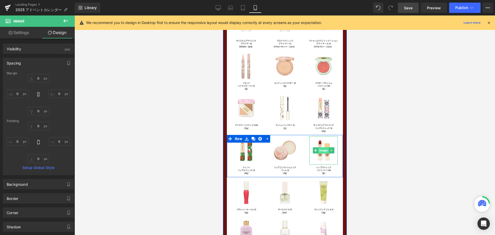
click at [326, 152] on span "Image" at bounding box center [323, 150] width 11 height 6
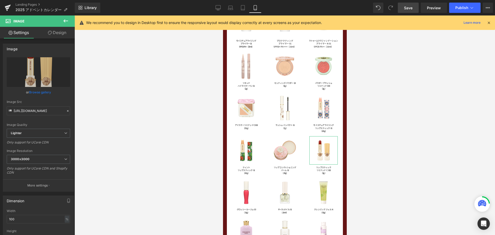
click at [61, 31] on link "Design" at bounding box center [56, 33] width 37 height 12
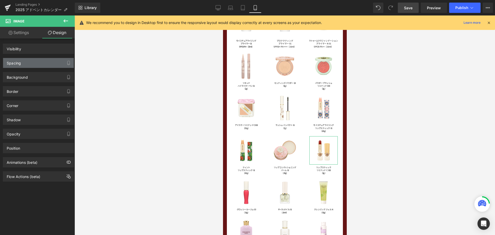
click at [56, 60] on div "Spacing" at bounding box center [38, 63] width 71 height 10
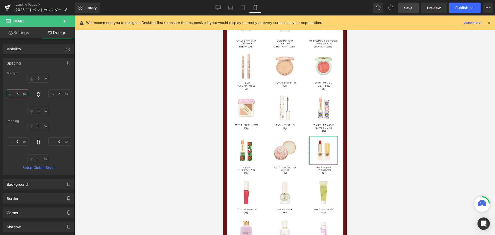
click at [23, 93] on input "5" at bounding box center [18, 94] width 22 height 9
click at [38, 94] on icon at bounding box center [38, 94] width 5 height 5
click at [403, 9] on link "Save" at bounding box center [408, 8] width 21 height 10
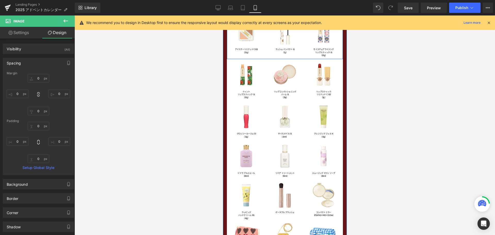
scroll to position [656, 0]
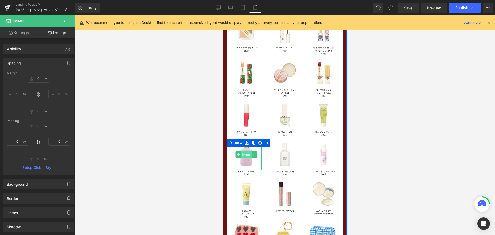
click at [245, 156] on span "Image" at bounding box center [246, 154] width 11 height 6
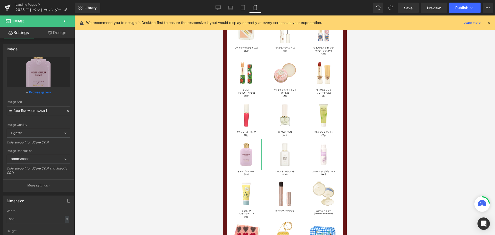
drag, startPoint x: 59, startPoint y: 33, endPoint x: 33, endPoint y: 60, distance: 37.6
click at [59, 33] on link "Design" at bounding box center [56, 33] width 37 height 12
click at [0, 0] on div "Spacing" at bounding box center [0, 0] width 0 height 0
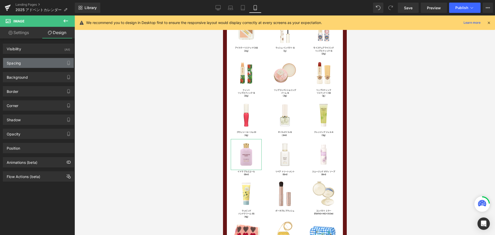
click at [49, 62] on div "Spacing" at bounding box center [38, 63] width 71 height 10
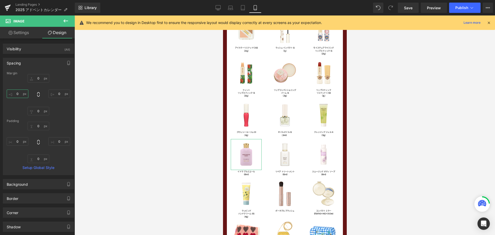
click at [21, 94] on input "0" at bounding box center [18, 94] width 22 height 9
click at [38, 94] on icon at bounding box center [38, 94] width 5 height 5
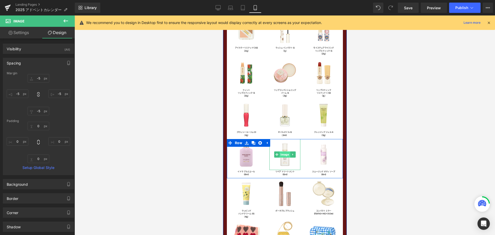
click at [283, 157] on span "Image" at bounding box center [284, 154] width 11 height 6
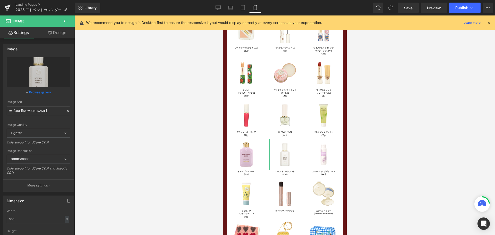
click at [61, 33] on link "Design" at bounding box center [56, 33] width 37 height 12
click at [0, 0] on div "Spacing" at bounding box center [0, 0] width 0 height 0
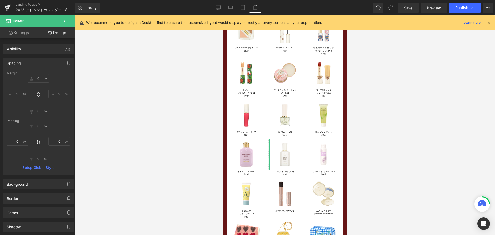
click at [23, 93] on input "0" at bounding box center [18, 94] width 22 height 9
click at [38, 94] on icon at bounding box center [38, 94] width 5 height 5
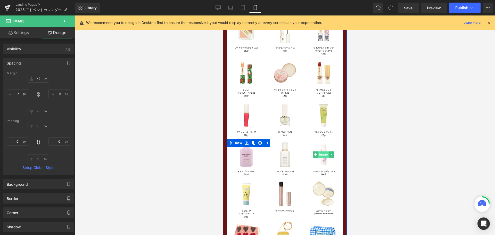
click at [321, 154] on span "Image" at bounding box center [323, 154] width 11 height 6
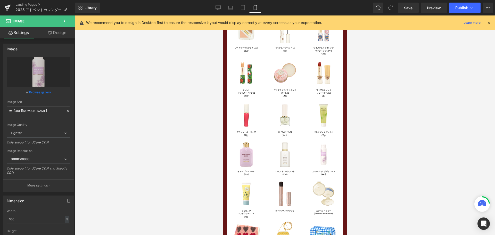
click at [66, 30] on link "Design" at bounding box center [56, 33] width 37 height 12
click at [0, 0] on div "Spacing" at bounding box center [0, 0] width 0 height 0
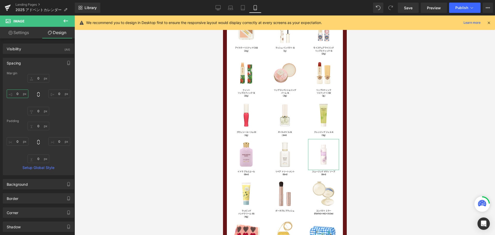
click at [20, 94] on input "0" at bounding box center [18, 94] width 22 height 9
click at [38, 94] on icon at bounding box center [38, 94] width 5 height 5
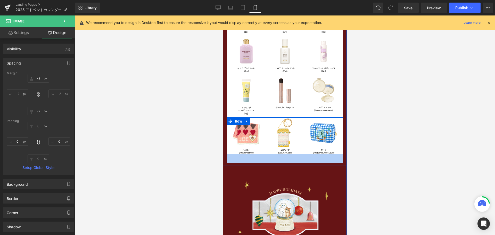
scroll to position [785, 0]
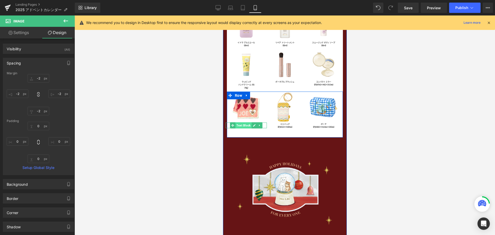
click at [247, 125] on span "Text Block" at bounding box center [243, 125] width 16 height 6
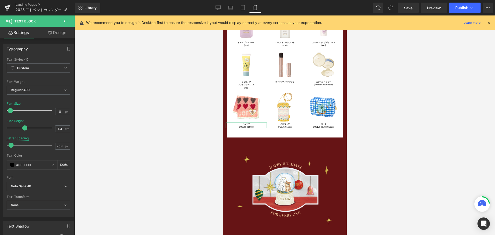
drag, startPoint x: 59, startPoint y: 31, endPoint x: 43, endPoint y: 63, distance: 36.7
click at [59, 31] on link "Design" at bounding box center [56, 33] width 37 height 12
click at [0, 0] on div "Spacing" at bounding box center [0, 0] width 0 height 0
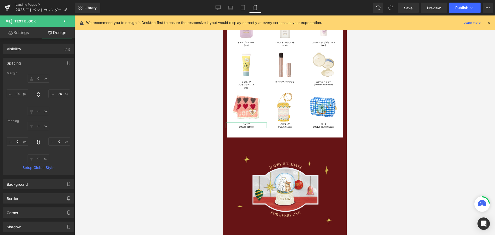
click at [43, 63] on div "Spacing" at bounding box center [38, 63] width 71 height 10
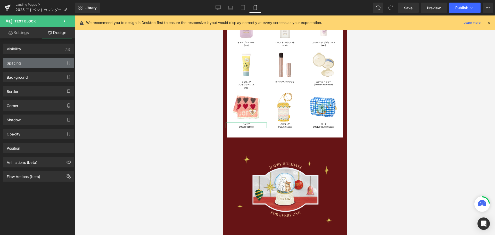
click at [45, 63] on div "Spacing" at bounding box center [38, 63] width 71 height 10
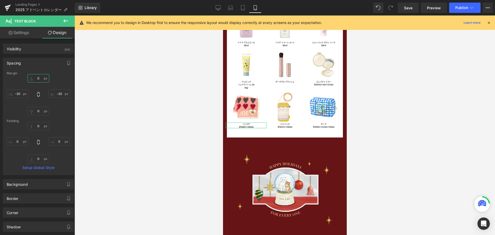
click at [39, 78] on input "0" at bounding box center [39, 78] width 22 height 9
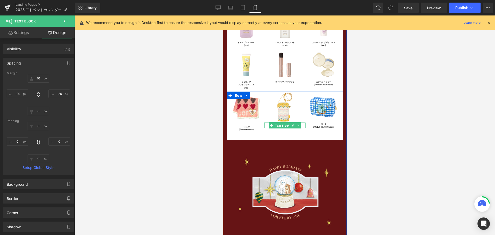
click at [282, 124] on span "Text Block" at bounding box center [282, 126] width 16 height 6
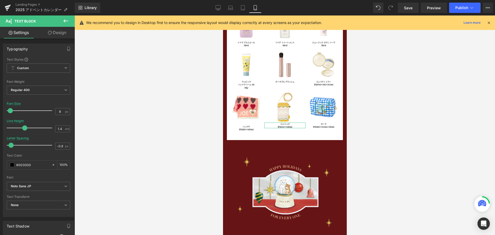
click at [62, 33] on link "Design" at bounding box center [56, 33] width 37 height 12
click at [0, 0] on div "Spacing" at bounding box center [0, 0] width 0 height 0
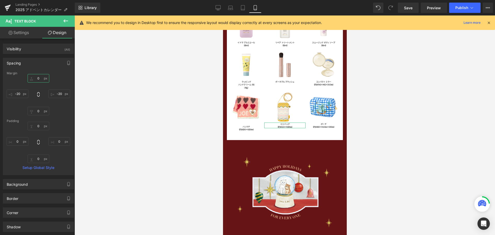
click at [39, 76] on input "0" at bounding box center [39, 78] width 22 height 9
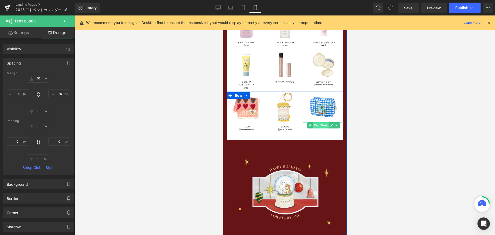
click at [323, 126] on span "Text Block" at bounding box center [321, 125] width 16 height 6
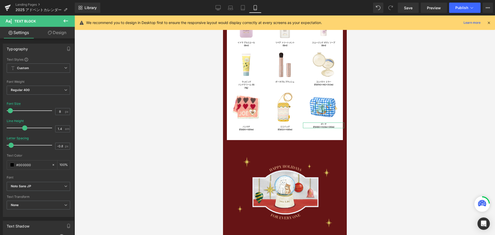
click at [65, 36] on link "Design" at bounding box center [56, 33] width 37 height 12
click at [0, 0] on div "Spacing" at bounding box center [0, 0] width 0 height 0
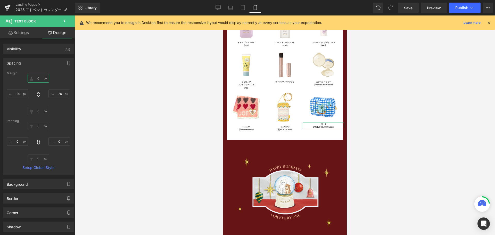
click at [38, 78] on input "0" at bounding box center [39, 78] width 22 height 9
click at [414, 8] on link "Save" at bounding box center [408, 8] width 21 height 10
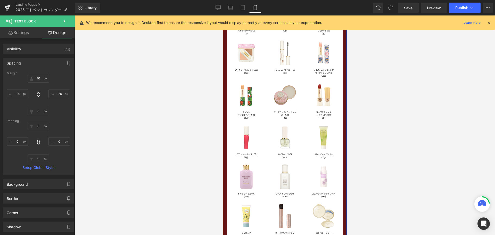
scroll to position [578, 0]
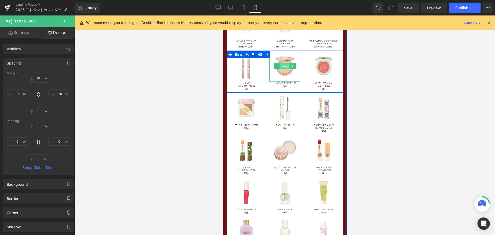
click at [282, 65] on span "Image" at bounding box center [284, 66] width 11 height 6
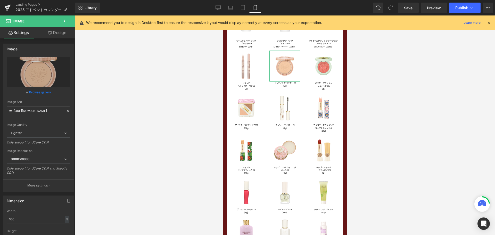
drag, startPoint x: 59, startPoint y: 49, endPoint x: 50, endPoint y: 65, distance: 17.8
click at [58, 33] on link "Design" at bounding box center [56, 33] width 37 height 12
click at [0, 0] on div "Spacing" at bounding box center [0, 0] width 0 height 0
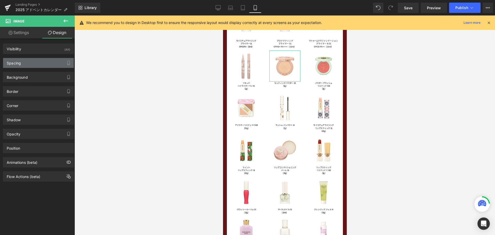
click at [42, 60] on div "Spacing" at bounding box center [38, 63] width 71 height 10
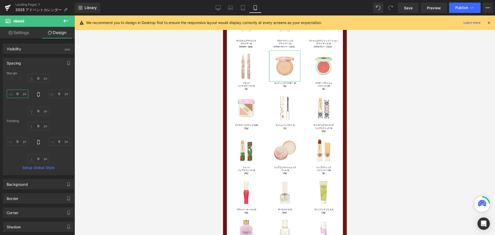
click at [23, 93] on input "0" at bounding box center [18, 94] width 22 height 9
click at [38, 95] on icon at bounding box center [38, 94] width 5 height 5
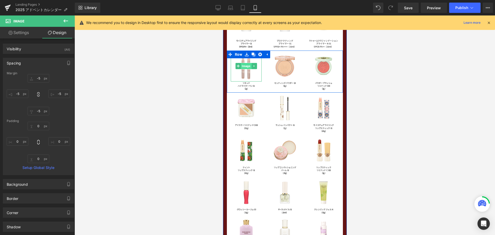
click at [244, 67] on span "Image" at bounding box center [246, 66] width 11 height 6
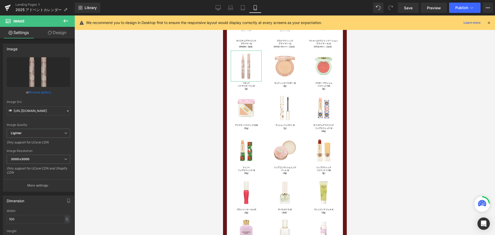
drag, startPoint x: 62, startPoint y: 35, endPoint x: 39, endPoint y: 61, distance: 35.1
click at [62, 35] on link "Design" at bounding box center [56, 33] width 37 height 12
click at [0, 0] on div "Spacing" at bounding box center [0, 0] width 0 height 0
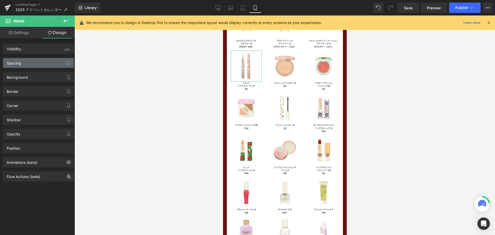
click at [57, 63] on div "Spacing" at bounding box center [38, 63] width 71 height 10
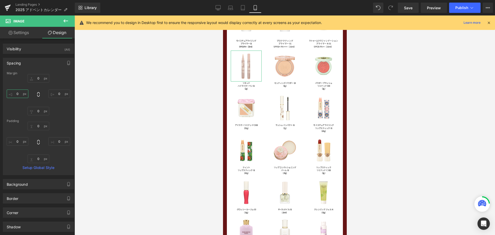
click at [20, 94] on input "0" at bounding box center [18, 94] width 22 height 9
click at [37, 96] on icon at bounding box center [38, 94] width 2 height 5
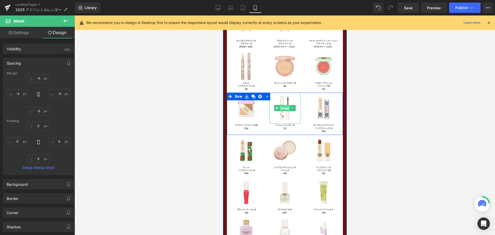
click at [280, 109] on span "Image" at bounding box center [284, 108] width 11 height 6
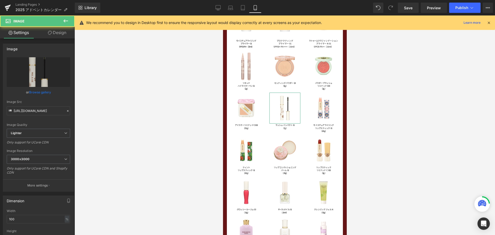
click at [62, 33] on link "Design" at bounding box center [56, 33] width 37 height 12
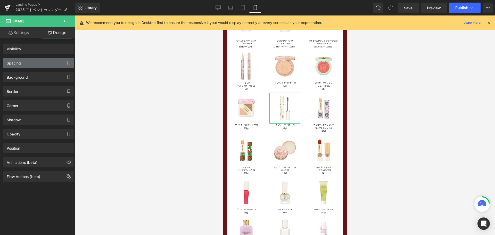
click at [50, 62] on div "Spacing" at bounding box center [38, 63] width 71 height 10
click at [46, 66] on div "Spacing" at bounding box center [38, 63] width 71 height 10
click at [50, 62] on div "Spacing" at bounding box center [38, 63] width 71 height 10
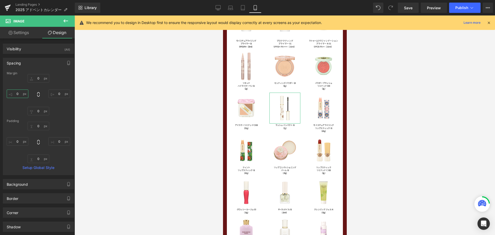
click at [19, 92] on input "0" at bounding box center [18, 94] width 22 height 9
click at [38, 95] on icon at bounding box center [38, 94] width 5 height 5
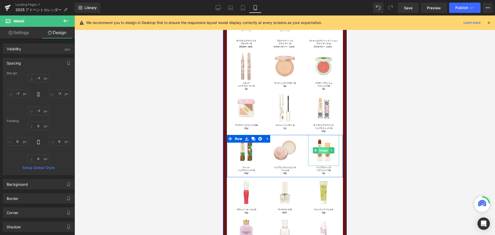
click at [323, 150] on span "Image" at bounding box center [323, 150] width 11 height 6
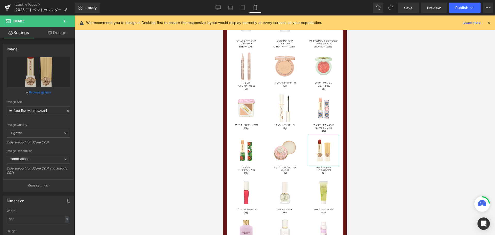
click at [65, 33] on link "Design" at bounding box center [56, 33] width 37 height 12
click at [0, 0] on div "Spacing" at bounding box center [0, 0] width 0 height 0
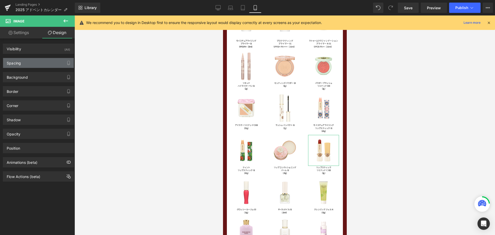
click at [52, 65] on div "Spacing" at bounding box center [38, 63] width 71 height 10
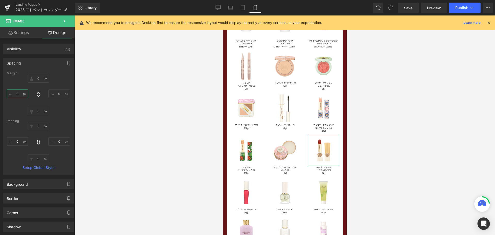
click at [21, 93] on input "0" at bounding box center [18, 94] width 22 height 9
click at [37, 95] on icon at bounding box center [38, 94] width 5 height 5
click at [409, 9] on span "Save" at bounding box center [408, 7] width 9 height 5
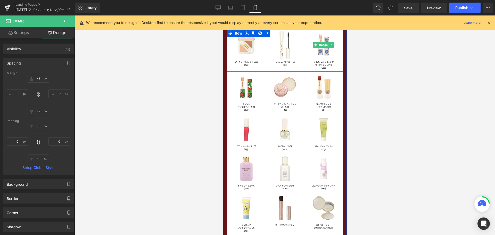
scroll to position [656, 0]
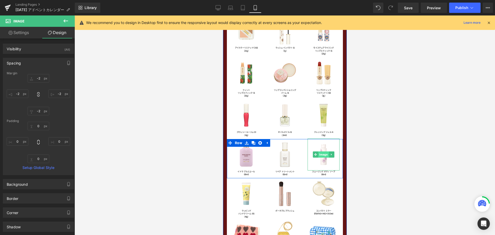
click at [320, 155] on span "Image" at bounding box center [323, 154] width 11 height 6
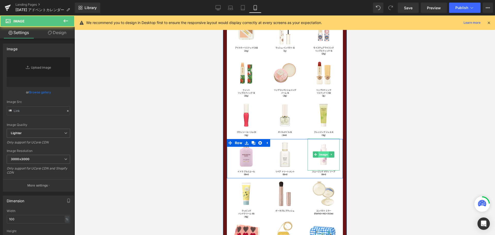
type input "[URL][DOMAIN_NAME]"
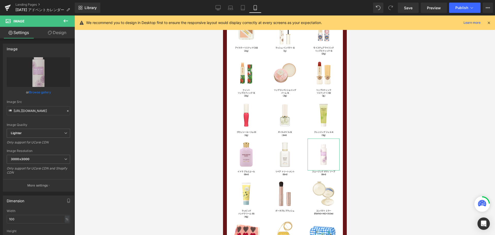
click at [60, 32] on link "Design" at bounding box center [56, 33] width 37 height 12
click at [0, 0] on div "Spacing" at bounding box center [0, 0] width 0 height 0
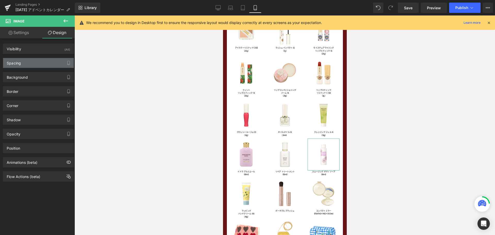
type input "-2"
type input "0"
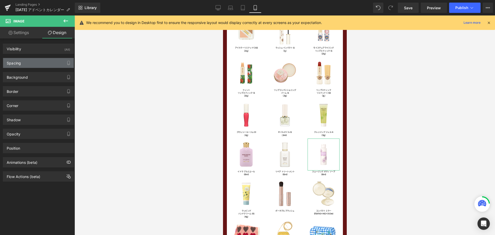
type input "0"
click at [33, 62] on div "Spacing" at bounding box center [38, 63] width 71 height 10
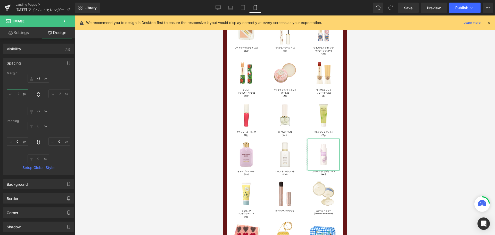
click at [22, 98] on input "-2" at bounding box center [18, 94] width 22 height 9
type input "ー"
type input "ー５"
type input "-5"
click at [38, 94] on icon at bounding box center [38, 94] width 5 height 5
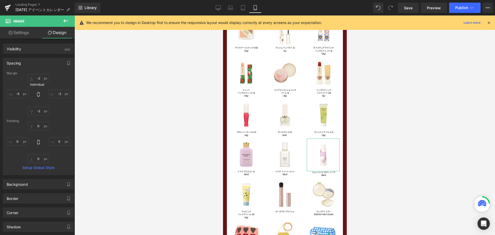
type input "-5"
click at [410, 5] on span "Save" at bounding box center [408, 7] width 9 height 5
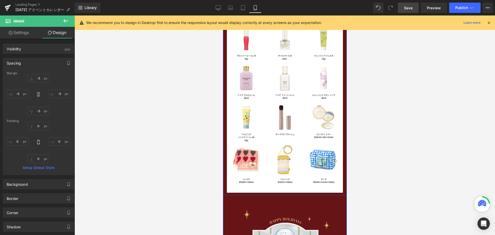
scroll to position [733, 0]
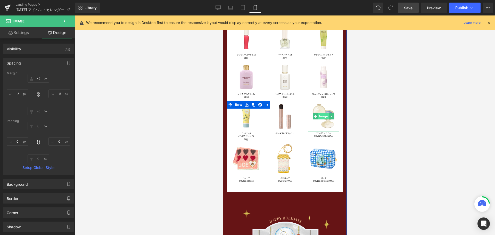
click at [321, 117] on span "Image" at bounding box center [323, 116] width 11 height 6
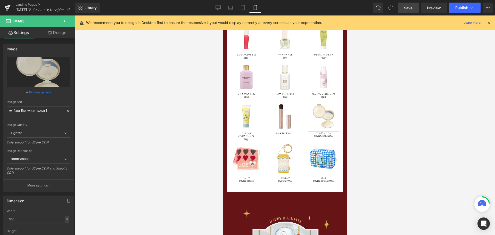
click at [54, 33] on link "Design" at bounding box center [56, 33] width 37 height 12
click at [0, 0] on div "Spacing" at bounding box center [0, 0] width 0 height 0
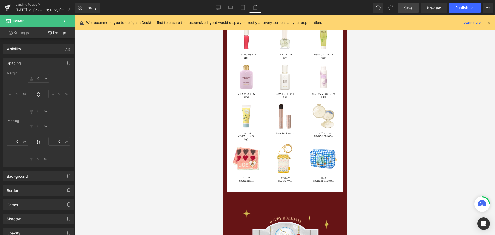
type input "0"
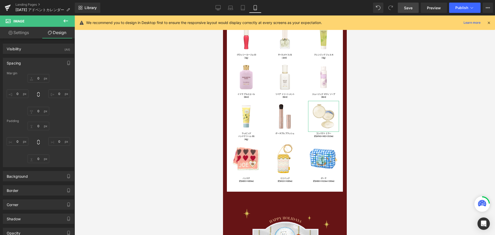
type input "0"
click at [22, 96] on input "0" at bounding box center [18, 94] width 22 height 9
type input "ー"
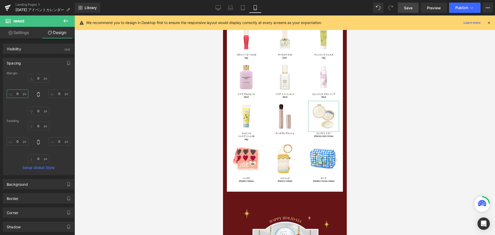
type input "ー５"
type input "-5"
click at [37, 95] on icon at bounding box center [38, 94] width 2 height 5
type input "-5"
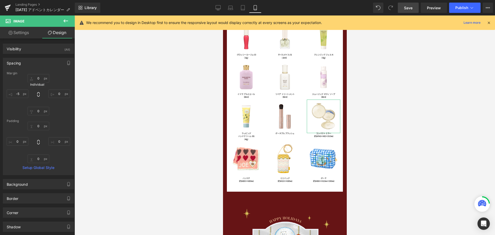
type input "-5"
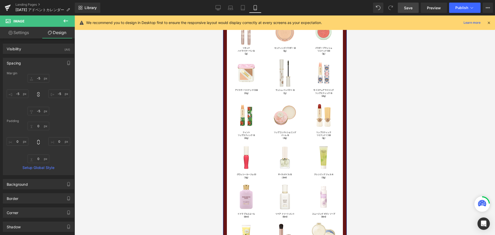
scroll to position [604, 0]
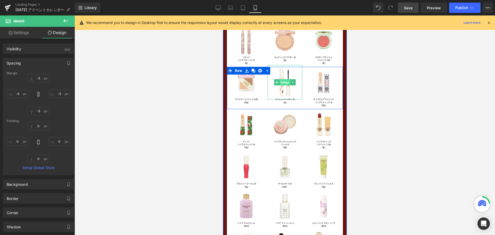
click at [282, 82] on span "Image" at bounding box center [284, 82] width 11 height 6
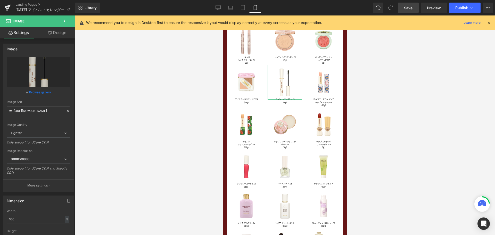
click at [60, 34] on link "Design" at bounding box center [56, 33] width 37 height 12
click at [0, 0] on div "Spacing" at bounding box center [0, 0] width 0 height 0
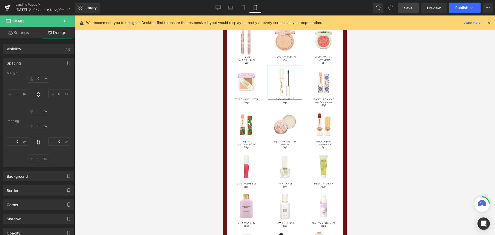
type input "-7"
type input "0"
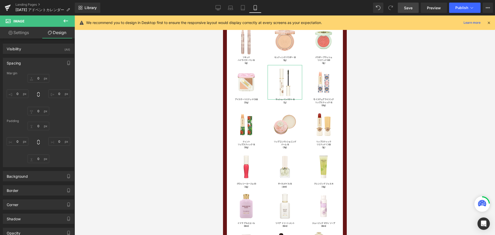
type input "0"
click at [22, 94] on input "-7" at bounding box center [18, 94] width 22 height 9
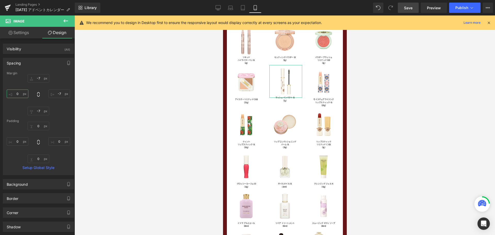
type input "ー"
type input "ー８"
type input "-8"
click at [37, 94] on icon at bounding box center [38, 94] width 5 height 5
type input "-8"
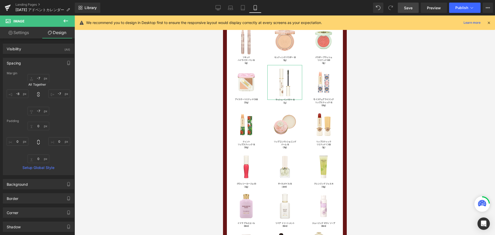
type input "-8"
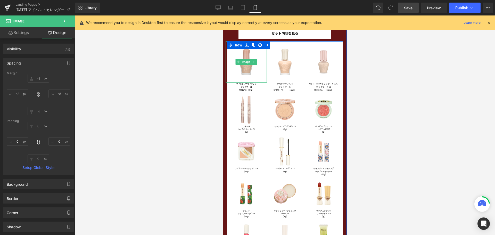
scroll to position [527, 0]
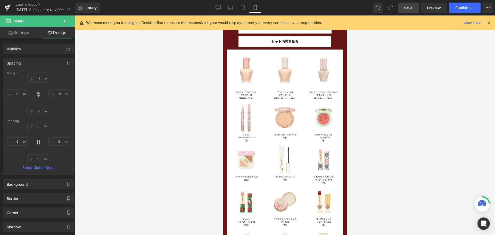
click at [413, 8] on span "Save" at bounding box center [408, 7] width 9 height 5
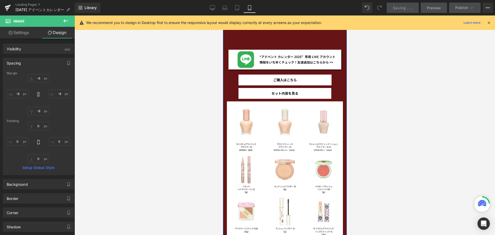
scroll to position [449, 0]
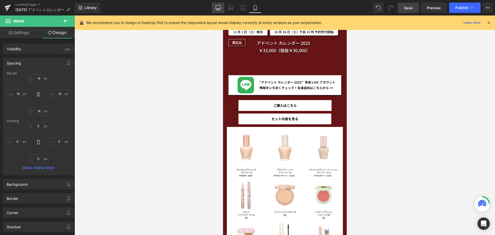
click at [218, 9] on icon at bounding box center [218, 9] width 5 height 0
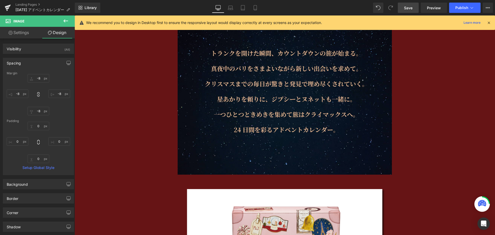
type input "20"
type input "0"
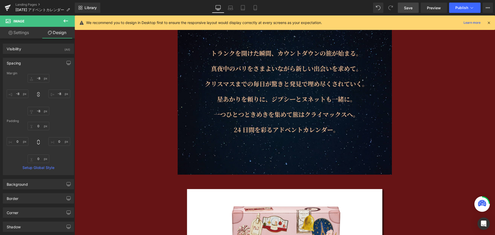
type input "0"
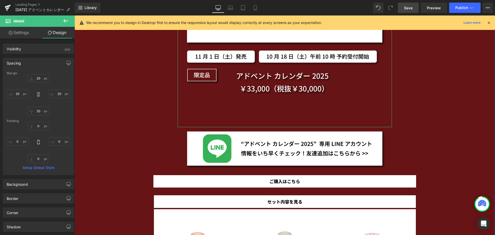
scroll to position [759, 0]
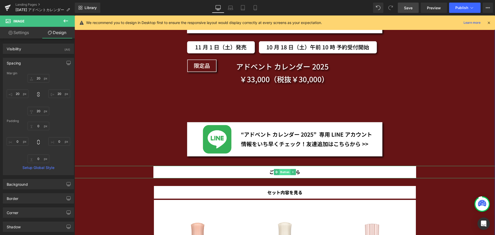
click at [282, 171] on span "Button" at bounding box center [284, 172] width 11 height 6
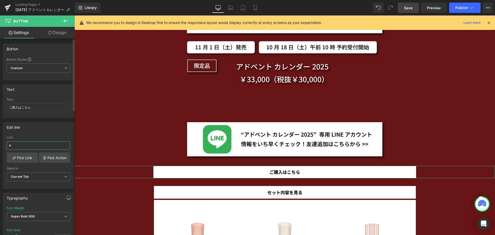
click at [15, 145] on input "#" at bounding box center [38, 145] width 63 height 9
paste input "https://www.paul-joe-beaute.com/products/apaexz"
type input "https://www.paul-joe-beaute.com/products/apaexz"
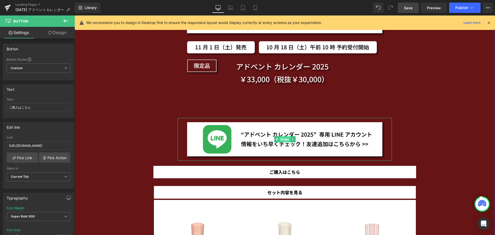
click at [282, 140] on span "Image" at bounding box center [285, 139] width 11 height 6
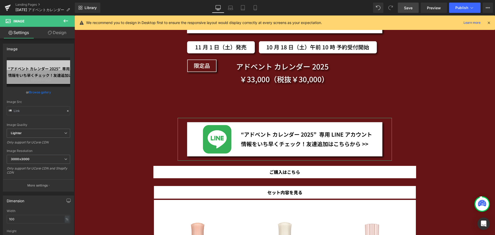
type input "https://ucarecdn.com/8246696d-e5a5-4717-b519-8c6f2bb3ca5d/-/format/auto/-/previ…"
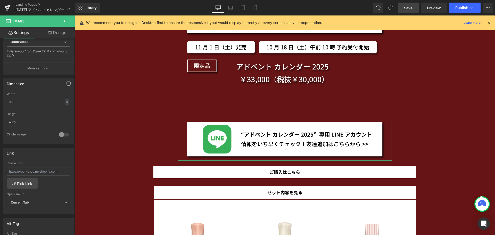
scroll to position [129, 0]
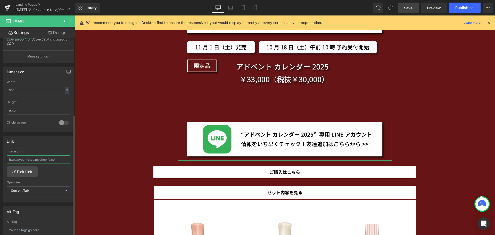
click at [38, 157] on input "text" at bounding box center [38, 159] width 63 height 9
paste input "https://line.me/R/ti/p/@350qgxpf?ts=07311446&oat_content=url"
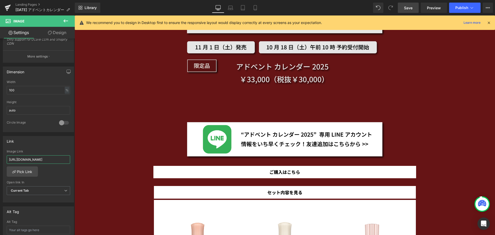
scroll to position [0, 37]
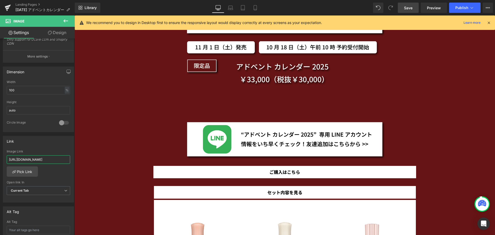
type input "https://line.me/R/ti/p/@350qgxpf?ts=07311446&oat_content=url"
click at [408, 7] on span "Save" at bounding box center [408, 7] width 9 height 5
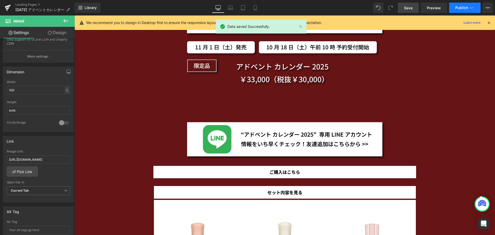
click at [459, 7] on span "Publish" at bounding box center [462, 8] width 13 height 4
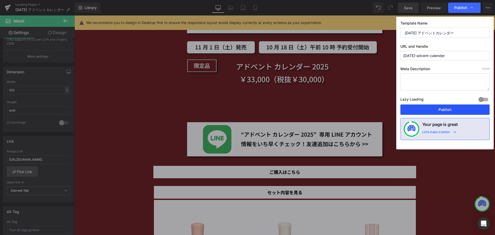
click at [449, 108] on button "Publish" at bounding box center [445, 110] width 89 height 10
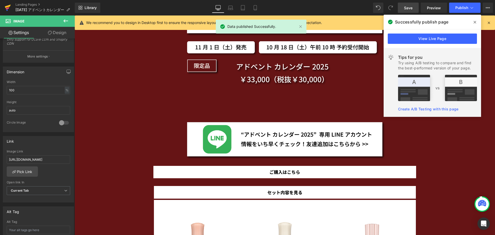
click at [5, 7] on icon at bounding box center [8, 7] width 6 height 13
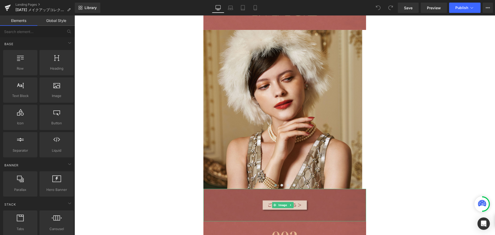
scroll to position [1032, 0]
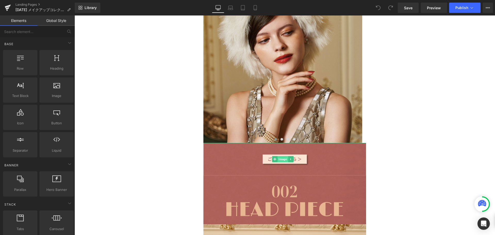
click at [281, 156] on span "Image" at bounding box center [283, 159] width 11 height 6
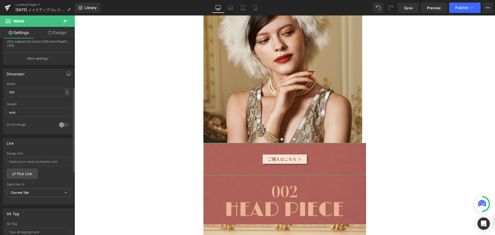
scroll to position [129, 0]
click at [32, 163] on input "text" at bounding box center [38, 159] width 63 height 9
paste input "https://www.paul-joe-beaute.com/products/apaexy002"
type input "https://www.paul-joe-beaute.com/products/apaexy002"
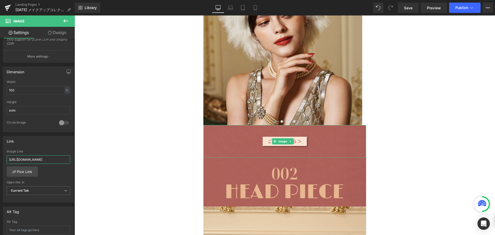
scroll to position [1058, 0]
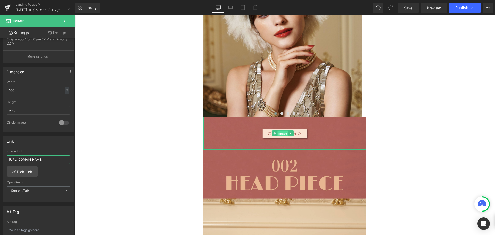
click at [284, 131] on span "Image" at bounding box center [283, 134] width 11 height 6
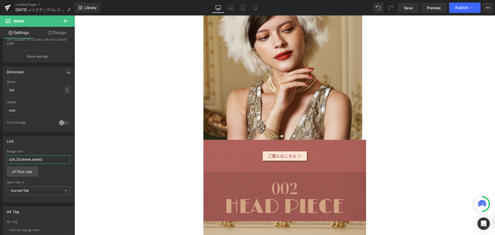
scroll to position [1032, 0]
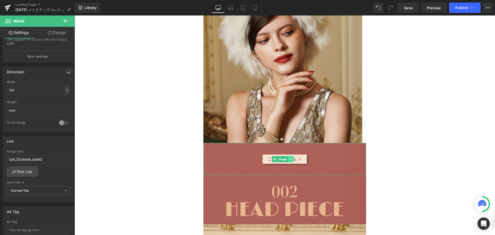
click at [293, 156] on link at bounding box center [290, 159] width 5 height 6
click at [289, 158] on icon at bounding box center [288, 159] width 3 height 3
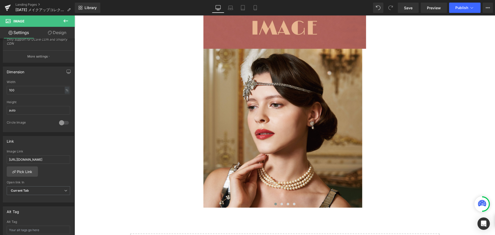
scroll to position [1703, 0]
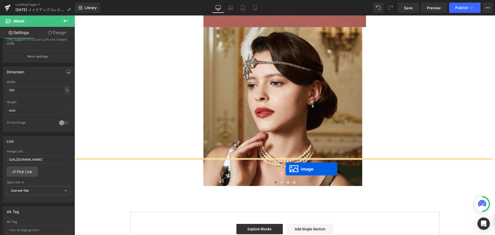
drag, startPoint x: 281, startPoint y: 172, endPoint x: 286, endPoint y: 169, distance: 5.9
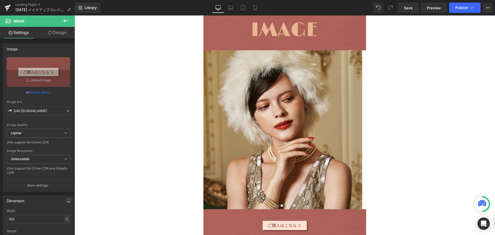
scroll to position [968, 0]
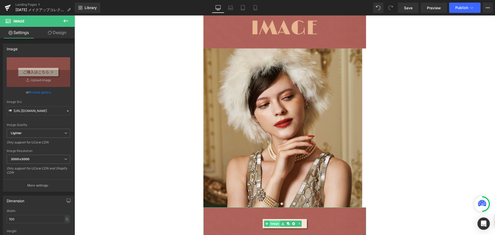
click at [274, 221] on link "Image" at bounding box center [272, 224] width 16 height 6
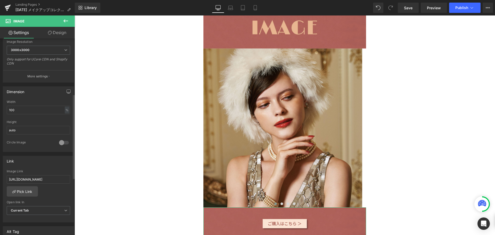
scroll to position [129, 0]
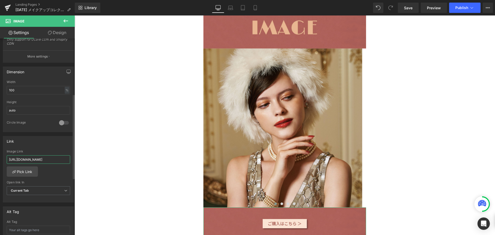
click at [43, 161] on input "https://www.paul-joe-beaute.com/products/apaexy002" at bounding box center [38, 159] width 63 height 9
paste input "https://www.paul-joe-beaute.com/products/apaexy001"
type input "https://www.paul-joe-beaute.com/products/apaexy001"
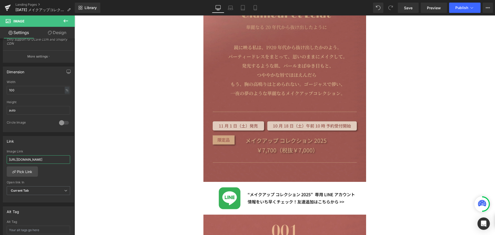
scroll to position [374, 0]
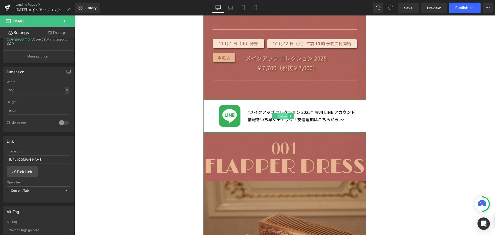
click at [283, 113] on span "Image" at bounding box center [283, 116] width 11 height 6
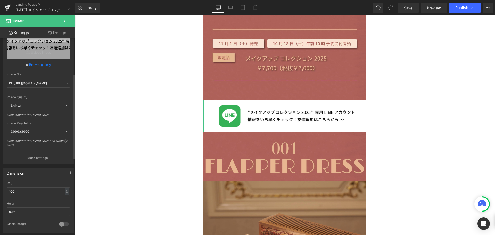
scroll to position [103, 0]
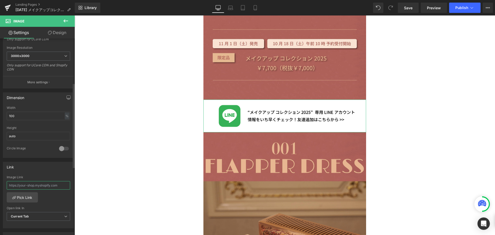
click at [18, 184] on input "text" at bounding box center [38, 185] width 63 height 9
paste input "https://line.me/R/ti/p/@741uwokw?oat_content=url&ts=07311445"
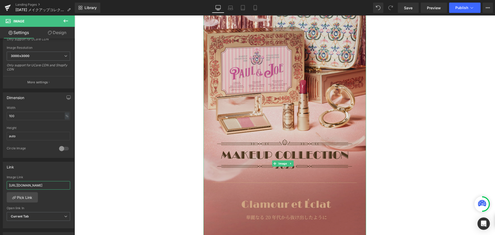
scroll to position [65, 0]
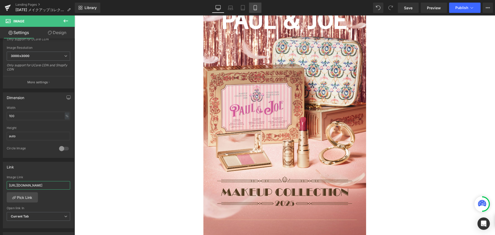
type input "https://line.me/R/ti/p/@741uwokw?oat_content=url&ts=07311445"
click at [260, 11] on link "Mobile" at bounding box center [255, 8] width 12 height 10
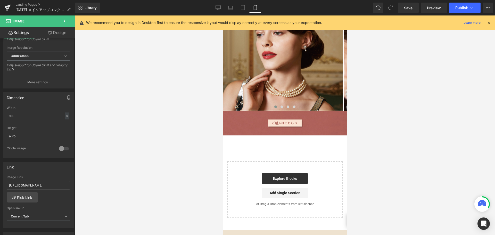
scroll to position [1325, 0]
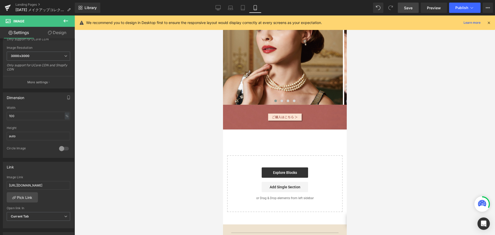
click at [407, 5] on span "Save" at bounding box center [408, 7] width 9 height 5
click at [456, 6] on span "Publish" at bounding box center [462, 8] width 13 height 4
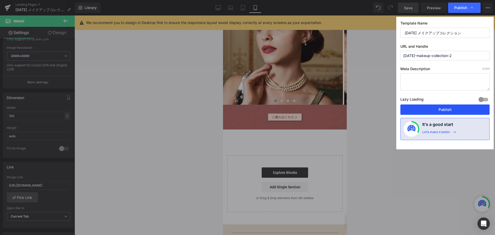
click at [437, 107] on button "Publish" at bounding box center [445, 110] width 89 height 10
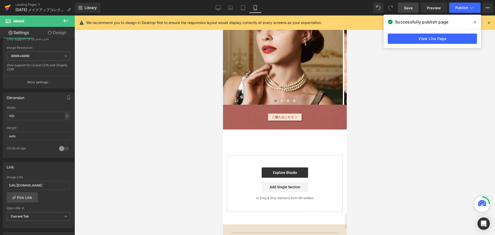
click at [6, 8] on icon at bounding box center [8, 6] width 6 height 3
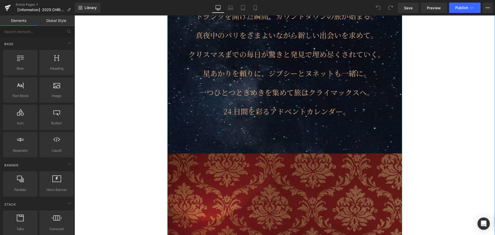
scroll to position [774, 0]
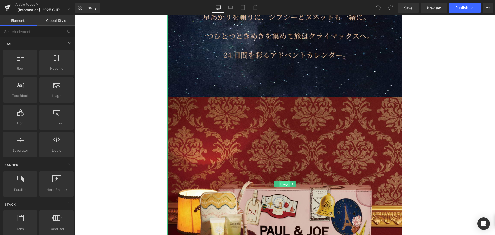
click at [280, 183] on span "Image" at bounding box center [285, 184] width 11 height 6
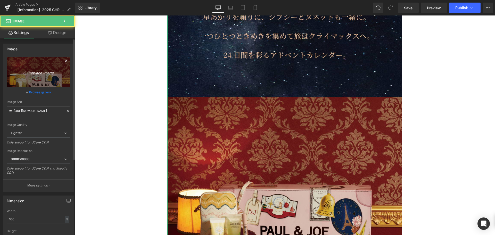
click at [43, 62] on link "Replace Image" at bounding box center [38, 72] width 63 height 30
click at [62, 77] on link "Replace Image" at bounding box center [38, 72] width 63 height 30
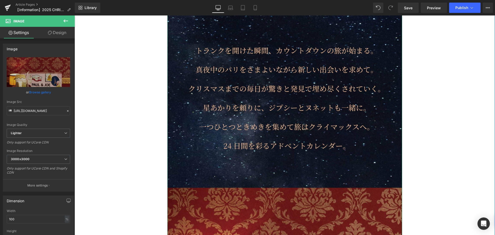
scroll to position [697, 0]
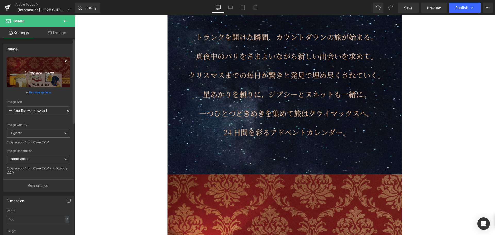
click at [32, 66] on link "Replace Image" at bounding box center [38, 72] width 63 height 30
type input "C:\fakepath\11月一覧NEW-04.jpg"
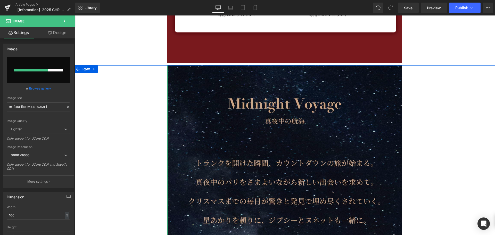
scroll to position [542, 0]
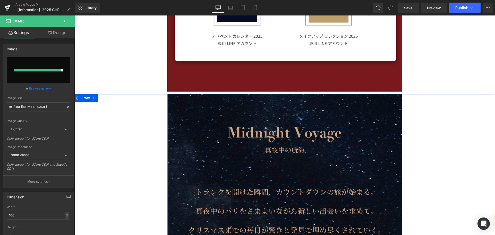
type input "https://ucarecdn.com/b5ababa2-f149-4f50-86ba-cedecfa773c6/-/format/auto/-/previ…"
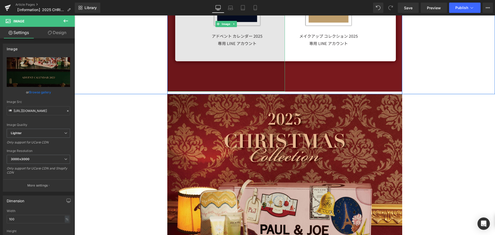
drag, startPoint x: 201, startPoint y: 77, endPoint x: 206, endPoint y: 79, distance: 4.7
click at [201, 77] on img at bounding box center [226, 23] width 118 height 135
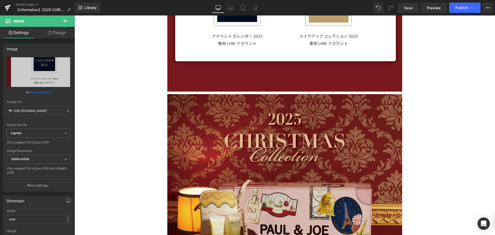
click at [54, 32] on link "Design" at bounding box center [56, 33] width 37 height 12
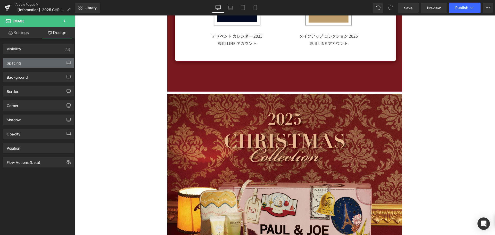
click at [49, 59] on div "Spacing" at bounding box center [38, 63] width 71 height 10
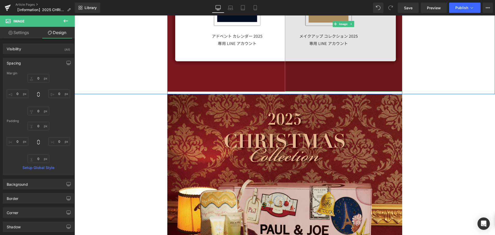
click at [312, 78] on img at bounding box center [344, 23] width 118 height 135
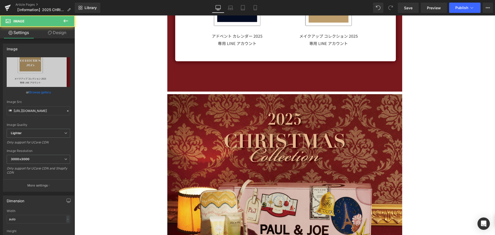
click at [61, 34] on link "Design" at bounding box center [56, 33] width 37 height 12
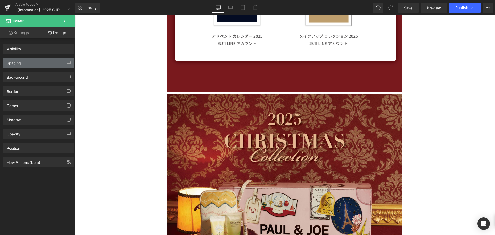
click at [48, 61] on div "Spacing" at bounding box center [38, 63] width 71 height 10
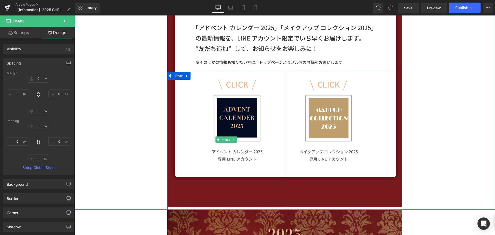
scroll to position [413, 0]
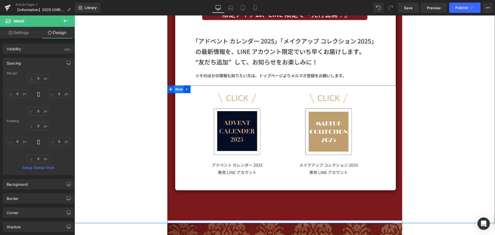
click at [175, 90] on span "Row" at bounding box center [179, 89] width 10 height 8
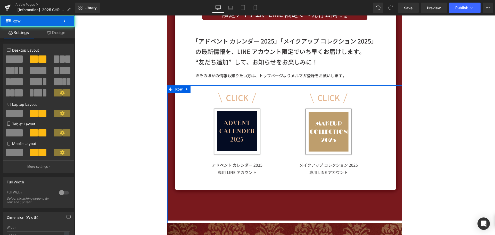
click at [62, 32] on link "Design" at bounding box center [55, 33] width 37 height 12
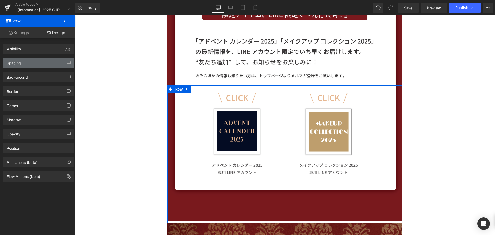
click at [50, 66] on div "Spacing" at bounding box center [38, 63] width 71 height 10
type input "0"
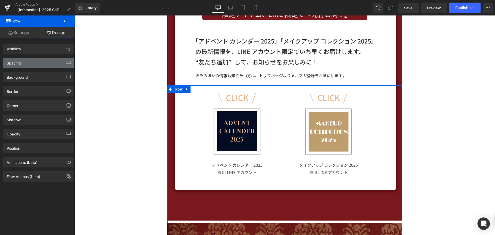
type input "10"
type input "0"
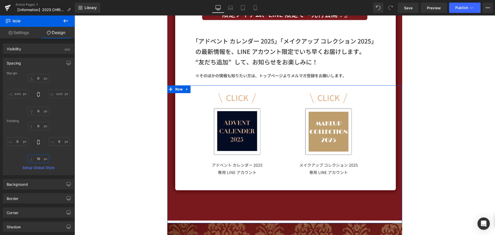
click at [40, 159] on input "10" at bounding box center [39, 159] width 22 height 9
type input "０"
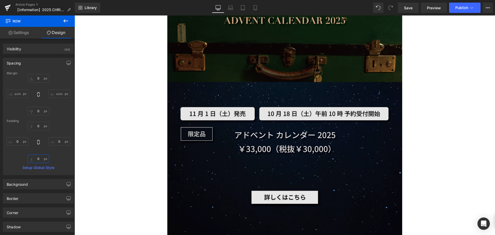
scroll to position [877, 0]
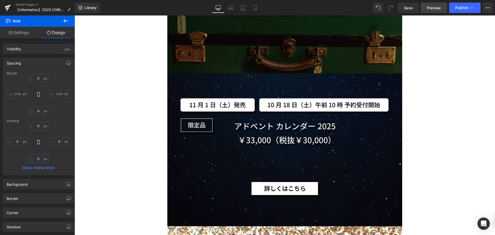
type input "0"
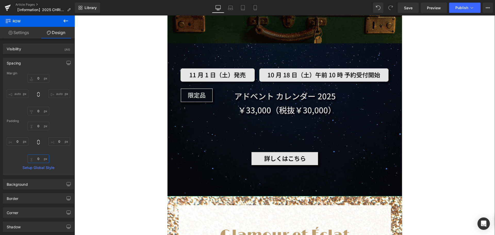
scroll to position [955, 0]
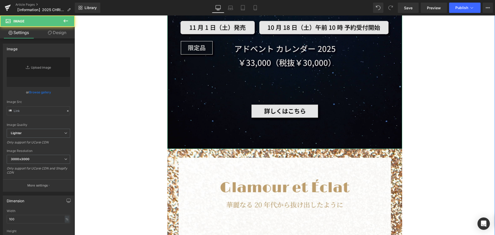
type input "https://ucarecdn.com/b5ababa2-f149-4f50-86ba-cedecfa773c6/-/format/auto/-/previ…"
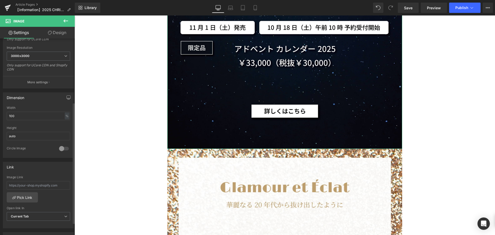
scroll to position [129, 0]
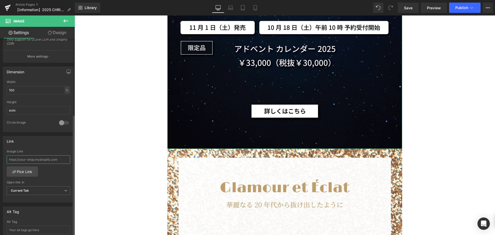
click at [46, 158] on input "text" at bounding box center [38, 159] width 63 height 9
paste input "[URL][DOMAIN_NAME][PERSON_NAME]"
type input "[URL][DOMAIN_NAME][PERSON_NAME]"
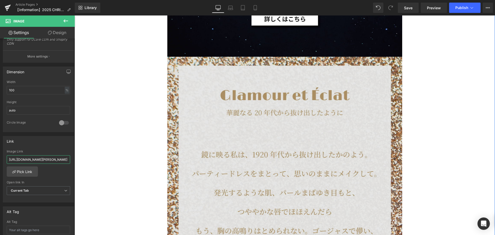
scroll to position [1058, 0]
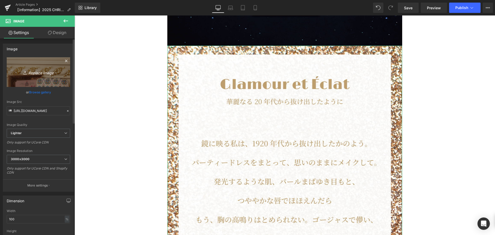
click at [55, 77] on link "Replace Image" at bounding box center [38, 72] width 63 height 30
type input "C:\fakepath\11月一覧NEW-05.jpg"
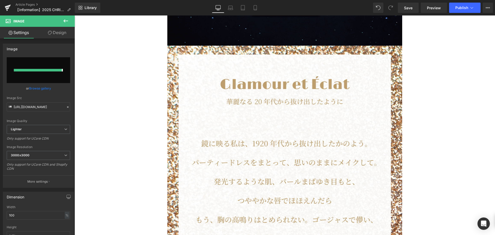
type input "https://ucarecdn.com/5b410c4e-0380-4e78-a43e-c67f88c34093/-/format/auto/-/previ…"
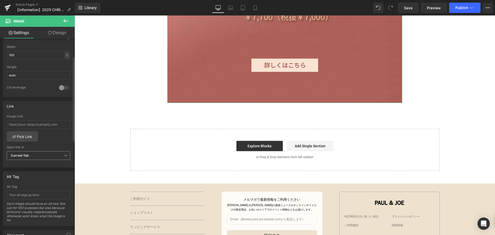
scroll to position [181, 0]
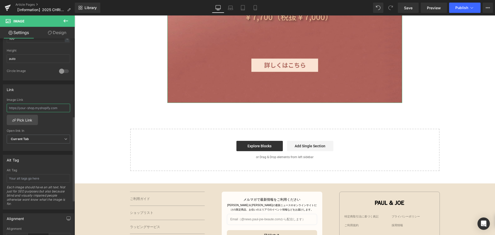
click at [37, 109] on input "text" at bounding box center [38, 108] width 63 height 9
paste input "[URL][DOMAIN_NAME][PERSON_NAME]"
type input "[URL][DOMAIN_NAME][PERSON_NAME]"
click at [410, 9] on span "Save" at bounding box center [408, 7] width 9 height 5
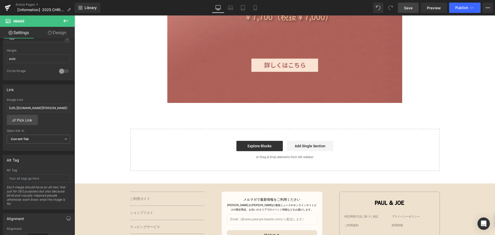
scroll to position [0, 0]
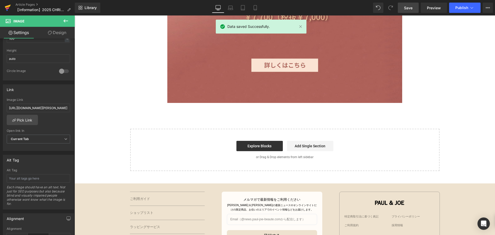
click at [9, 7] on icon at bounding box center [8, 7] width 6 height 13
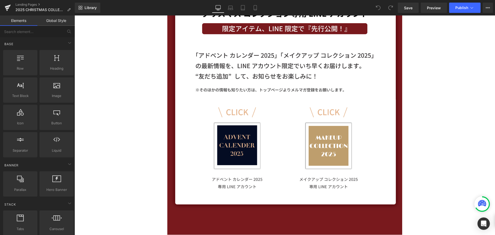
scroll to position [387, 0]
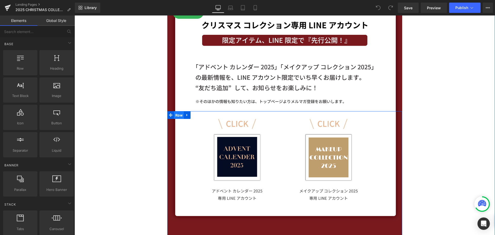
click at [175, 115] on span "Row" at bounding box center [179, 115] width 10 height 8
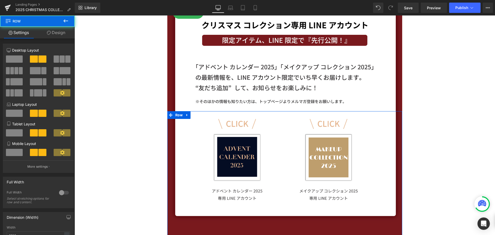
click at [56, 33] on link "Design" at bounding box center [55, 33] width 37 height 12
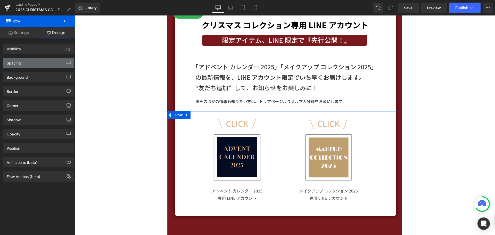
click at [40, 62] on div "Spacing" at bounding box center [38, 63] width 71 height 10
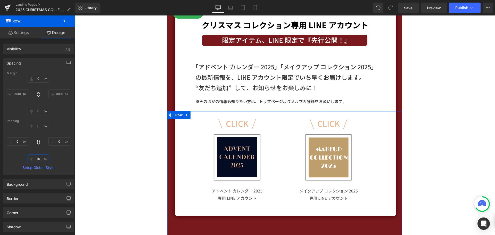
click at [40, 156] on input "10" at bounding box center [39, 159] width 22 height 9
type input "０"
type input "0"
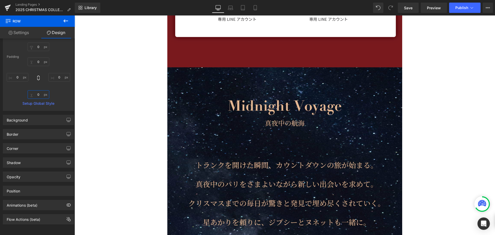
scroll to position [568, 0]
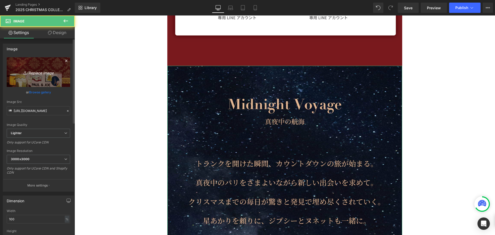
click at [41, 82] on link "Replace Image" at bounding box center [38, 72] width 63 height 30
type input "C:\fakepath\11月一覧NEW-04.jpg"
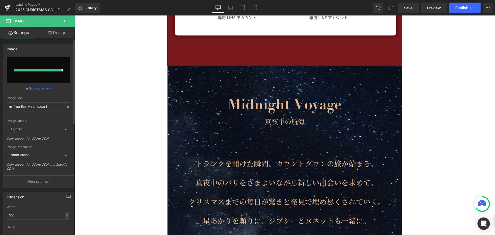
type input "https://ucarecdn.com/00cca808-c5c3-485a-8846-f1c80da0263f/-/format/auto/-/previ…"
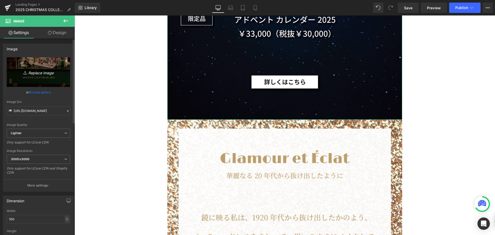
scroll to position [1032, 0]
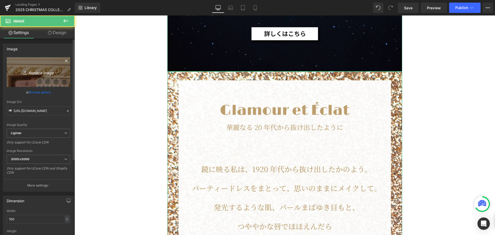
click at [47, 76] on link "Replace Image" at bounding box center [38, 72] width 63 height 30
type input "C:\fakepath\11月一覧NEW-05.jpg"
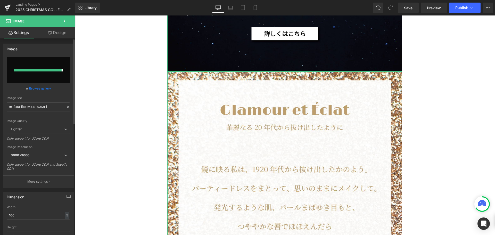
type input "https://ucarecdn.com/02b2610a-fd6f-4f80-9b0e-23a7e552df51/-/format/auto/-/previ…"
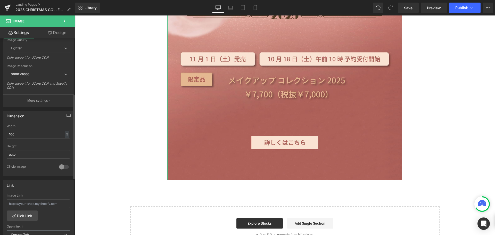
scroll to position [129, 0]
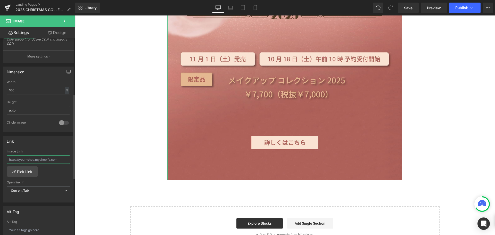
click at [47, 158] on input "text" at bounding box center [38, 159] width 63 height 9
paste input "https://www.paul-joe-beaute.com/pages/2025-makeup-collection-2"
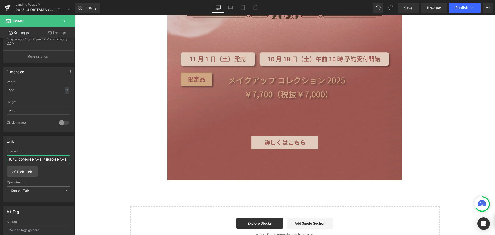
type input "https://www.paul-joe-beaute.com/pages/2025-makeup-collection-2"
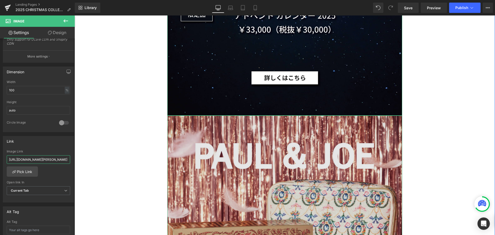
scroll to position [903, 0]
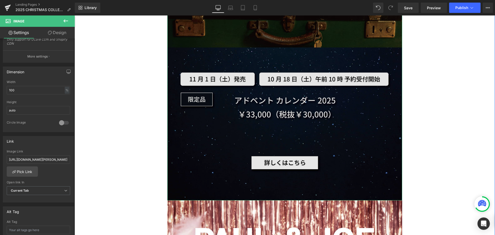
drag, startPoint x: 279, startPoint y: 111, endPoint x: 286, endPoint y: 114, distance: 7.9
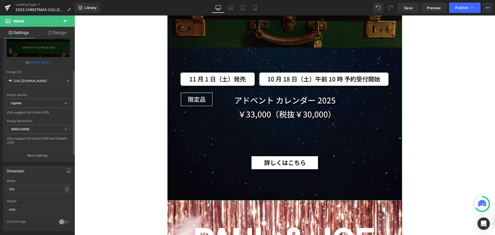
scroll to position [103, 0]
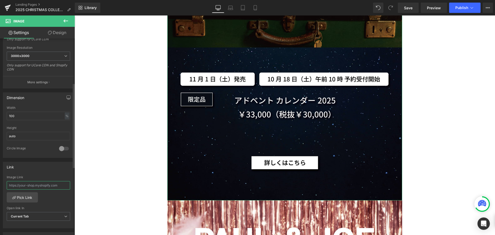
click at [28, 182] on input "text" at bounding box center [38, 185] width 63 height 9
paste input "https://www.paul-joe-beaute.com/pages/2025-advent-calender"
type input "https://www.paul-joe-beaute.com/pages/2025-advent-calender"
click at [255, 9] on icon at bounding box center [255, 7] width 5 height 5
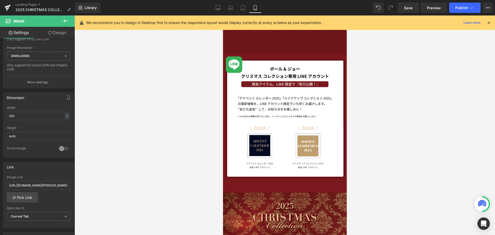
scroll to position [258, 0]
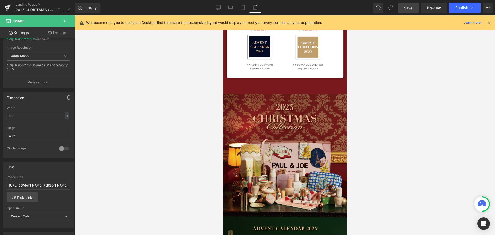
click at [409, 10] on span "Save" at bounding box center [408, 7] width 9 height 5
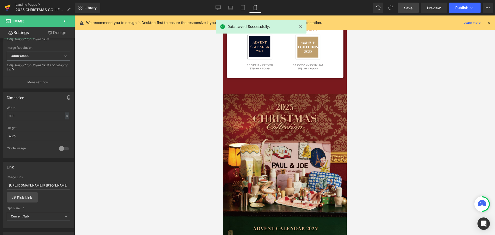
click at [6, 6] on icon at bounding box center [8, 6] width 6 height 3
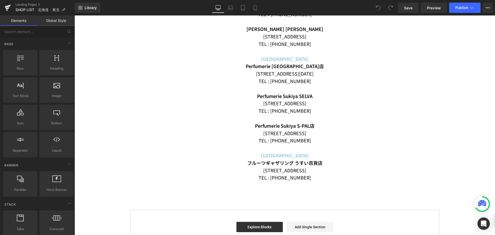
scroll to position [181, 0]
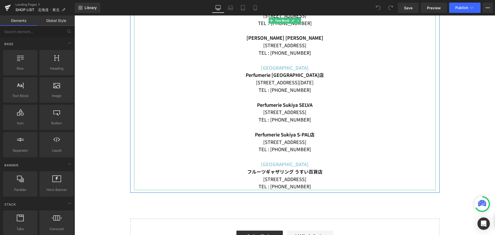
click at [304, 114] on p "[STREET_ADDRESS]" at bounding box center [285, 111] width 302 height 7
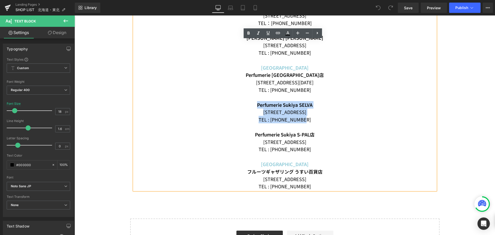
drag, startPoint x: 306, startPoint y: 120, endPoint x: 248, endPoint y: 106, distance: 60.4
click at [248, 106] on div "[GEOGRAPHIC_DATA] [STREET_ADDRESS] TEL : [PHONE_NUMBER] コスメチック下妻 [STREET_ADDRES…" at bounding box center [285, 57] width 302 height 268
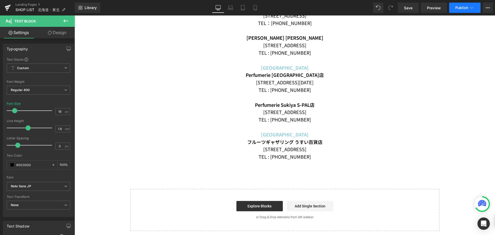
click at [464, 7] on span "Publish" at bounding box center [462, 8] width 13 height 4
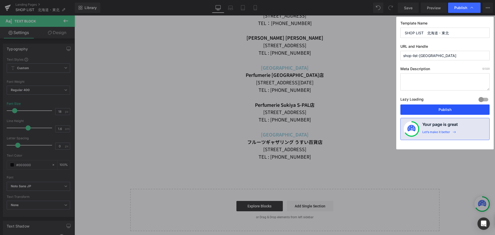
click at [433, 110] on button "Publish" at bounding box center [445, 110] width 89 height 10
